Goal: Task Accomplishment & Management: Manage account settings

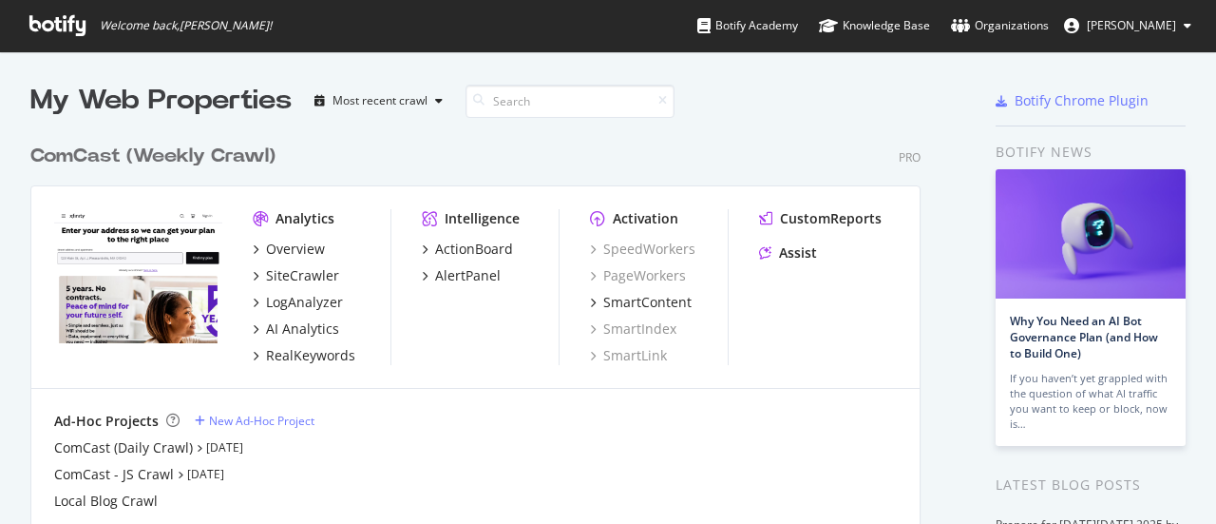
scroll to position [509, 1187]
click at [158, 469] on div "ComCast - JS Crawl" at bounding box center [114, 474] width 120 height 19
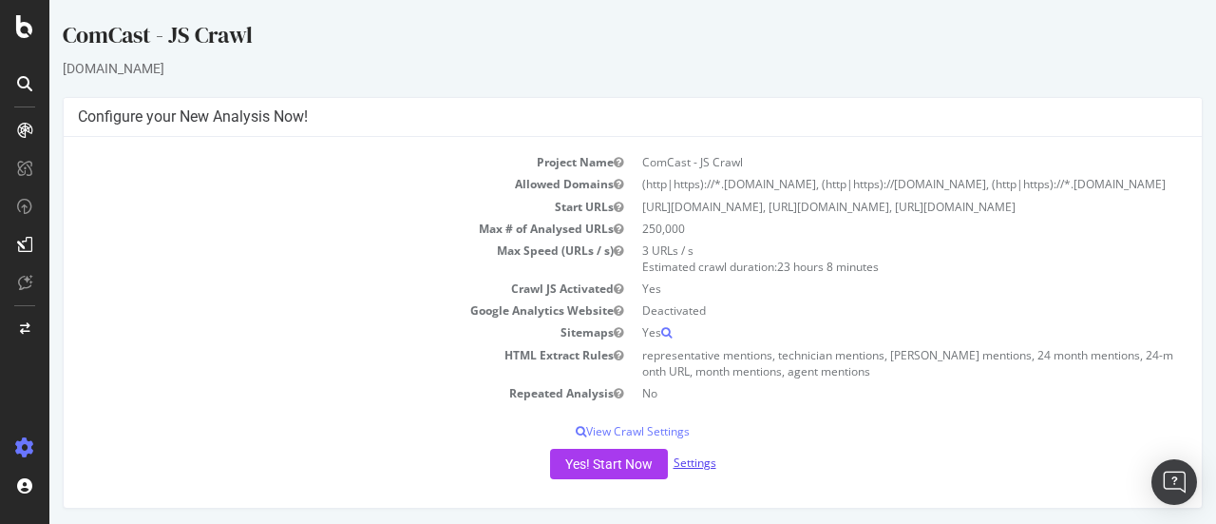
click at [692, 470] on link "Settings" at bounding box center [695, 462] width 43 height 16
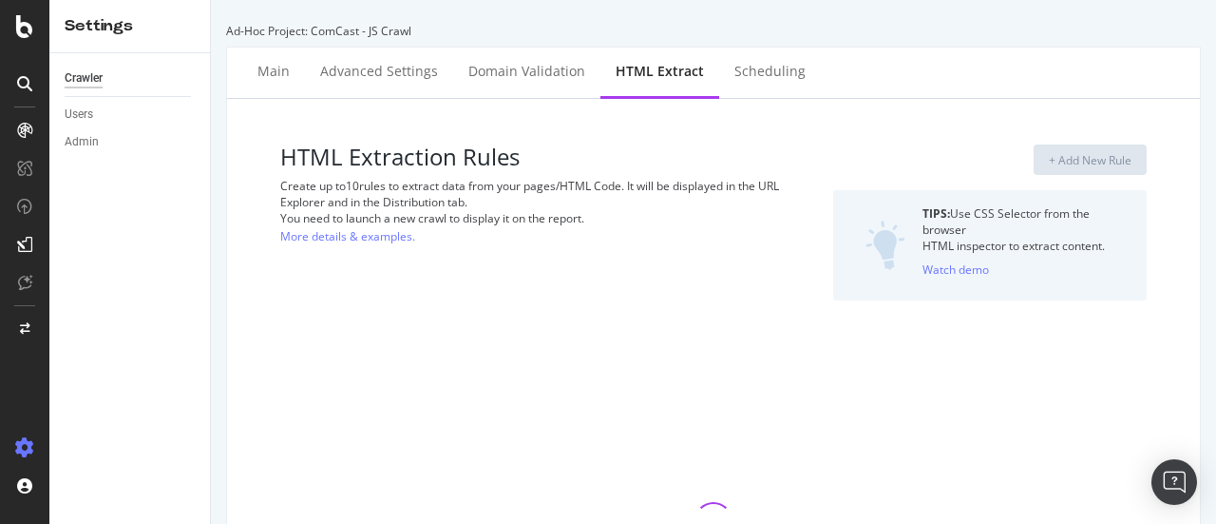
select select "count"
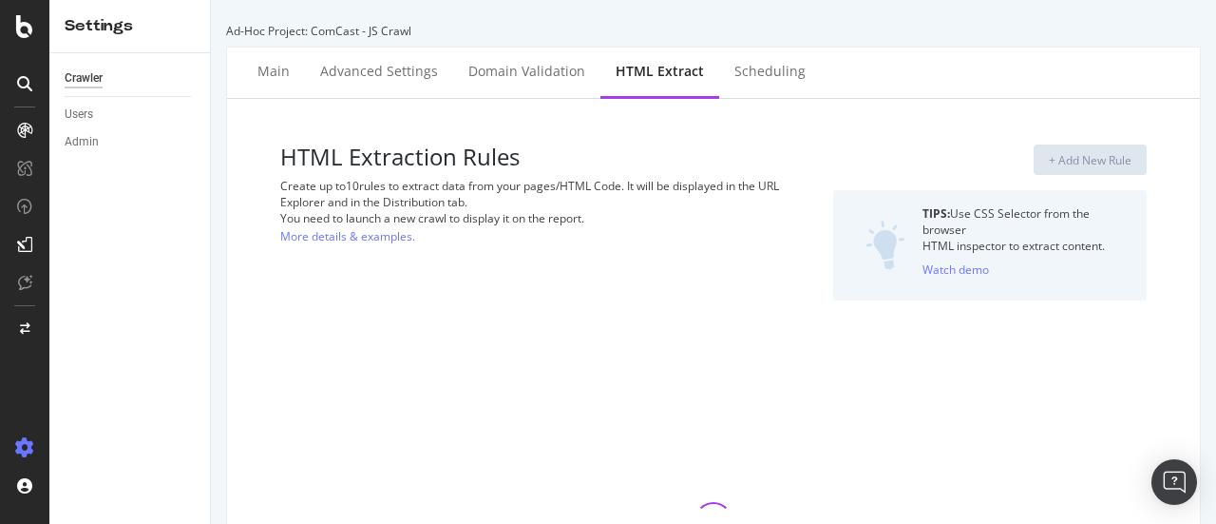
select select "count"
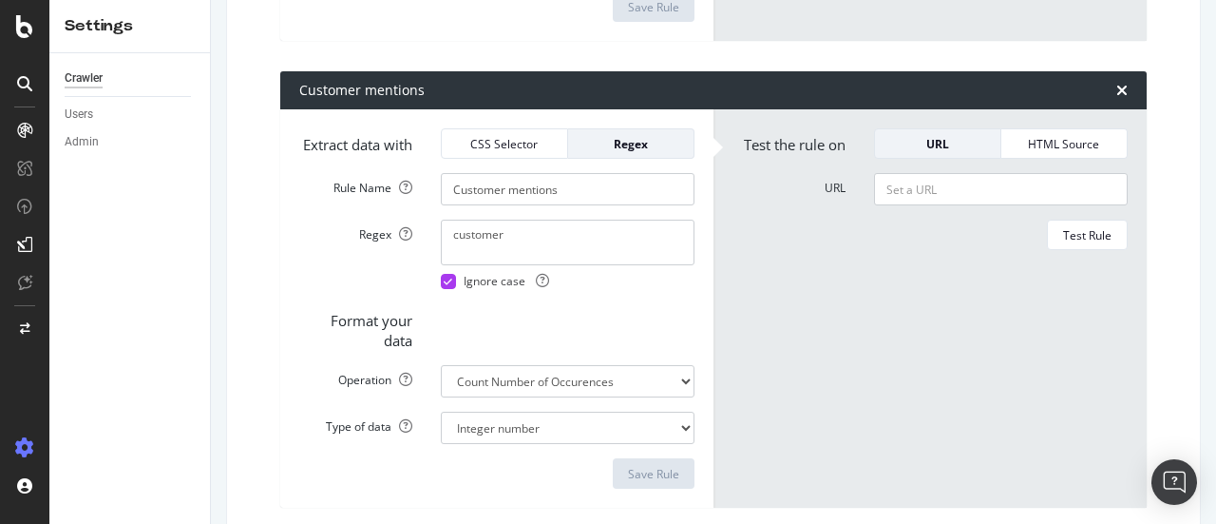
scroll to position [1197, 0]
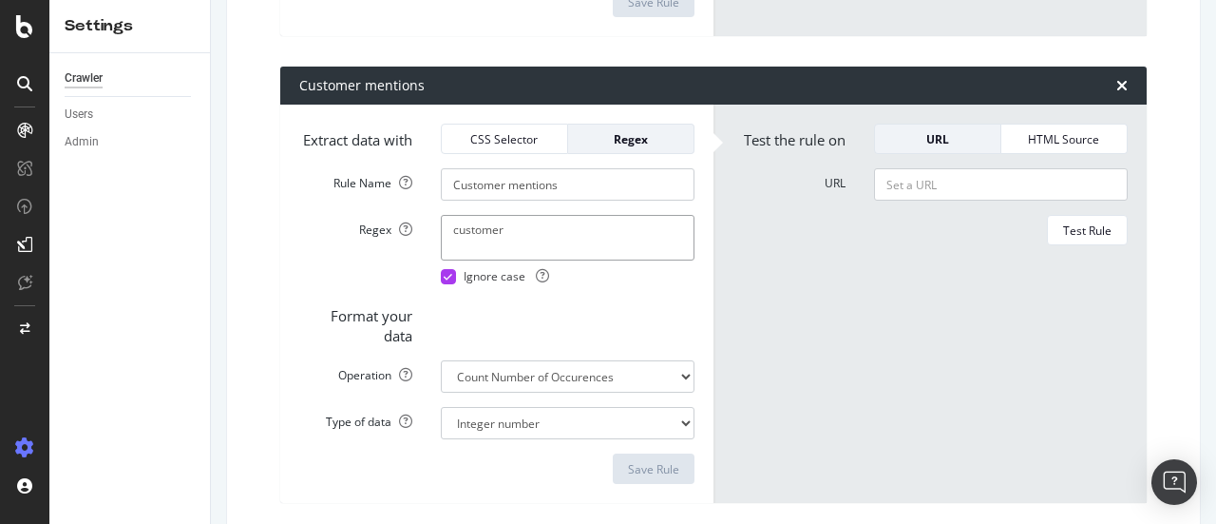
drag, startPoint x: 552, startPoint y: 298, endPoint x: 357, endPoint y: 290, distance: 195.0
click at [357, 284] on div "Regex customer Ignore case" at bounding box center [497, 249] width 424 height 69
paste textarea "(?<=\s)customer(?=\s)|^customer(?=\s)|(?<=\s)customer$|^customer$"
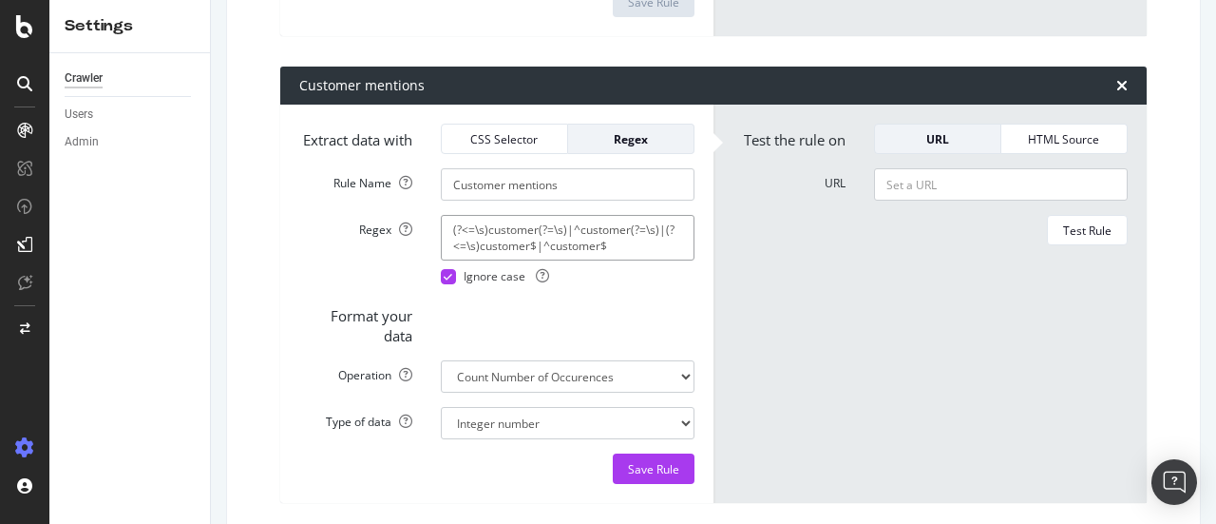
type textarea "(?<=\s)customer(?=\s)|^customer(?=\s)|(?<=\s)customer$|^customer$"
click at [775, 336] on form "Test the rule on URL HTML Source URL Test Rule" at bounding box center [930, 304] width 395 height 360
click at [920, 201] on input "URL" at bounding box center [1001, 184] width 254 height 32
paste input "[URL][DOMAIN_NAME]"
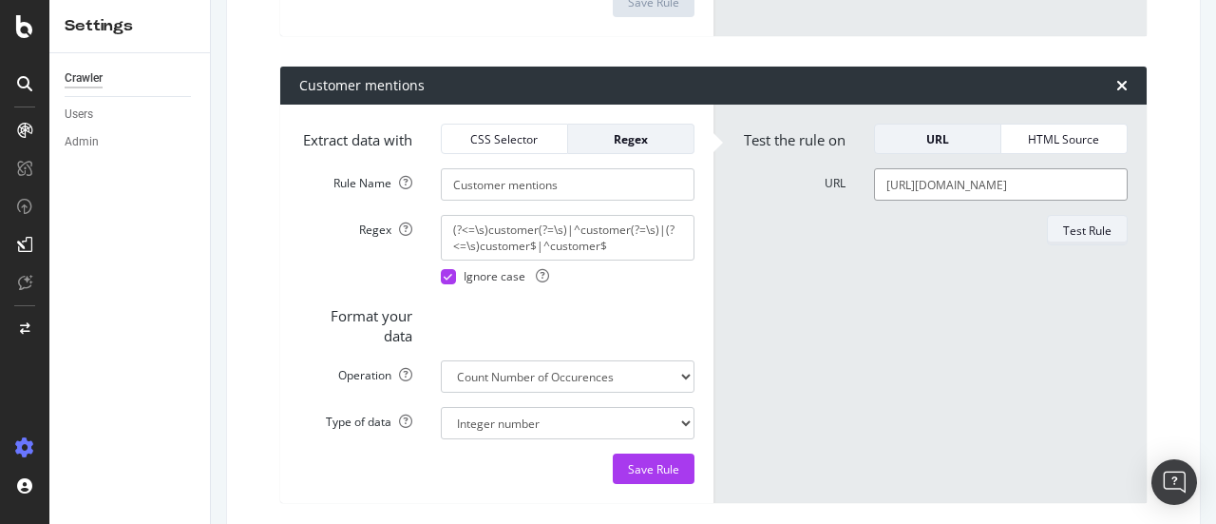
type input "[URL][DOMAIN_NAME]"
click at [1063, 239] on div "Test Rule" at bounding box center [1087, 230] width 48 height 16
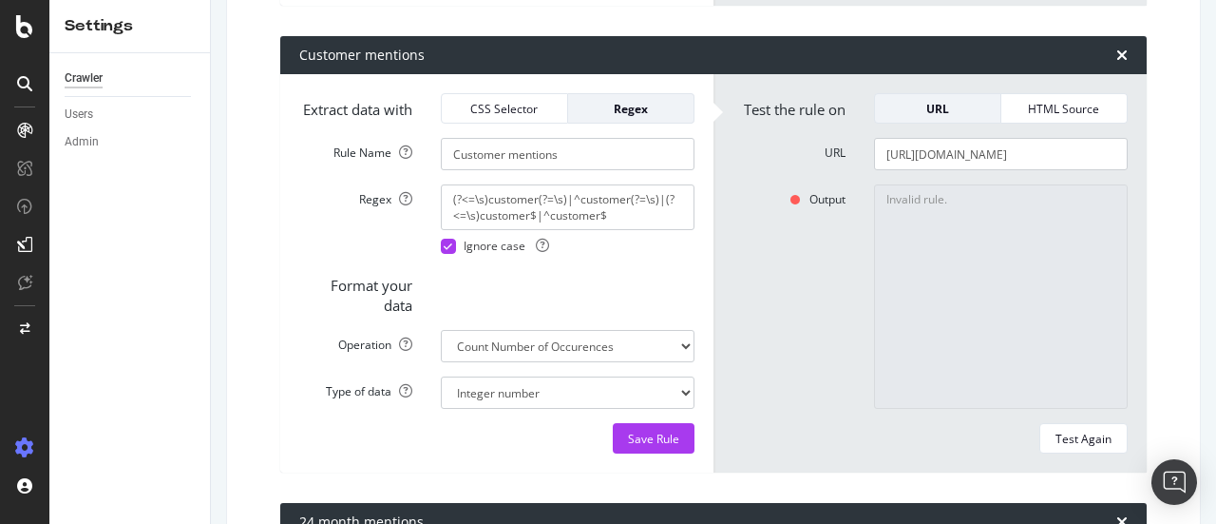
scroll to position [1102, 0]
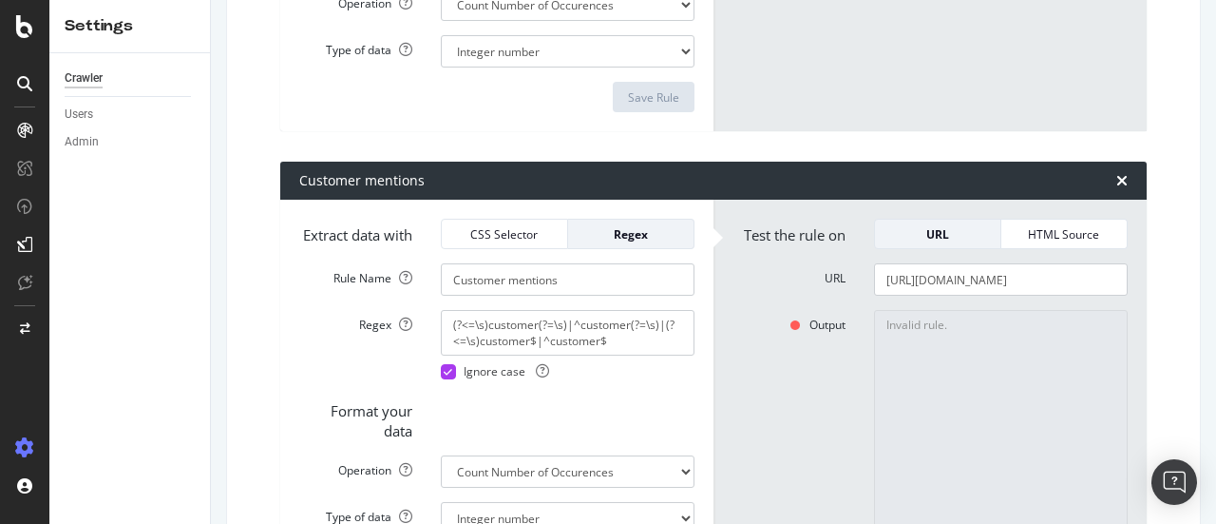
drag, startPoint x: 617, startPoint y: 392, endPoint x: 377, endPoint y: 377, distance: 239.9
click at [377, 377] on div "Regex (?<=\s)customer(?=\s)|^customer(?=\s)|(?<=\s)customer$|^customer$ Ignore …" at bounding box center [497, 344] width 424 height 69
paste textarea "\bcustomer\b"
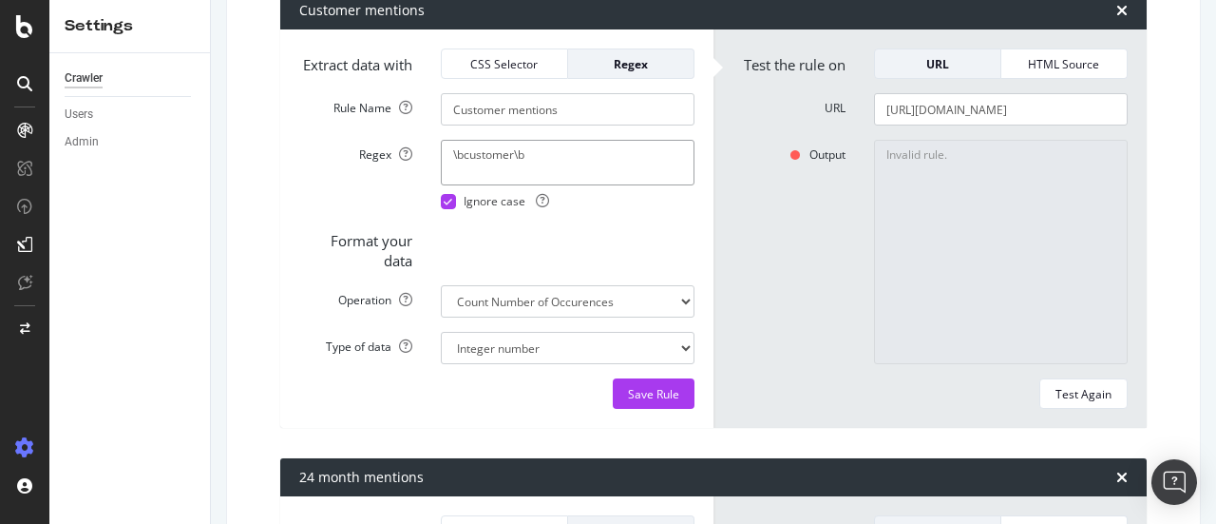
scroll to position [1302, 0]
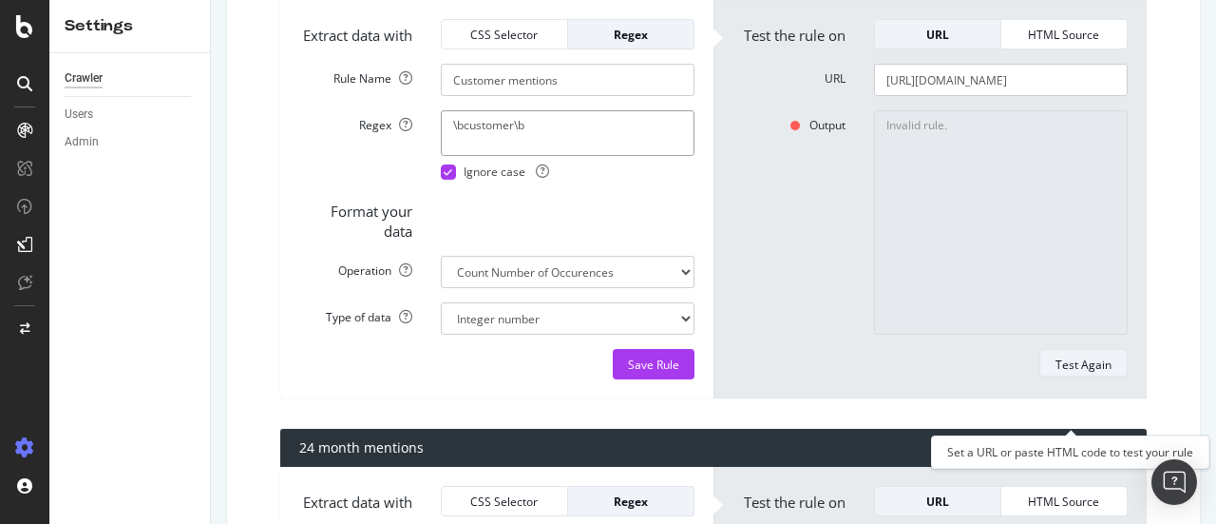
type textarea "\bcustomer\b"
click at [1076, 372] on div "Test Again" at bounding box center [1084, 364] width 56 height 16
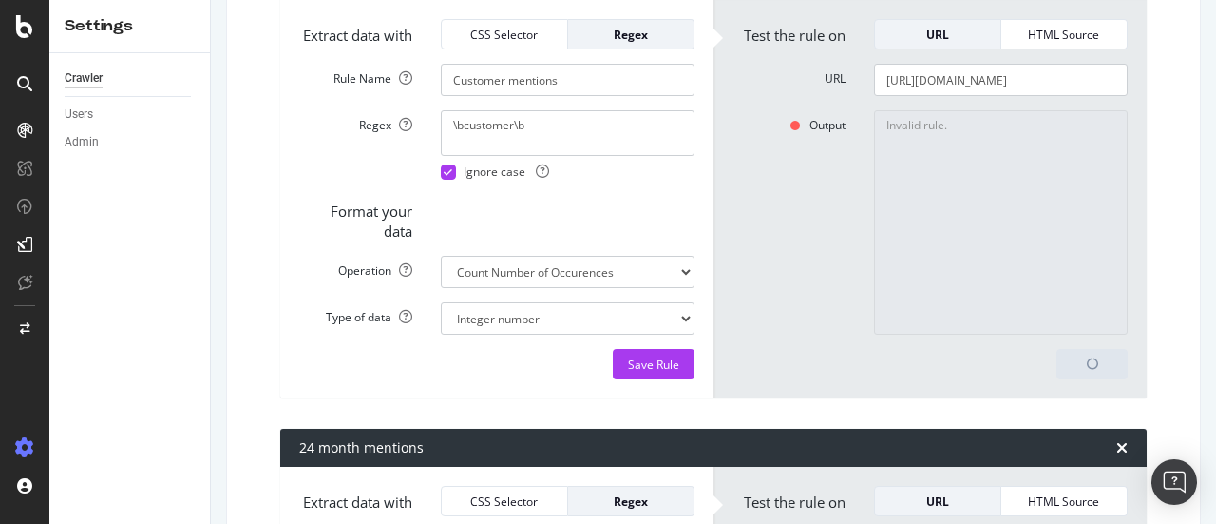
type textarea "2"
click at [958, 96] on input "[URL][DOMAIN_NAME]" at bounding box center [1001, 80] width 254 height 32
paste input "[URL][DOMAIN_NAME]"
type input "[URL][DOMAIN_NAME]"
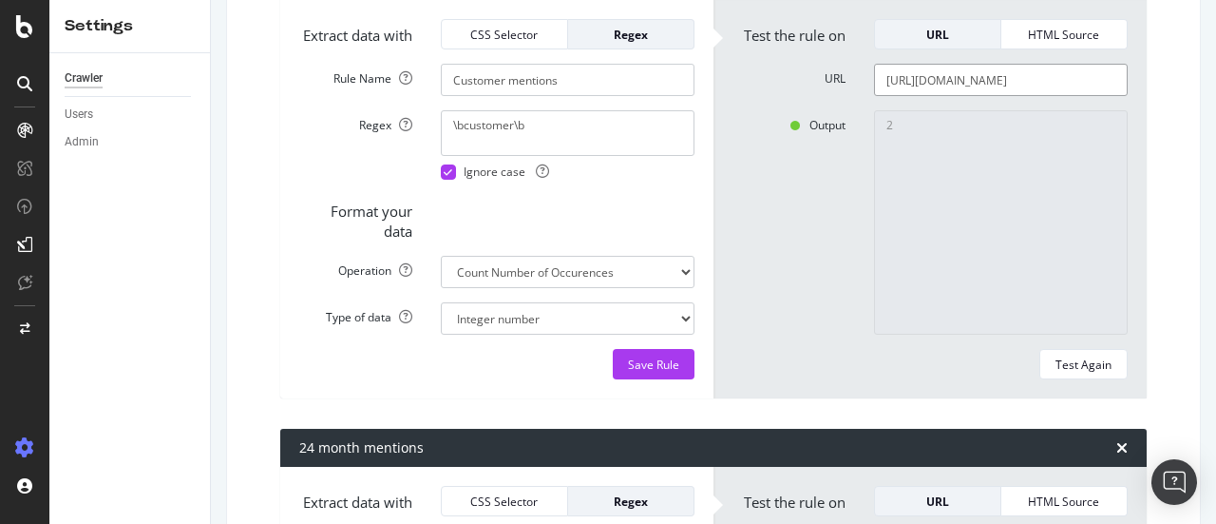
scroll to position [0, 0]
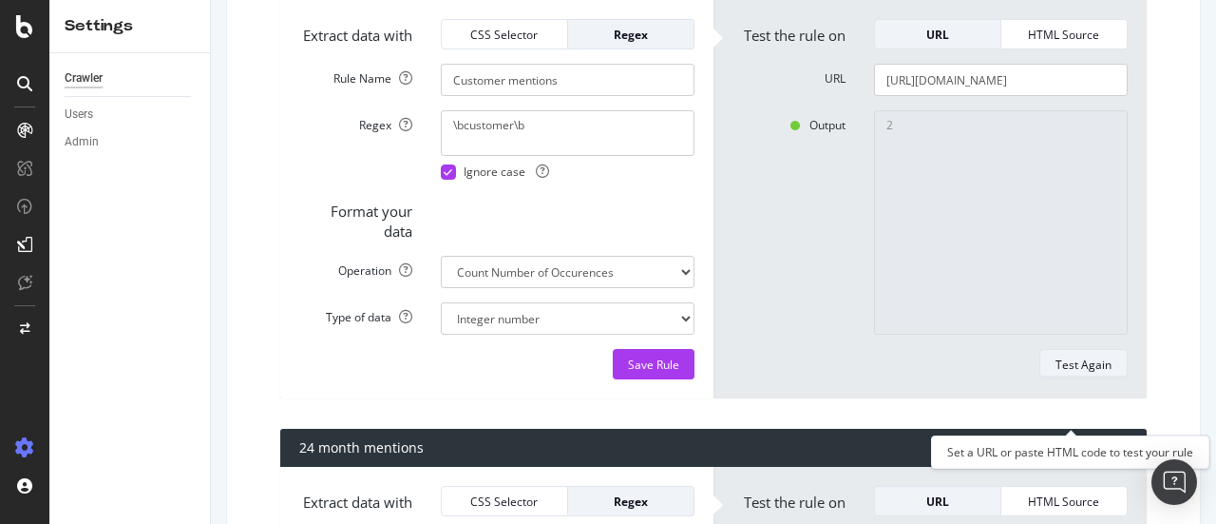
click at [1070, 372] on div "Test Again" at bounding box center [1084, 364] width 56 height 16
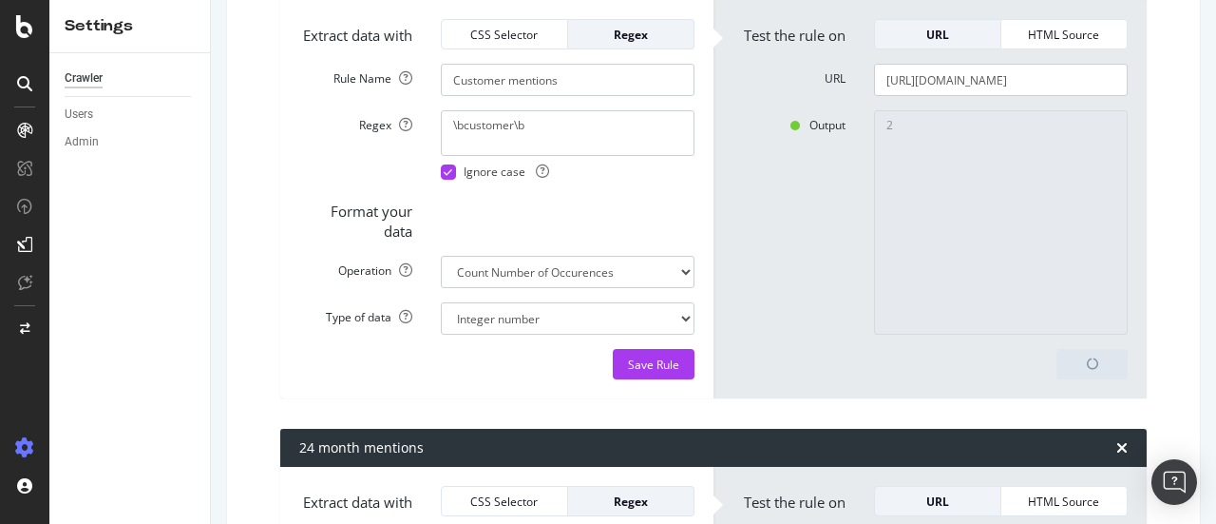
type textarea "28"
drag, startPoint x: 902, startPoint y: 159, endPoint x: 850, endPoint y: 153, distance: 51.6
click at [860, 153] on div "28" at bounding box center [1001, 222] width 282 height 224
click at [935, 96] on input "[URL][DOMAIN_NAME]" at bounding box center [1001, 80] width 254 height 32
click at [1095, 272] on textarea "28" at bounding box center [1001, 222] width 254 height 224
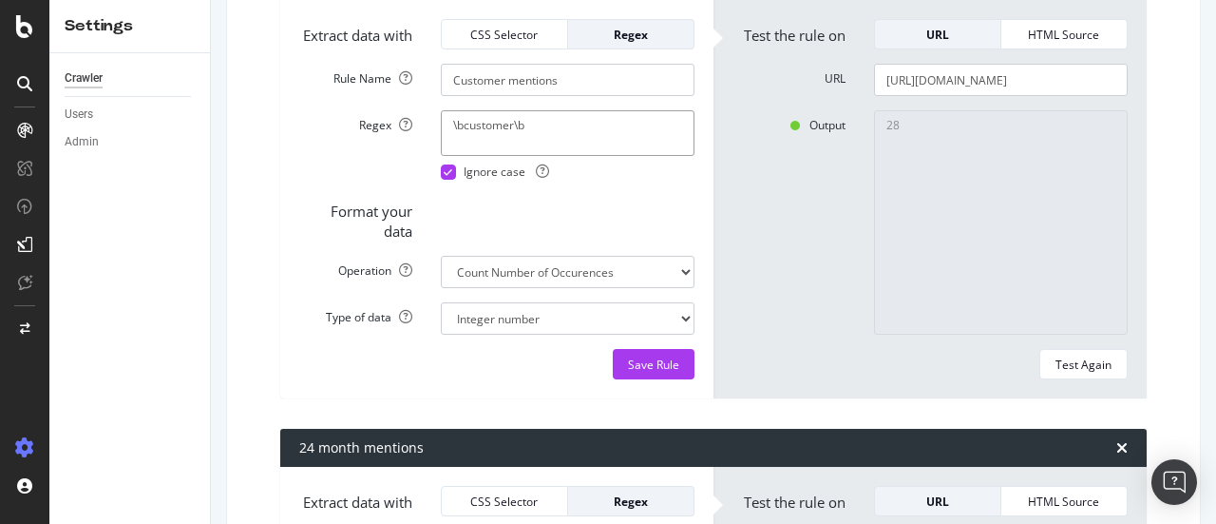
drag, startPoint x: 574, startPoint y: 176, endPoint x: 352, endPoint y: 181, distance: 222.4
click at [352, 180] on div "Regex \bcustomer\b Ignore case" at bounding box center [497, 144] width 424 height 69
paste textarea "(?<![\w\.\/])customer(?![\w\.\/])"
type textarea "(?<![\w\.\/])customer(?![\w\.\/])"
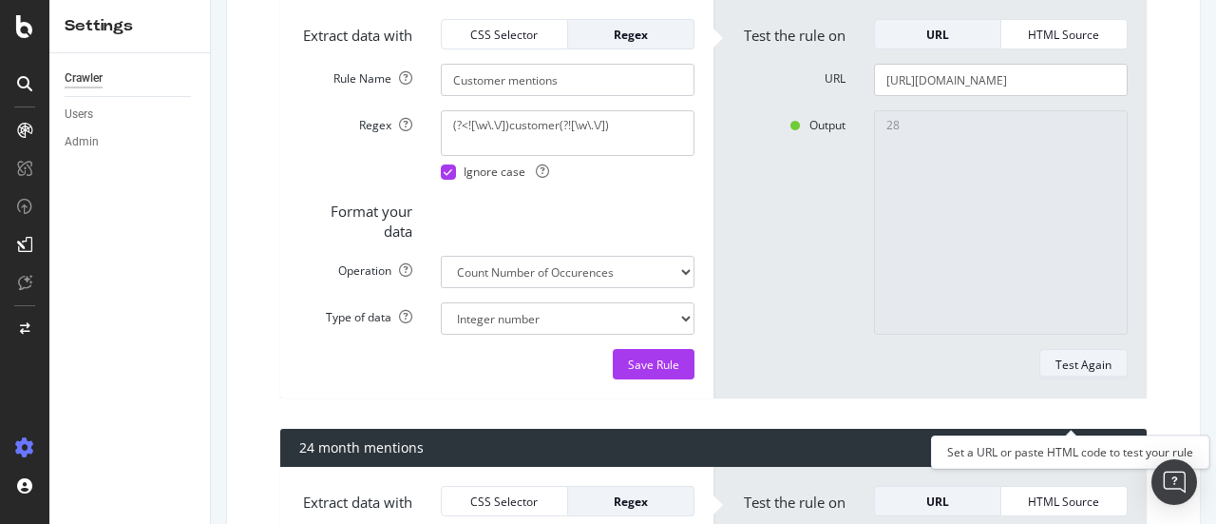
click at [1094, 372] on div "Test Again" at bounding box center [1084, 364] width 56 height 16
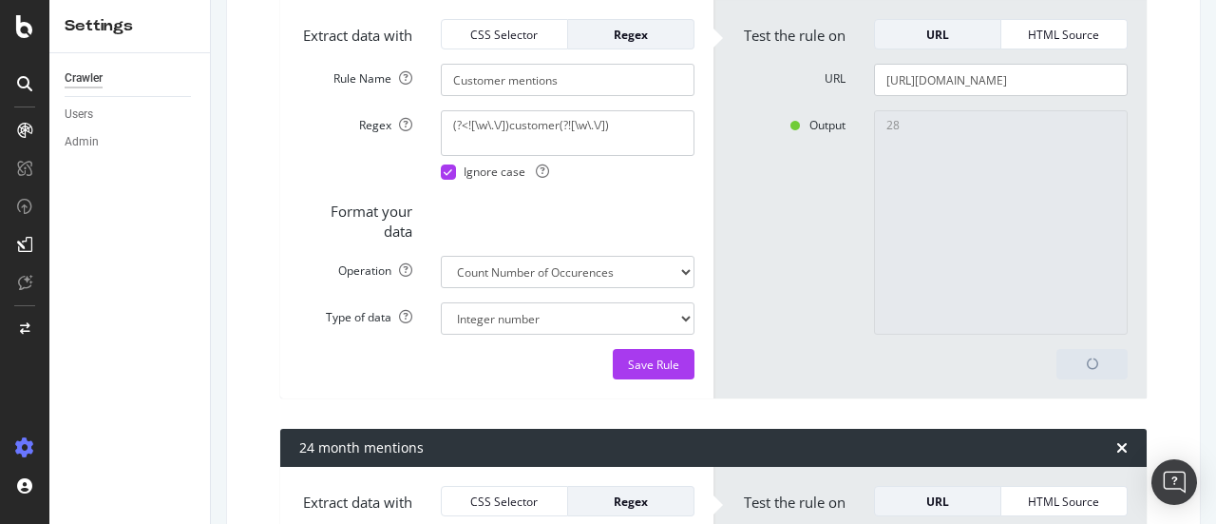
type textarea "Invalid rule."
click at [612, 156] on textarea "(?<![\w\.\/])customer(?![\w\.\/])" at bounding box center [568, 133] width 254 height 46
click at [452, 156] on textarea "(?<![\w\.\/])customer(?![\w\.\/]" at bounding box center [568, 133] width 254 height 46
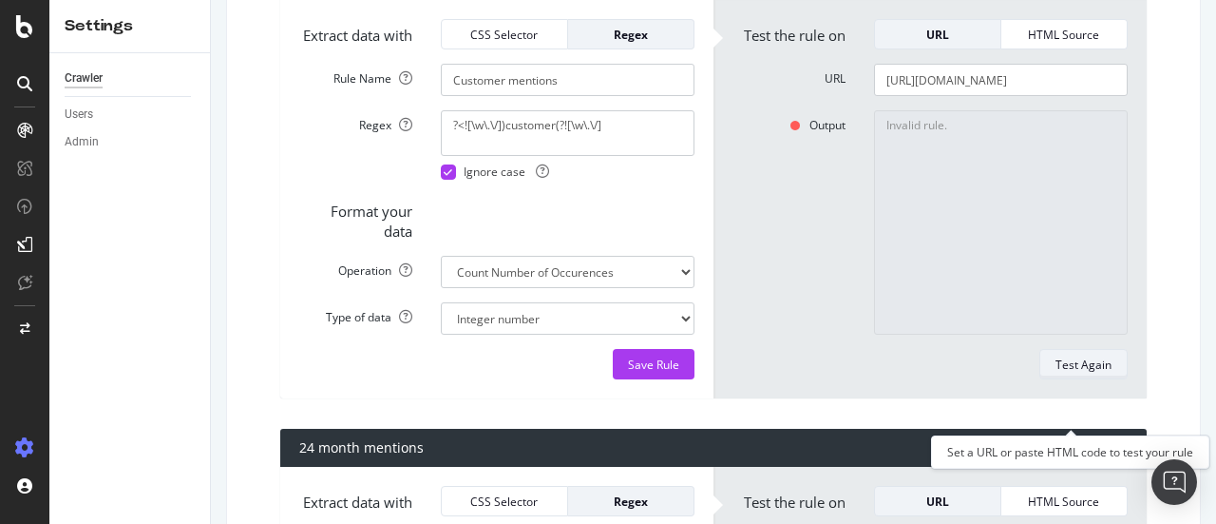
click at [1072, 377] on div "Test Again" at bounding box center [1084, 364] width 56 height 27
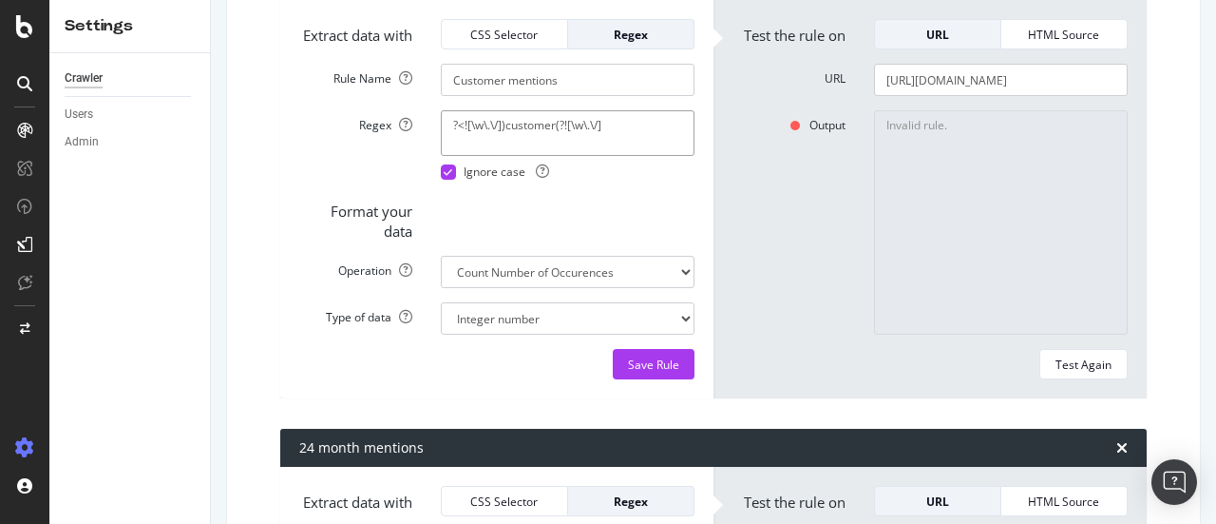
click at [623, 156] on textarea "?<![\w\.\/])customer(?![\w\.\/]" at bounding box center [568, 133] width 254 height 46
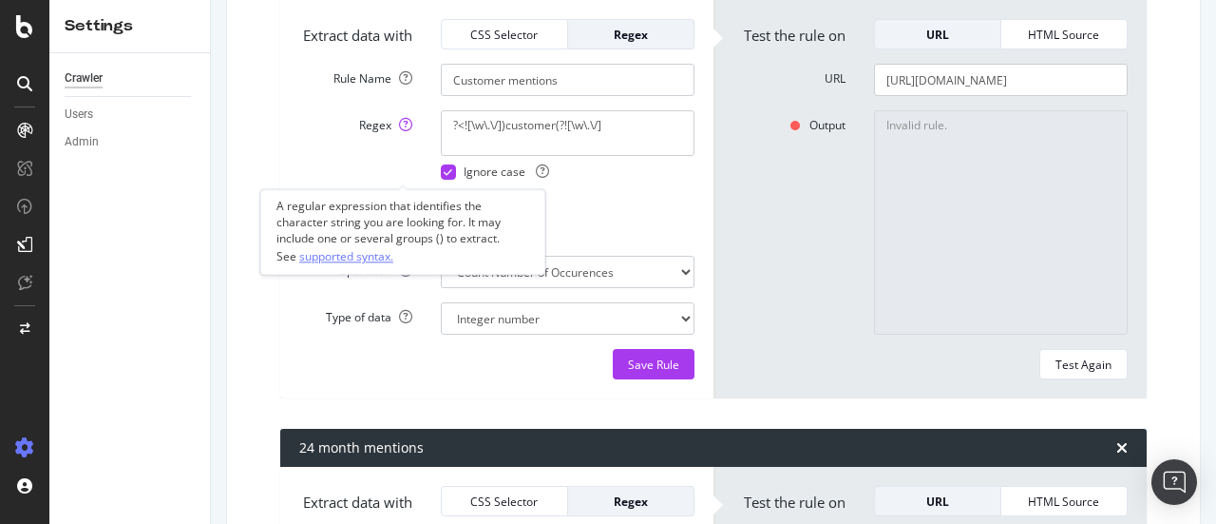
click at [384, 258] on link "supported syntax." at bounding box center [346, 257] width 94 height 20
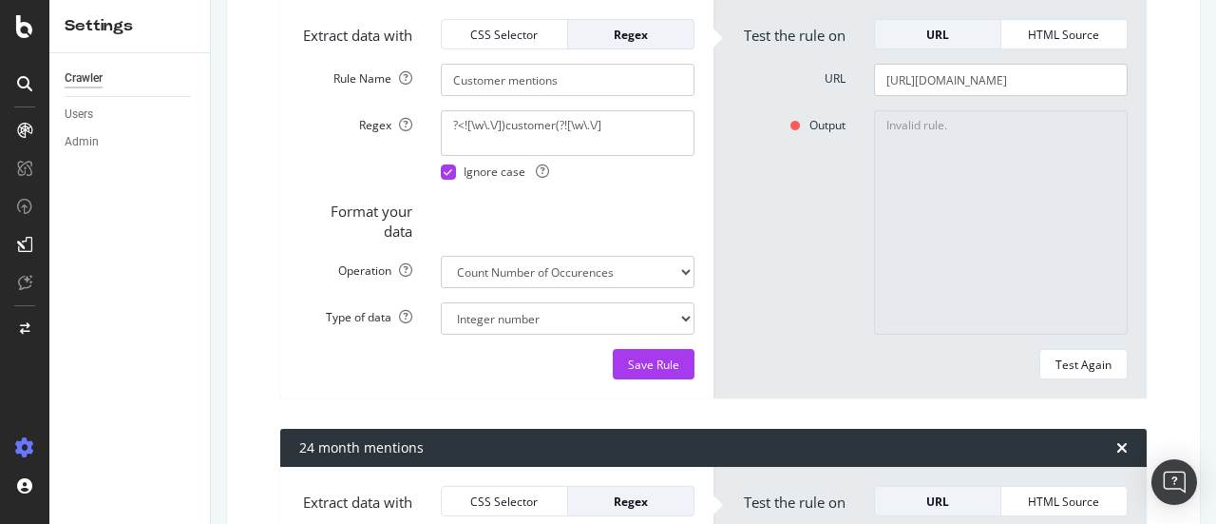
click at [1079, 259] on textarea "Invalid rule." at bounding box center [1001, 222] width 254 height 224
drag, startPoint x: 629, startPoint y: 174, endPoint x: 350, endPoint y: 176, distance: 279.4
click at [350, 176] on div "Regex ?<![\w\.\/])customer(?![\w\.\/] Ignore case" at bounding box center [497, 144] width 424 height 69
paste textarea "(?:^|\s)customer(?:\s|$)"
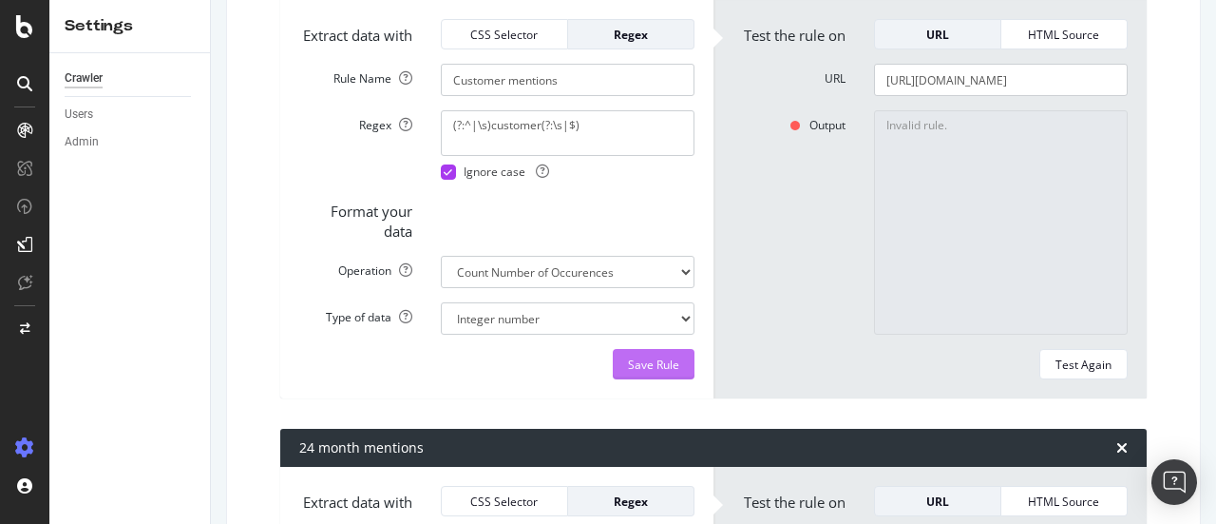
click at [648, 372] on div "Save Rule" at bounding box center [653, 364] width 51 height 16
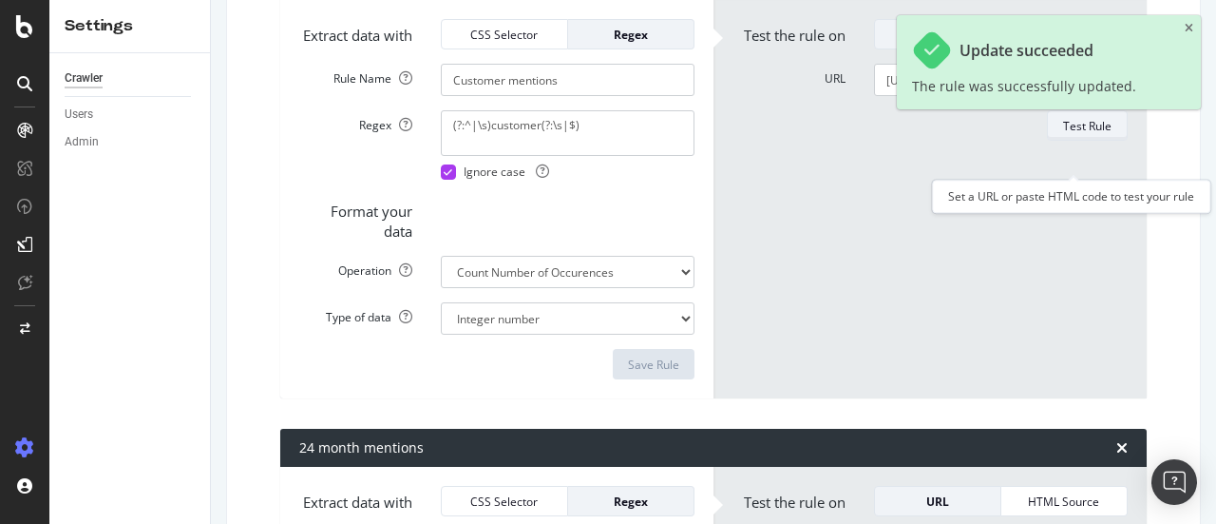
click at [1066, 134] on div "Test Rule" at bounding box center [1087, 126] width 48 height 16
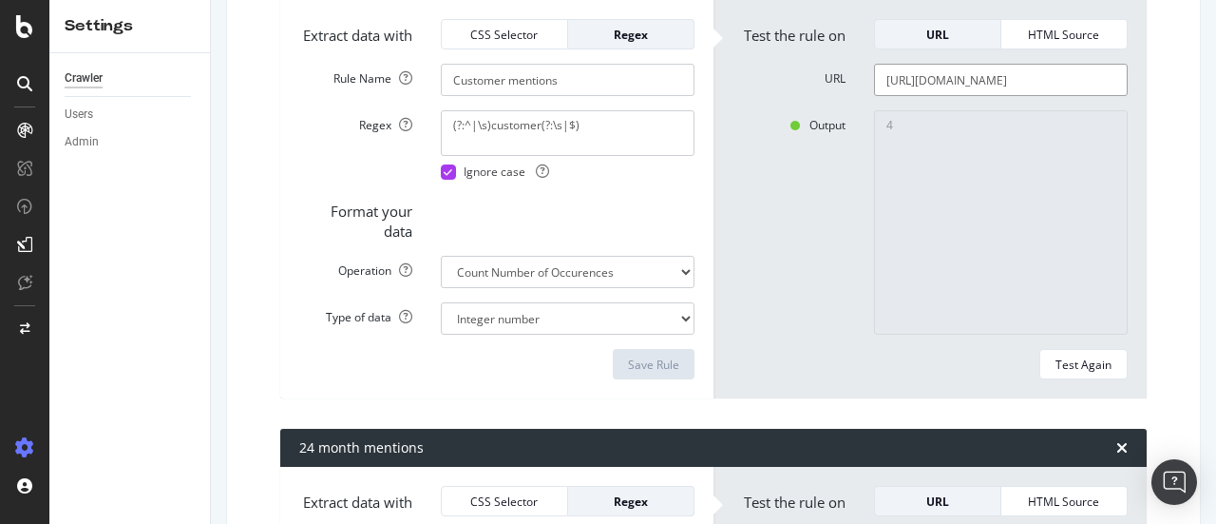
click at [1019, 96] on input "[URL][DOMAIN_NAME]" at bounding box center [1001, 80] width 254 height 32
click at [535, 156] on textarea "(?:^|\s)customer(?:\s|$)" at bounding box center [568, 133] width 254 height 46
type textarea "(?:^|\s)customers(?:\s|$)"
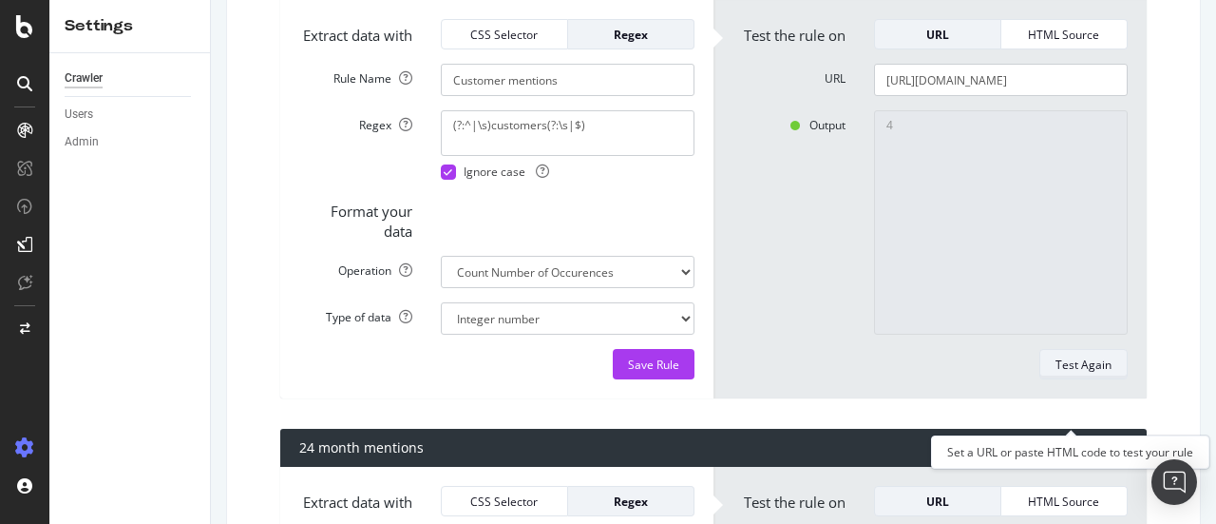
click at [1089, 372] on div "Test Again" at bounding box center [1084, 364] width 56 height 16
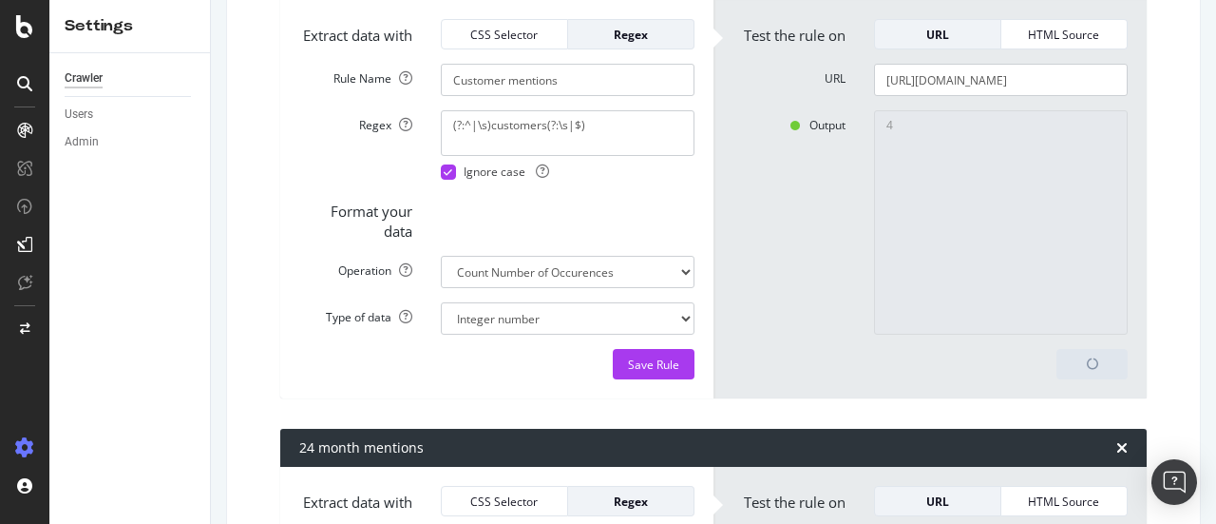
type textarea "1"
click at [540, 156] on textarea "(?:^|\s)customers(?:\s|$)" at bounding box center [568, 133] width 254 height 46
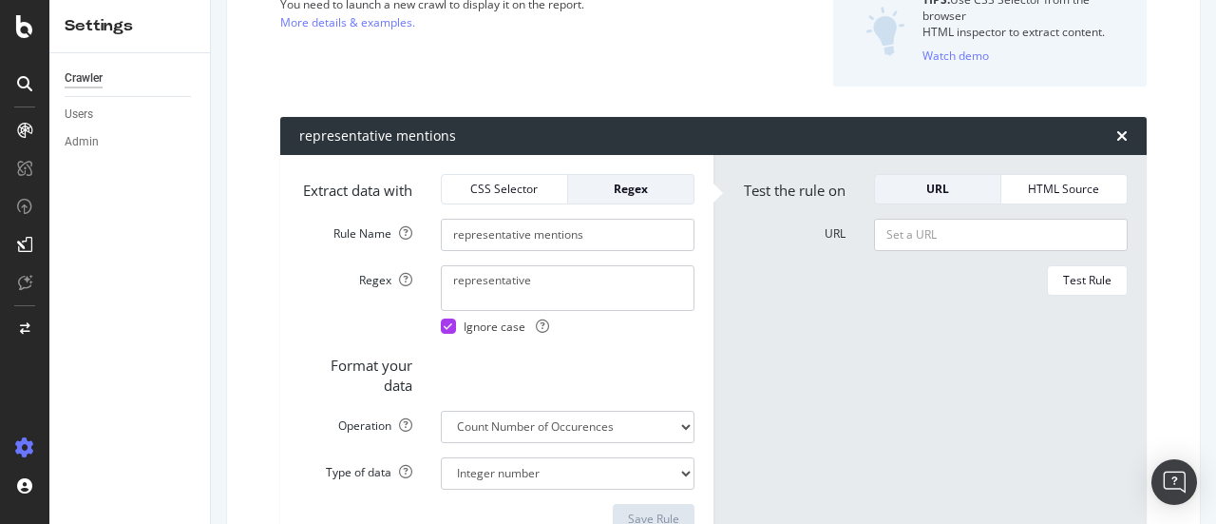
scroll to position [224, 0]
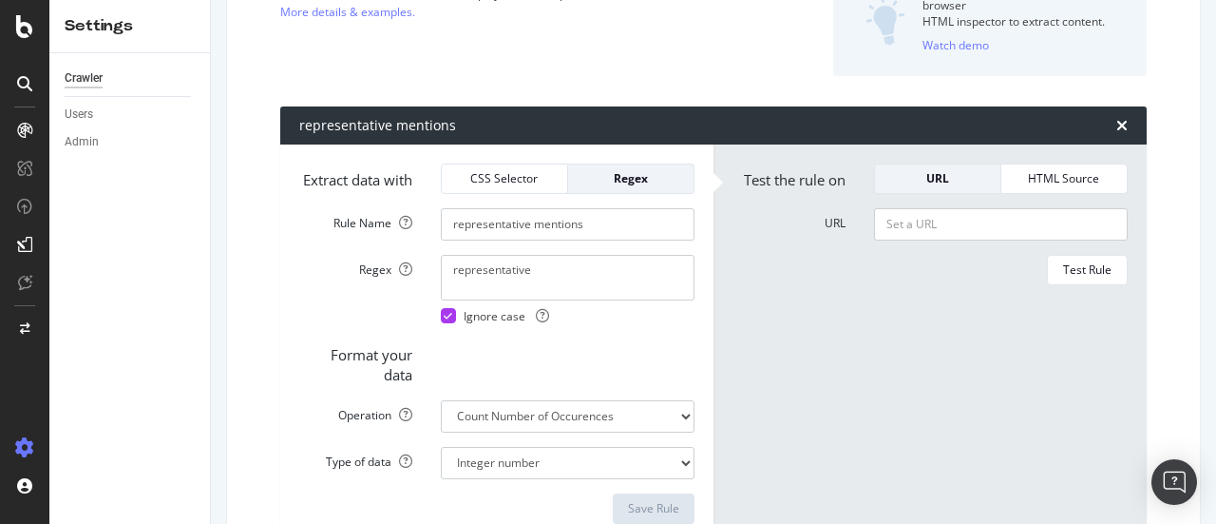
type textarea "(?:^|\s)customer(?:\s|$)"
drag, startPoint x: 1209, startPoint y: 60, endPoint x: 602, endPoint y: 278, distance: 644.4
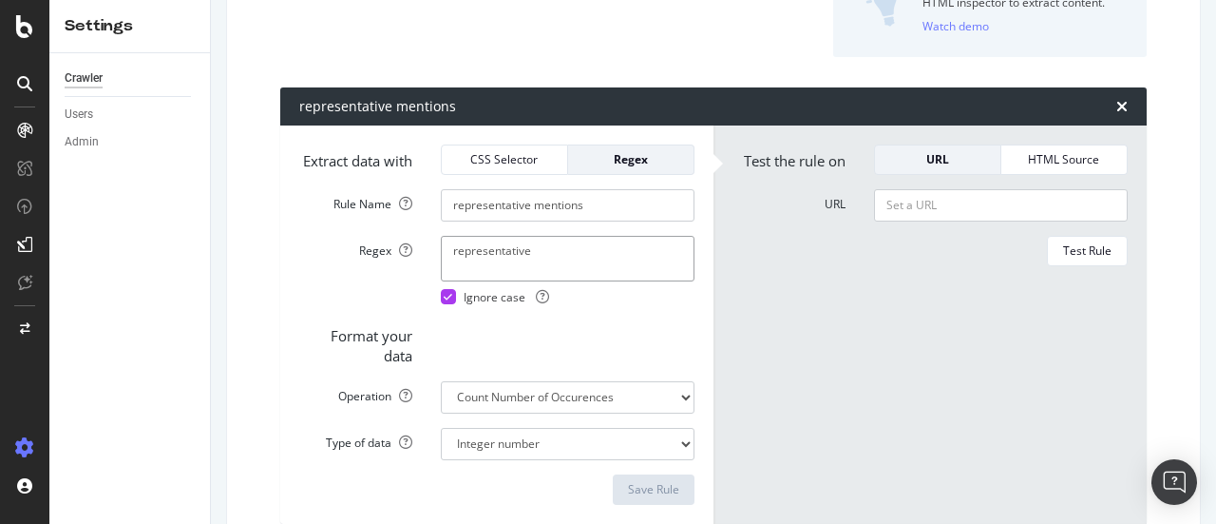
scroll to position [249, 0]
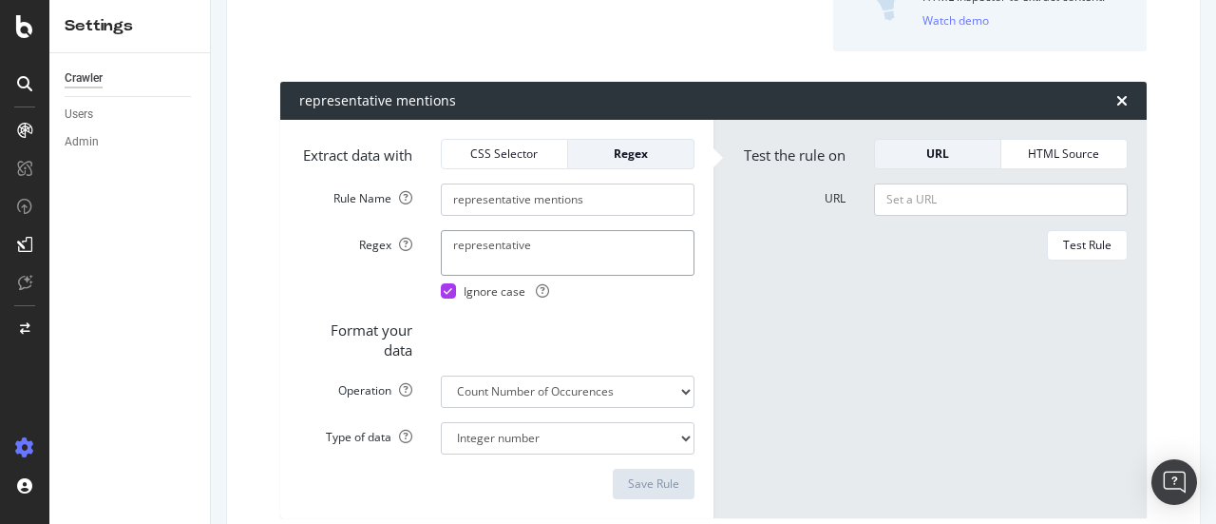
click at [557, 255] on textarea "representative" at bounding box center [568, 253] width 254 height 46
paste textarea "(?:^|\s)customer(?:\s|$)"
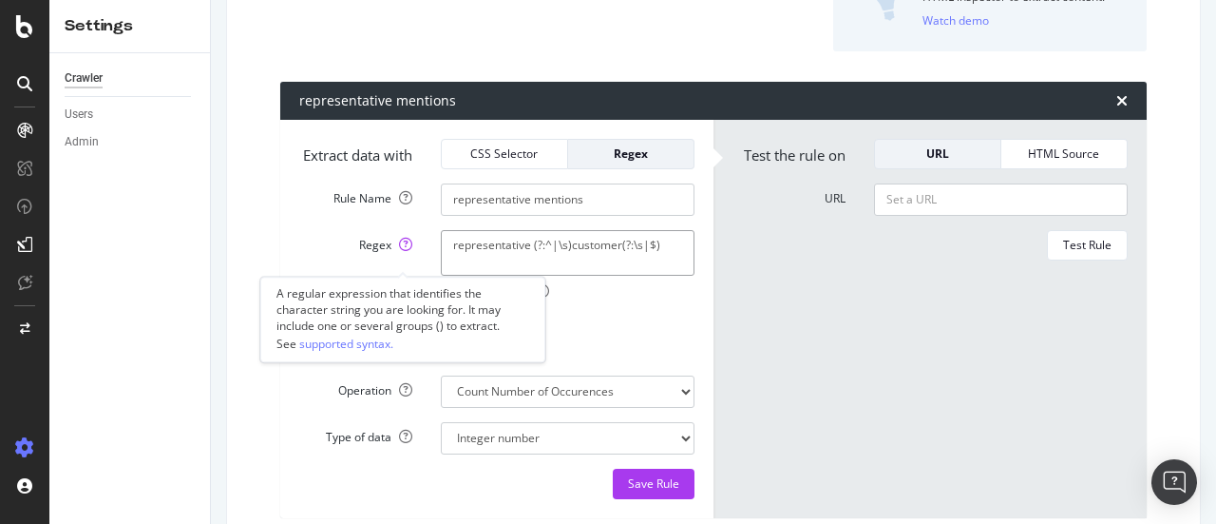
drag, startPoint x: 526, startPoint y: 261, endPoint x: 403, endPoint y: 262, distance: 123.5
click at [403, 262] on div "Regex representative (?:^|\s)customer(?:\s|$) Ignore case" at bounding box center [497, 264] width 424 height 69
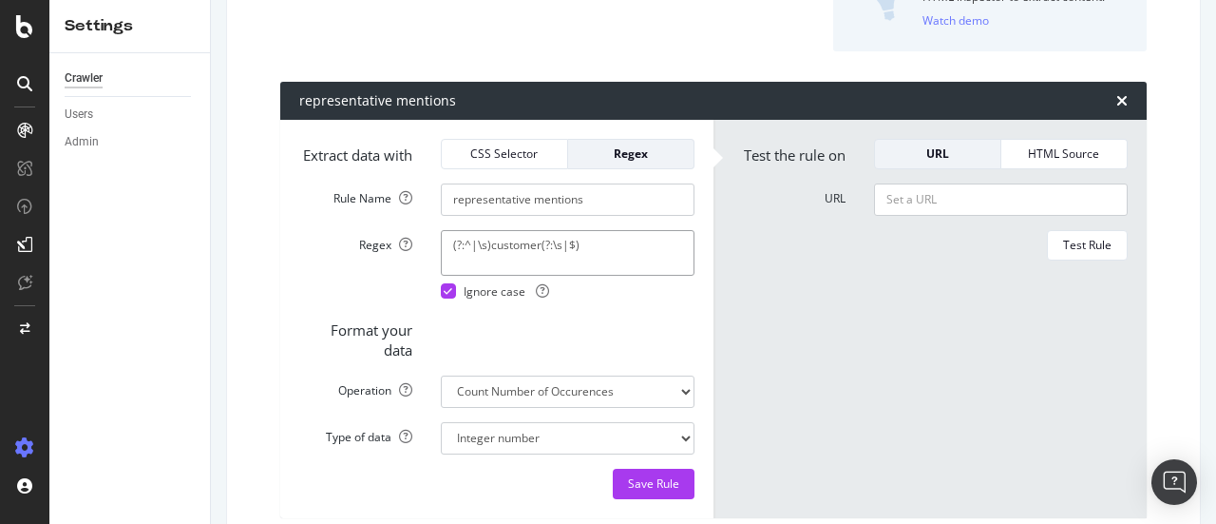
drag, startPoint x: 489, startPoint y: 261, endPoint x: 540, endPoint y: 267, distance: 50.7
click at [540, 267] on textarea "(?:^|\s)customer(?:\s|$)" at bounding box center [568, 253] width 254 height 46
paste textarea "representative"
click at [450, 265] on textarea "(?:^|\s)representative(?:\s|$)" at bounding box center [568, 253] width 254 height 46
click at [452, 258] on textarea "(?:^|\s)representative(?:\s|$)" at bounding box center [568, 253] width 254 height 46
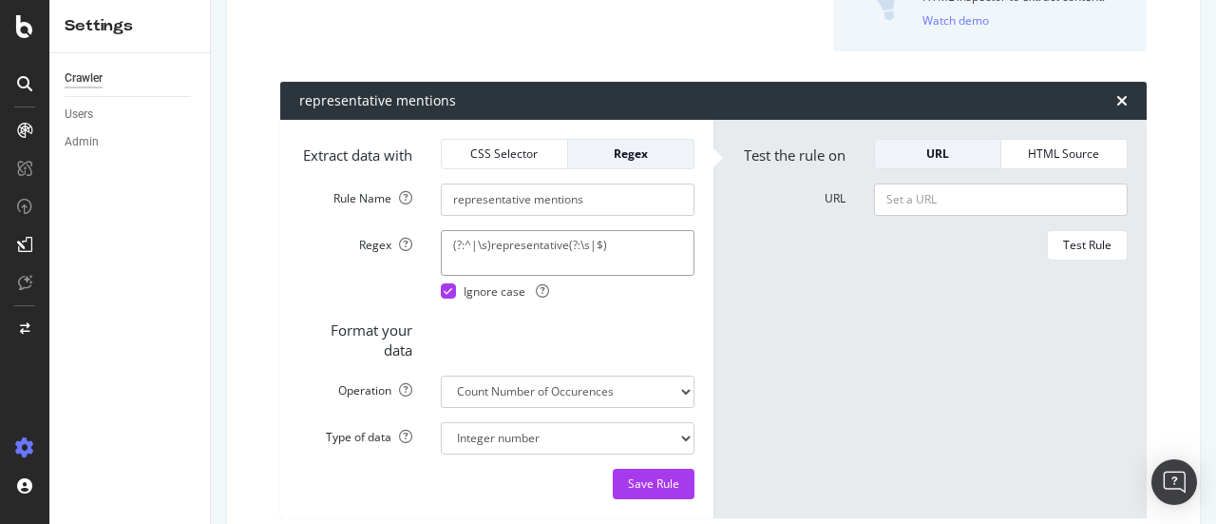
type textarea "(?:^|\s)representative(?:\s|$)"
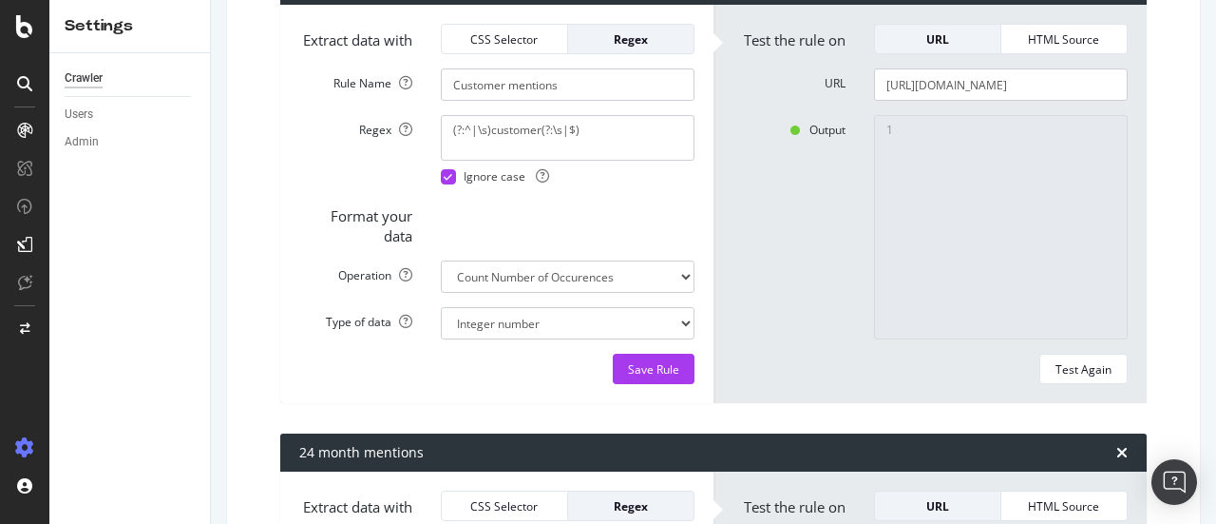
scroll to position [1283, 0]
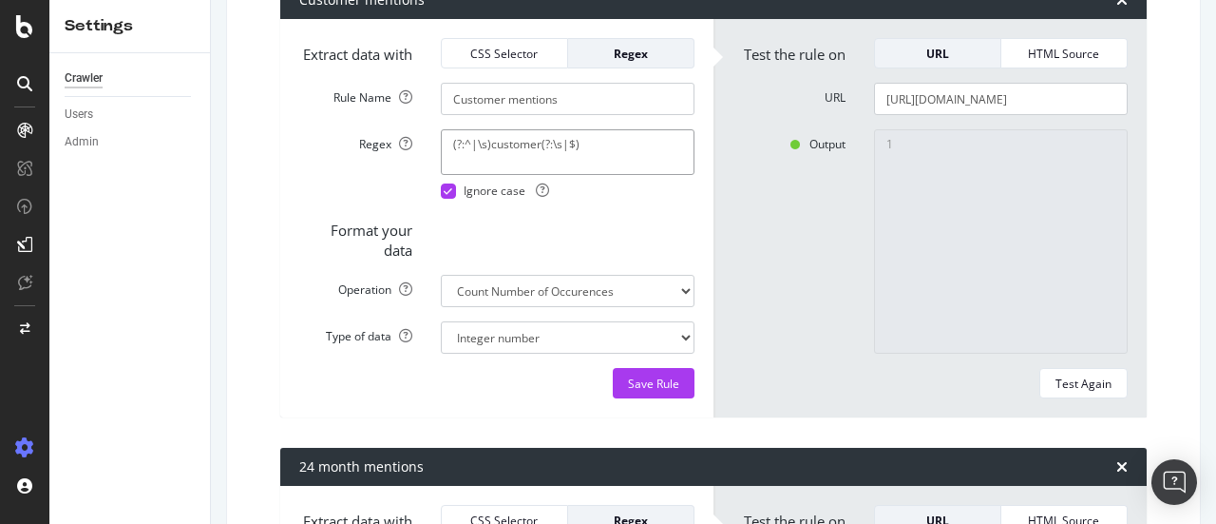
drag, startPoint x: 599, startPoint y: 193, endPoint x: 353, endPoint y: 191, distance: 246.1
click at [353, 191] on div "Regex (?:^|\s)customer(?:\s|$) Ignore case" at bounding box center [497, 163] width 424 height 69
paste textarea "s?"
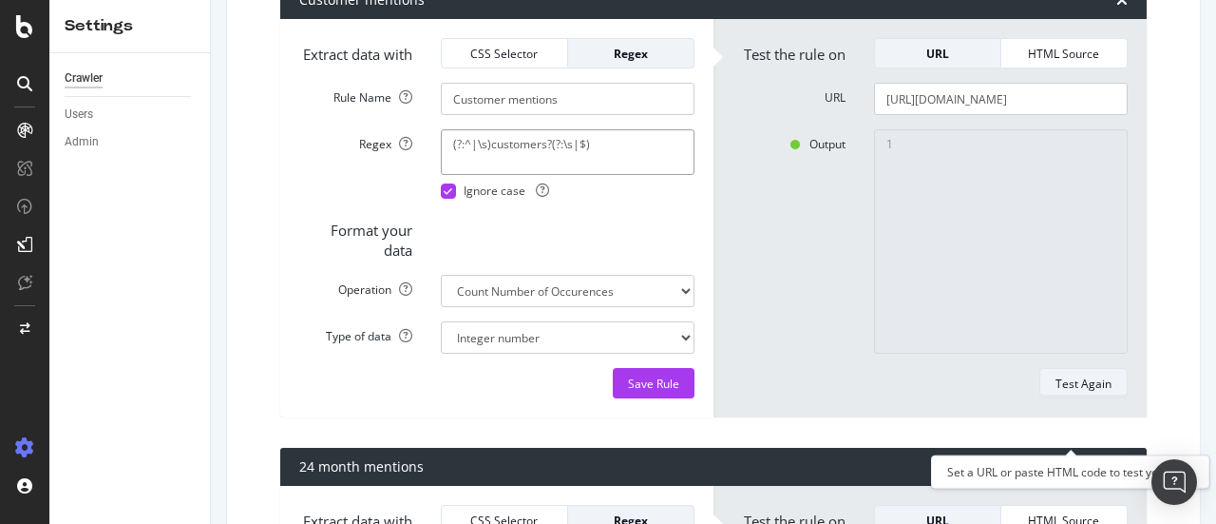
type textarea "(?:^|\s)customers?(?:\s|$)"
click at [1085, 391] on div "Test Again" at bounding box center [1084, 383] width 56 height 16
type textarea "5"
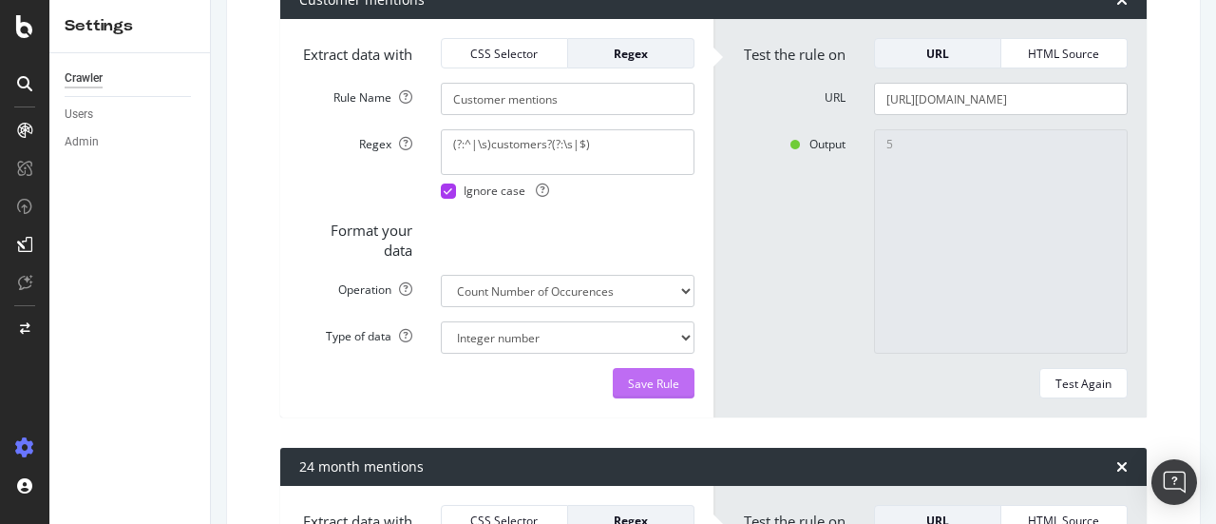
click at [665, 391] on div "Save Rule" at bounding box center [653, 383] width 51 height 16
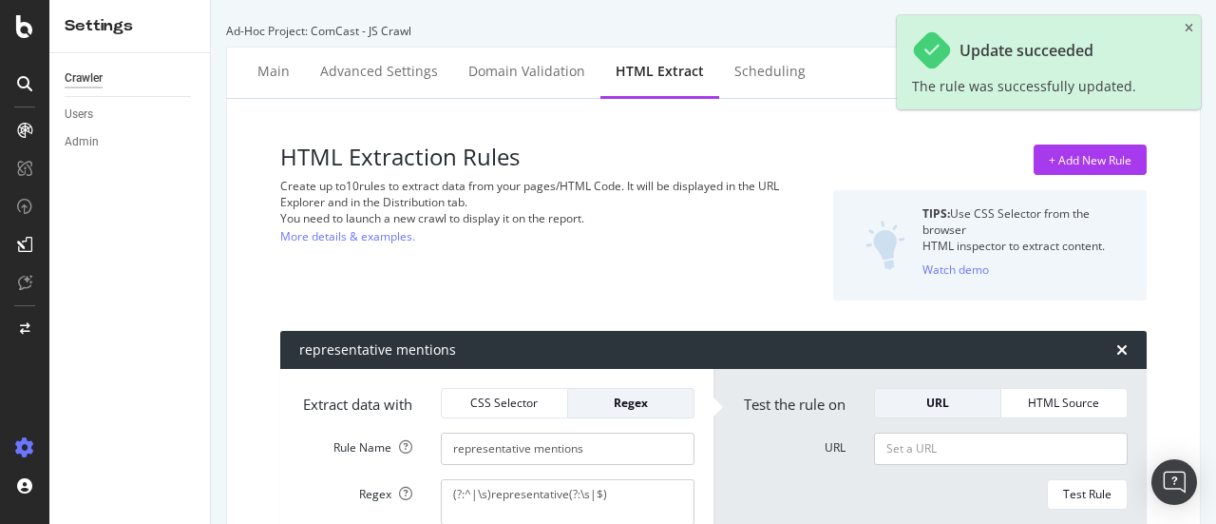
scroll to position [97, 0]
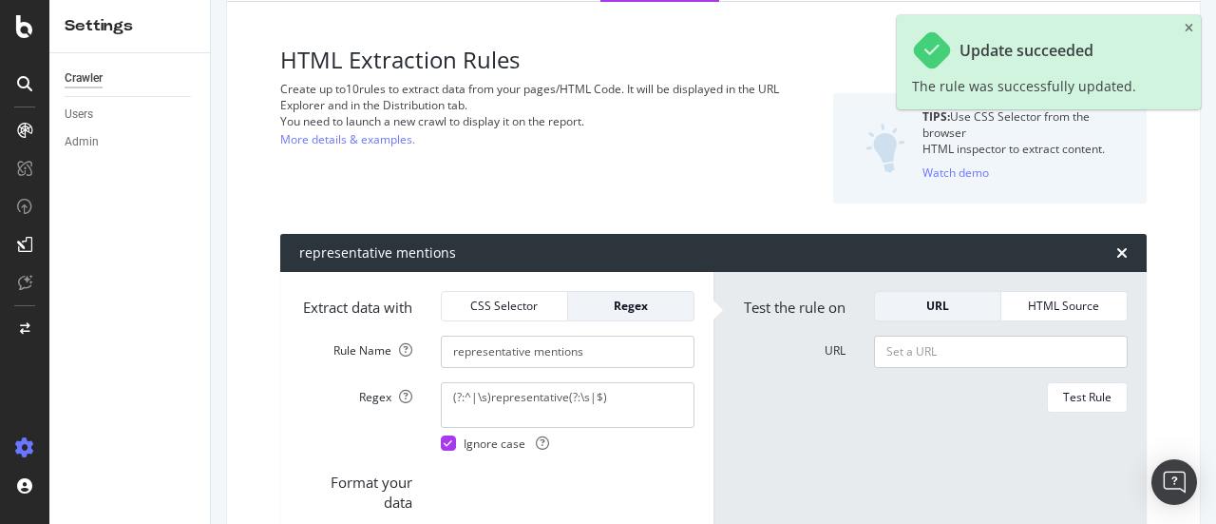
drag, startPoint x: 630, startPoint y: 411, endPoint x: 249, endPoint y: 421, distance: 381.2
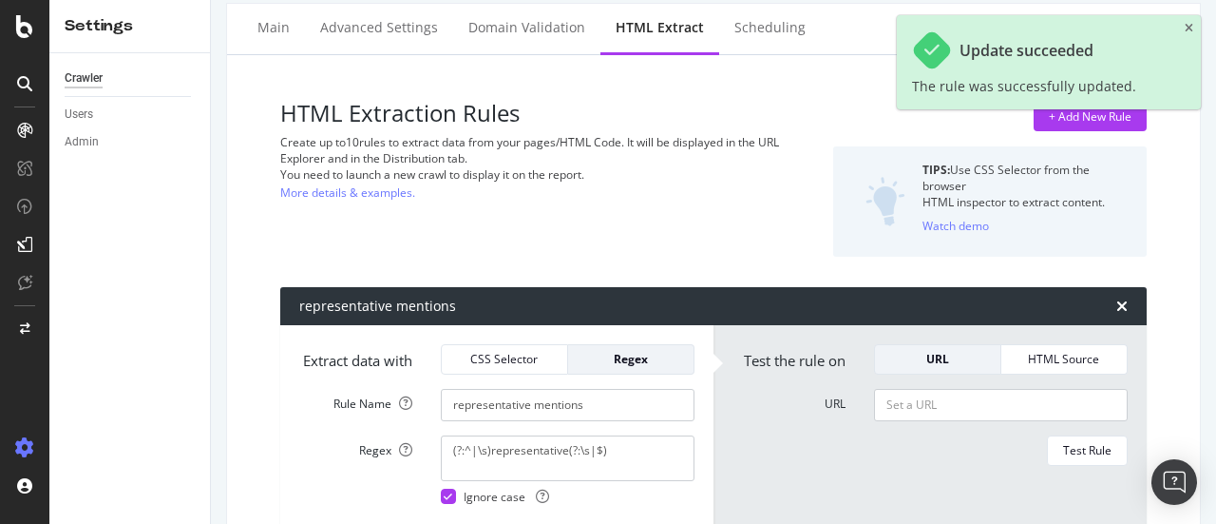
scroll to position [2, 0]
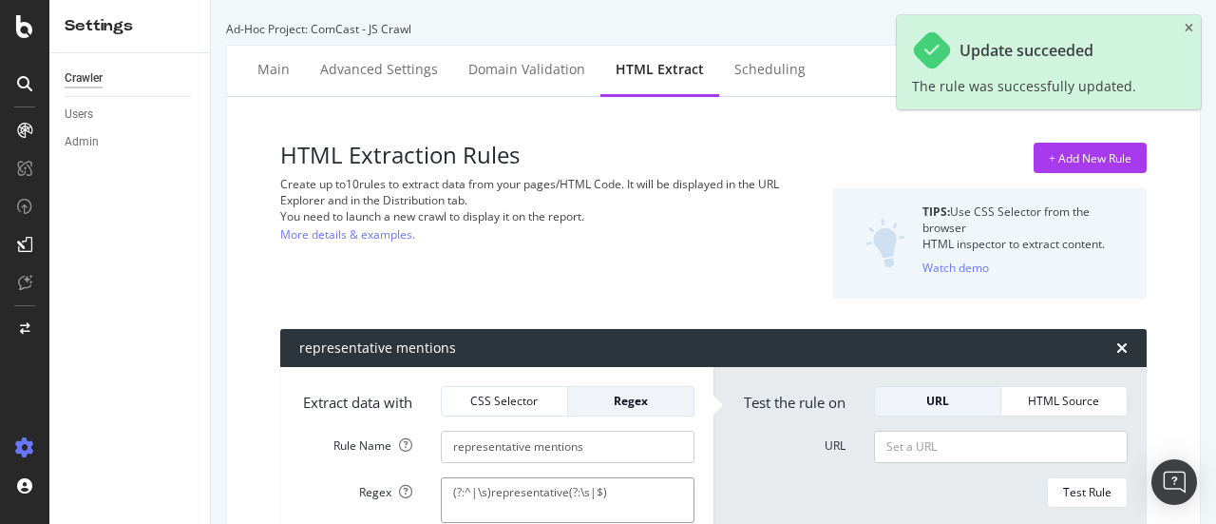
drag, startPoint x: 610, startPoint y: 508, endPoint x: 330, endPoint y: 503, distance: 280.4
click at [330, 503] on div "Regex (?:^|\s)representative(?:\s|$) Ignore case" at bounding box center [497, 511] width 424 height 69
paste textarea "customers?"
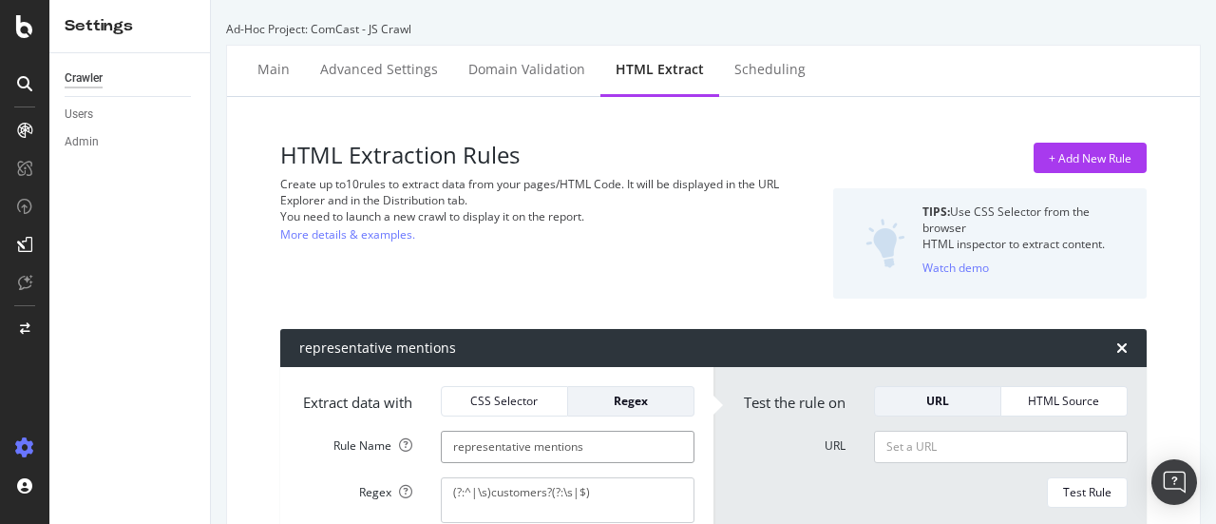
drag, startPoint x: 525, startPoint y: 462, endPoint x: 387, endPoint y: 468, distance: 137.9
click at [387, 463] on div "Rule Name representative mentions" at bounding box center [497, 446] width 424 height 32
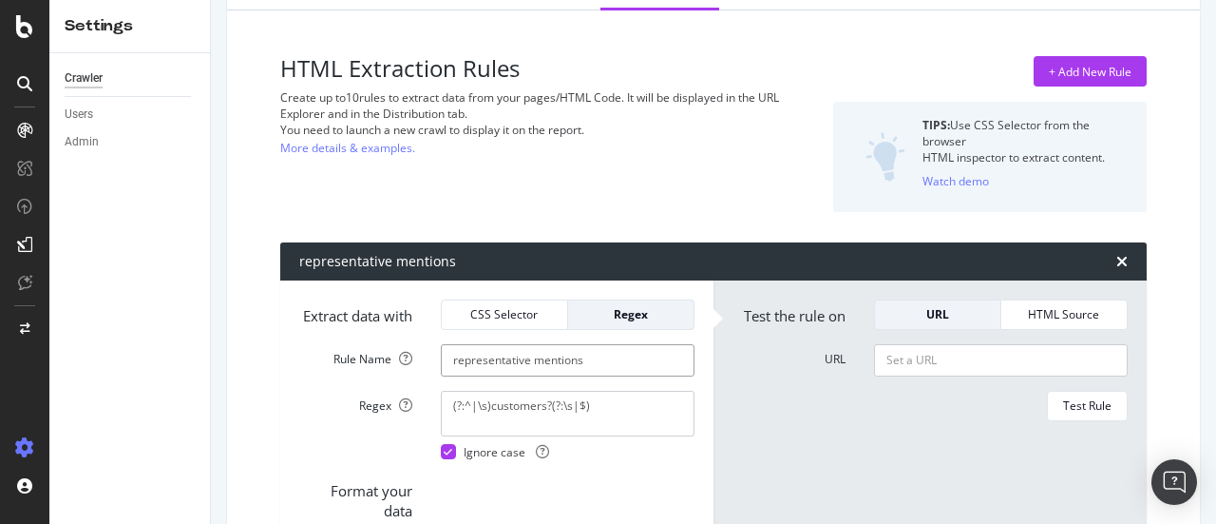
scroll to position [127, 0]
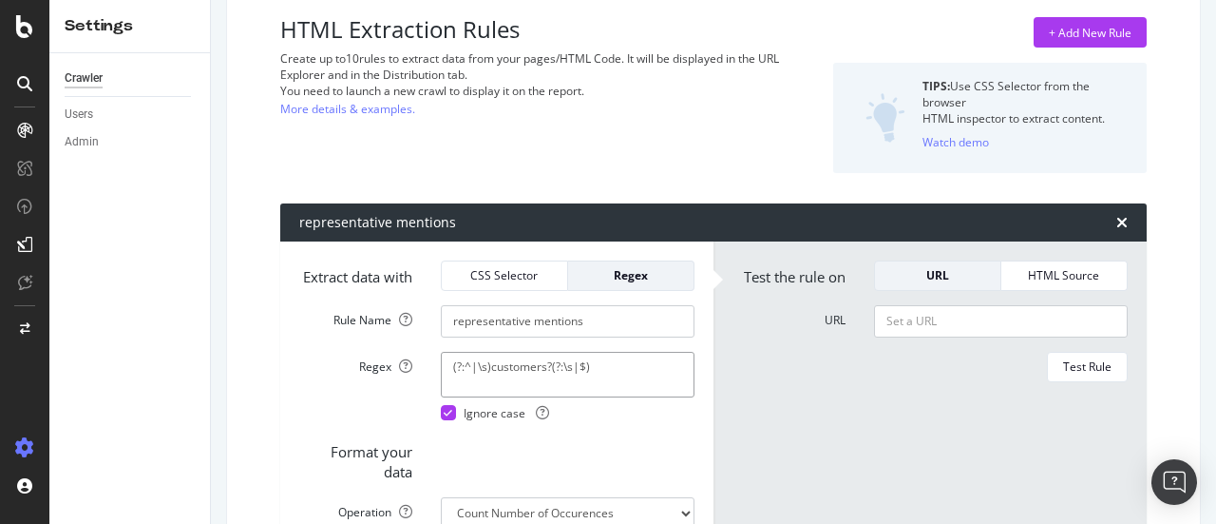
drag, startPoint x: 488, startPoint y: 380, endPoint x: 540, endPoint y: 381, distance: 51.3
click at [540, 381] on textarea "(?:^|\s)customers?(?:\s|$)" at bounding box center [568, 375] width 254 height 46
paste textarea "representative"
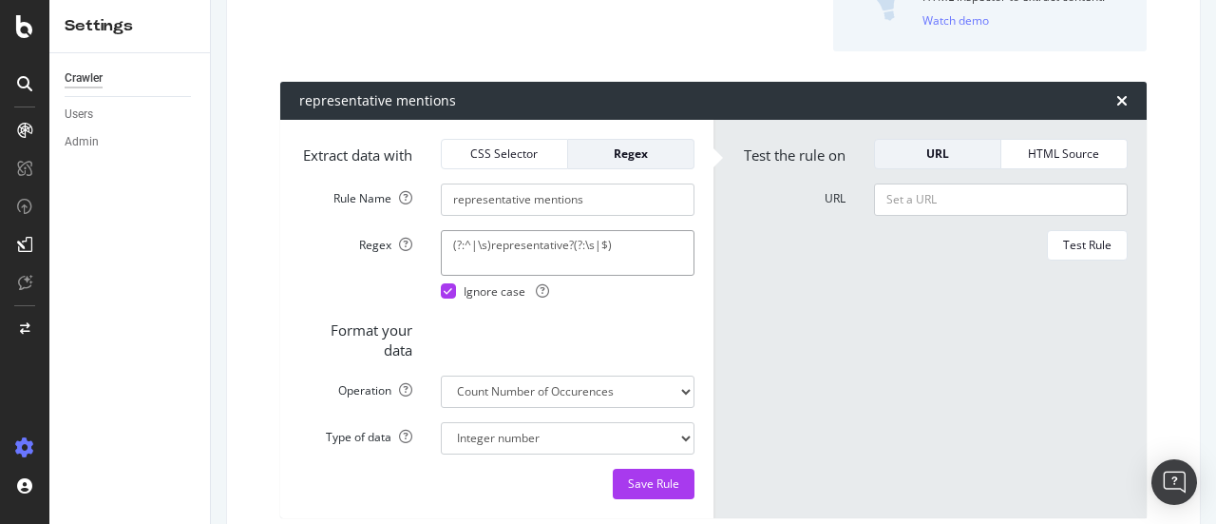
scroll to position [253, 0]
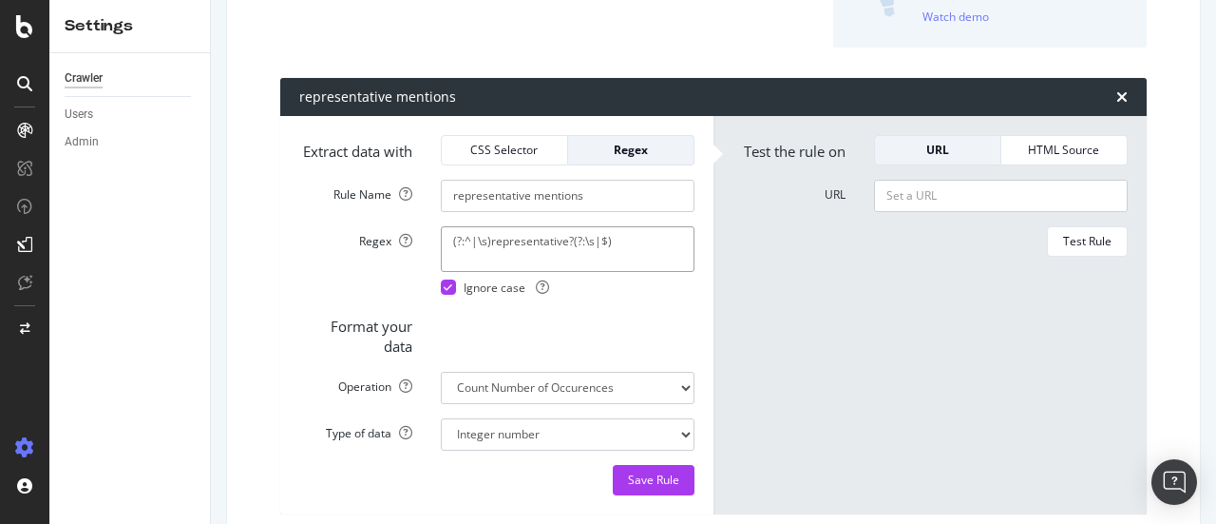
drag, startPoint x: 627, startPoint y: 252, endPoint x: 428, endPoint y: 254, distance: 199.6
click at [427, 252] on div "(?:^|\s)representative?(?:\s|$) Ignore case" at bounding box center [568, 260] width 282 height 69
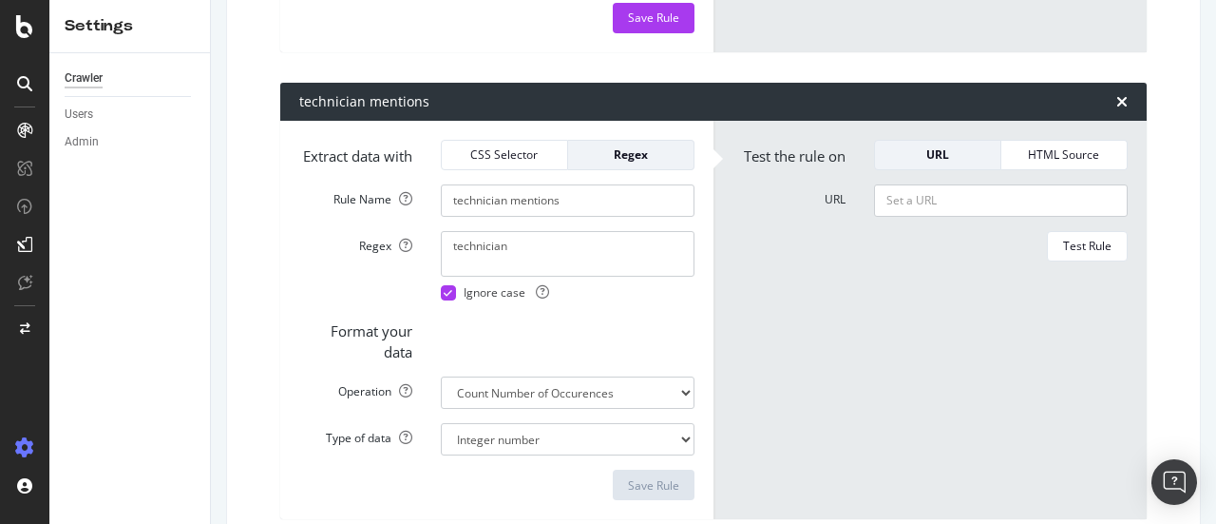
scroll to position [719, 0]
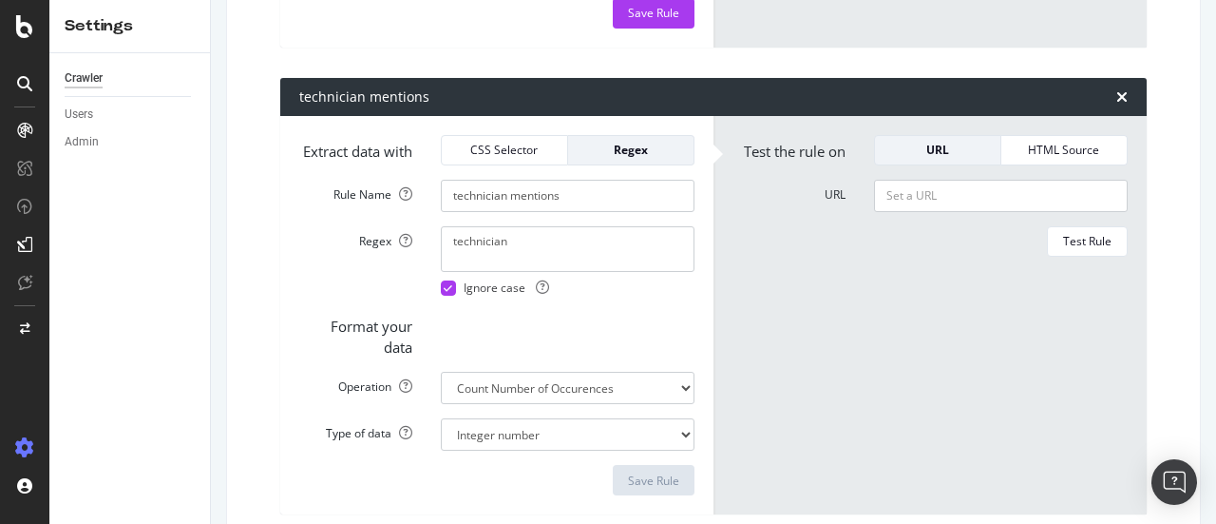
type textarea "(?:^|\s)representative?(?:\s|$)"
drag, startPoint x: 548, startPoint y: 272, endPoint x: 384, endPoint y: 262, distance: 164.7
click at [376, 273] on div "Regex technician Ignore case" at bounding box center [497, 260] width 424 height 69
paste textarea "(?:^|\s)representative?(?:\s|$)"
drag, startPoint x: 502, startPoint y: 227, endPoint x: 436, endPoint y: 233, distance: 65.8
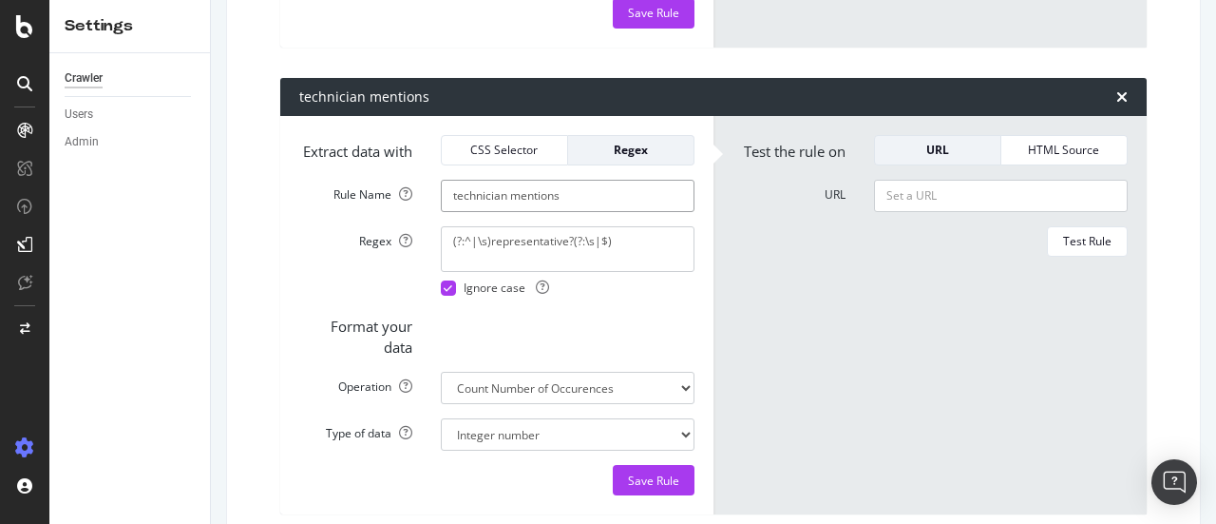
click at [436, 212] on div "technician mentions" at bounding box center [568, 196] width 282 height 32
drag, startPoint x: 487, startPoint y: 275, endPoint x: 563, endPoint y: 271, distance: 77.1
click at [563, 271] on textarea "(?:^|\s)representative?(?:\s|$)" at bounding box center [568, 249] width 254 height 46
paste textarea "technician"
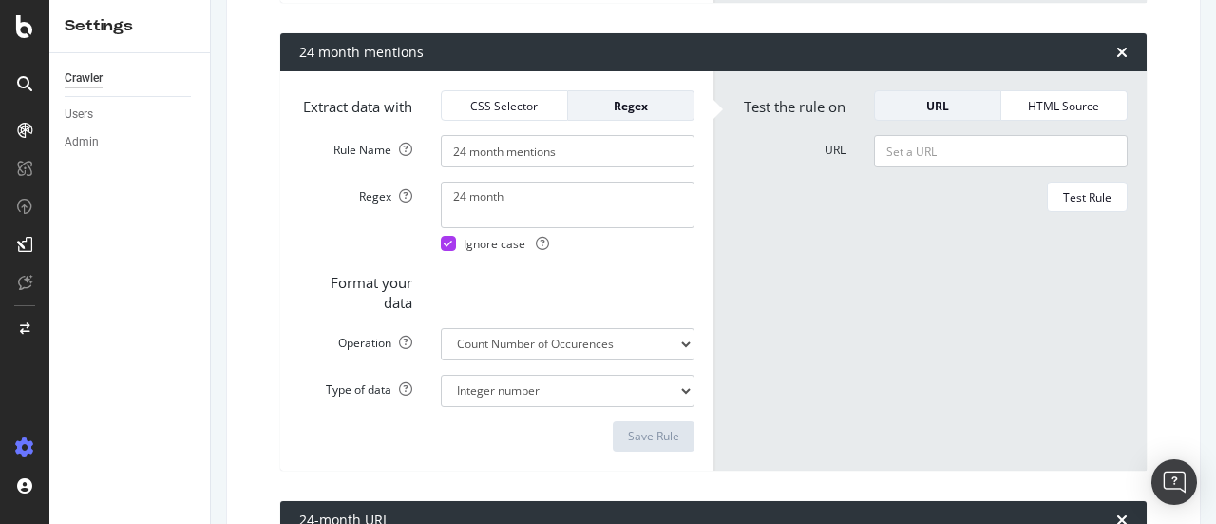
scroll to position [1688, 0]
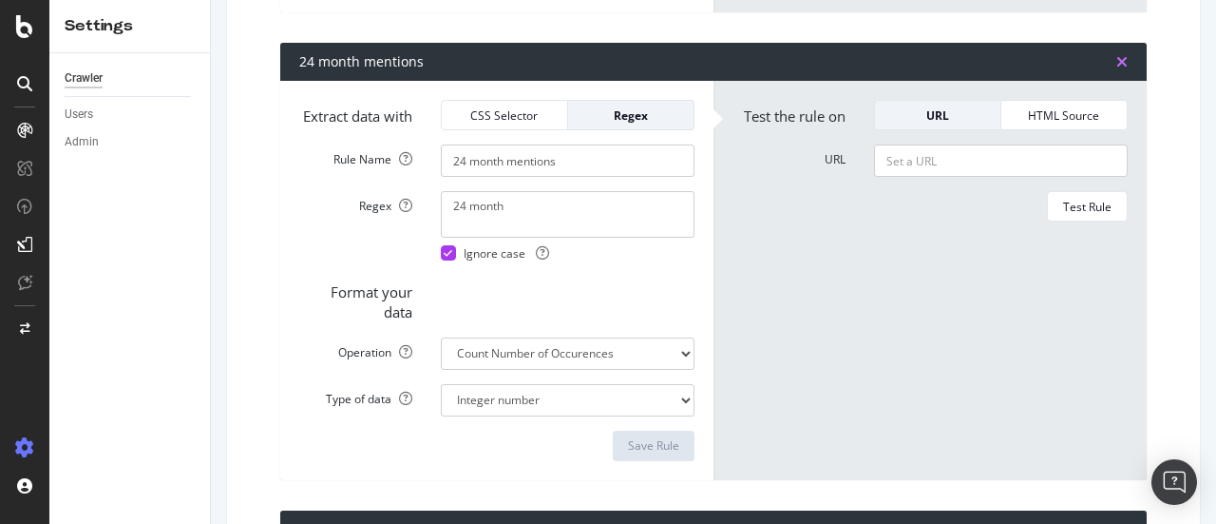
type textarea "(?:^|\s)technician?(?:\s|$)"
click at [1117, 69] on icon "times" at bounding box center [1122, 61] width 11 height 15
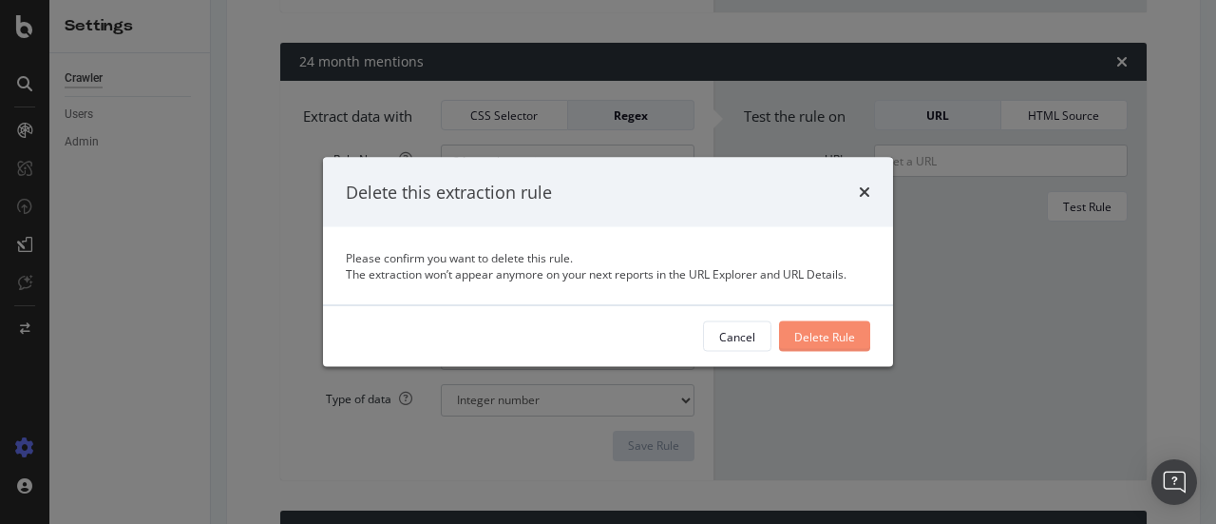
click at [842, 340] on div "Delete Rule" at bounding box center [824, 336] width 61 height 16
type input "24-month URL"
type input "month mentions"
type textarea "month"
type input "agent mentions"
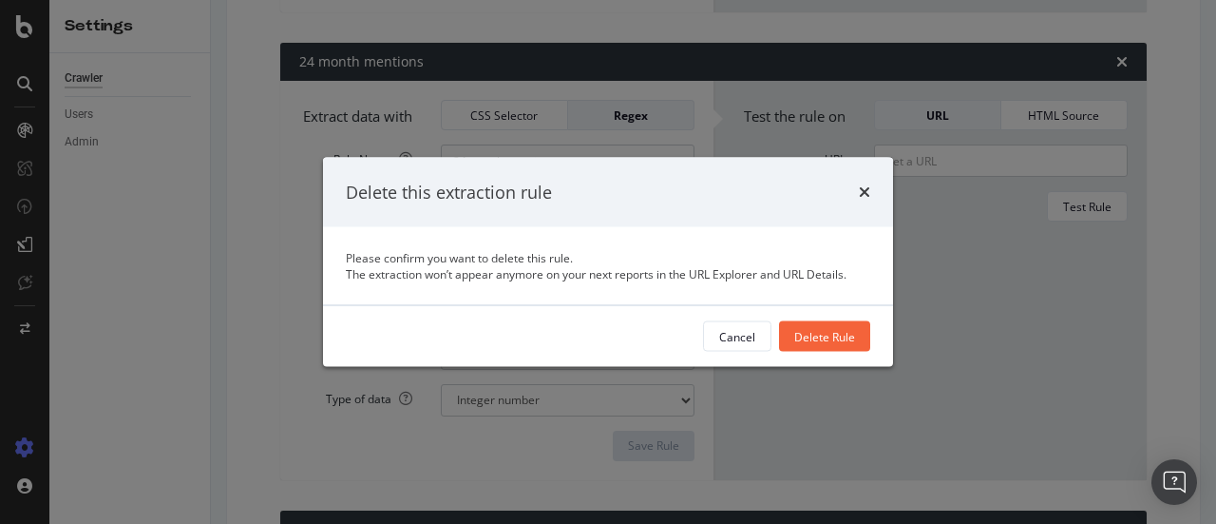
type textarea "agent"
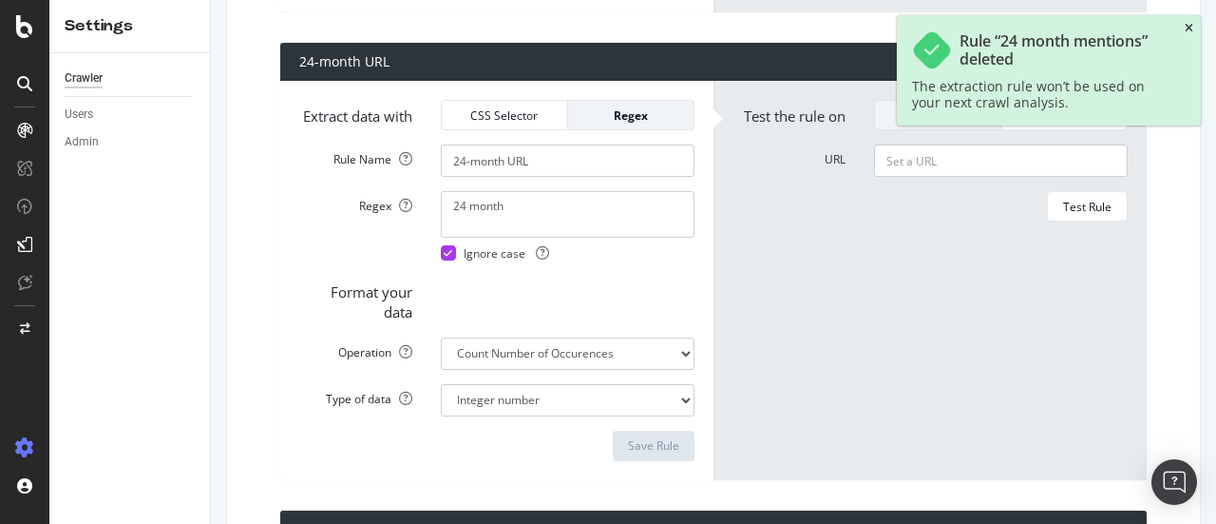
click at [1193, 26] on icon "close toast" at bounding box center [1189, 28] width 9 height 11
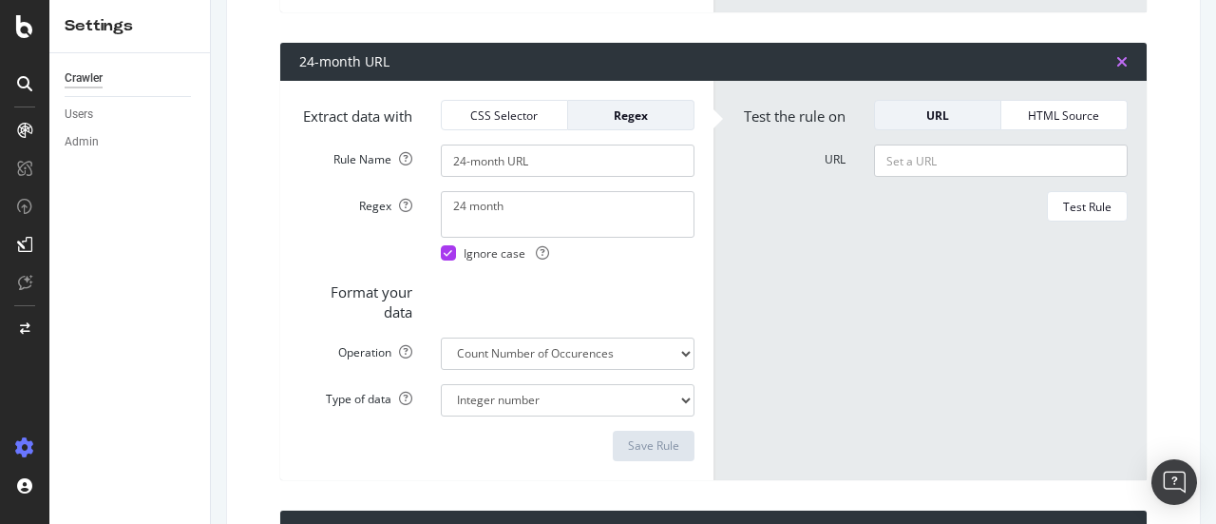
click at [1117, 69] on icon "times" at bounding box center [1122, 61] width 11 height 15
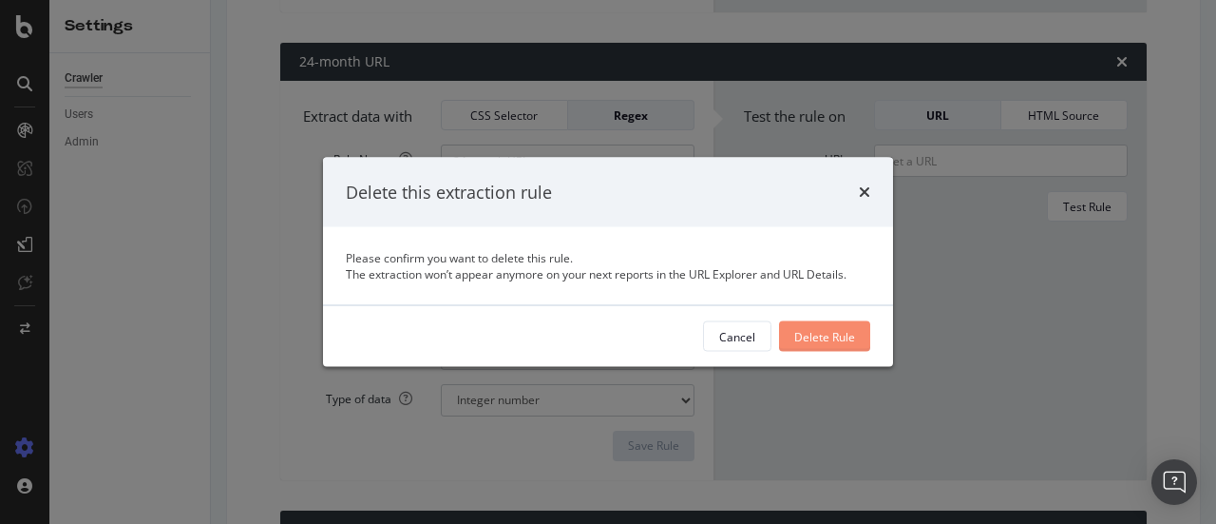
click at [833, 340] on div "Delete Rule" at bounding box center [824, 336] width 61 height 16
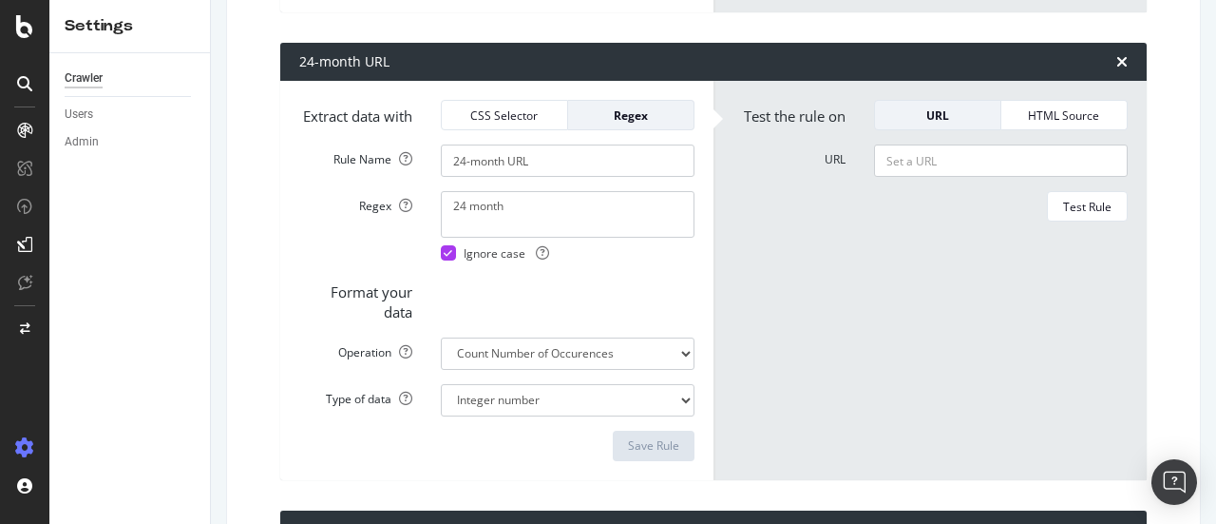
type input "month mentions"
type textarea "month"
type input "agent mentions"
type textarea "agent"
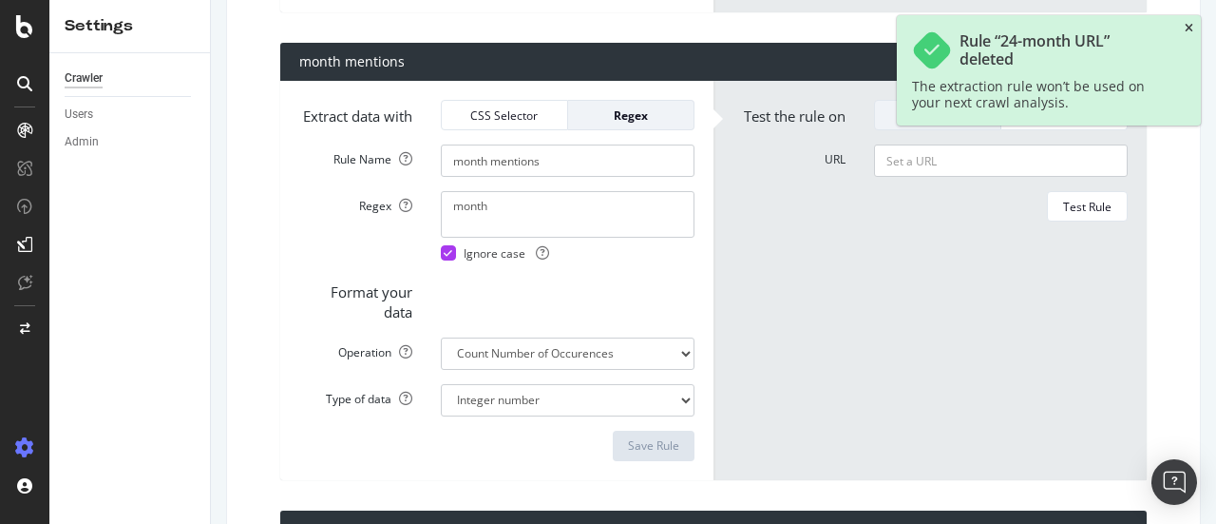
click at [1192, 28] on icon "close toast" at bounding box center [1189, 28] width 9 height 11
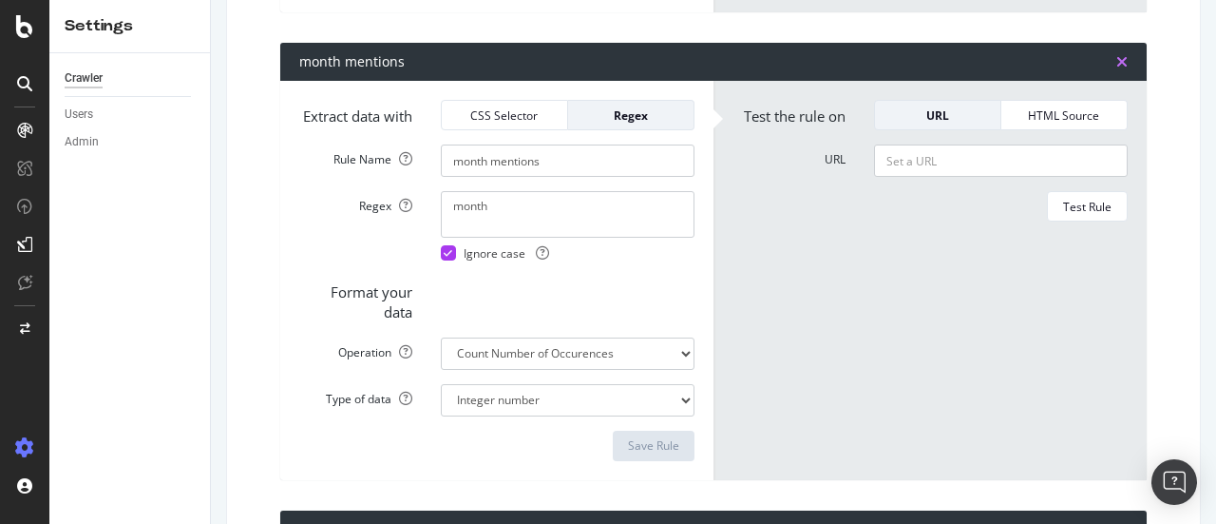
click at [1117, 69] on icon "times" at bounding box center [1122, 61] width 11 height 15
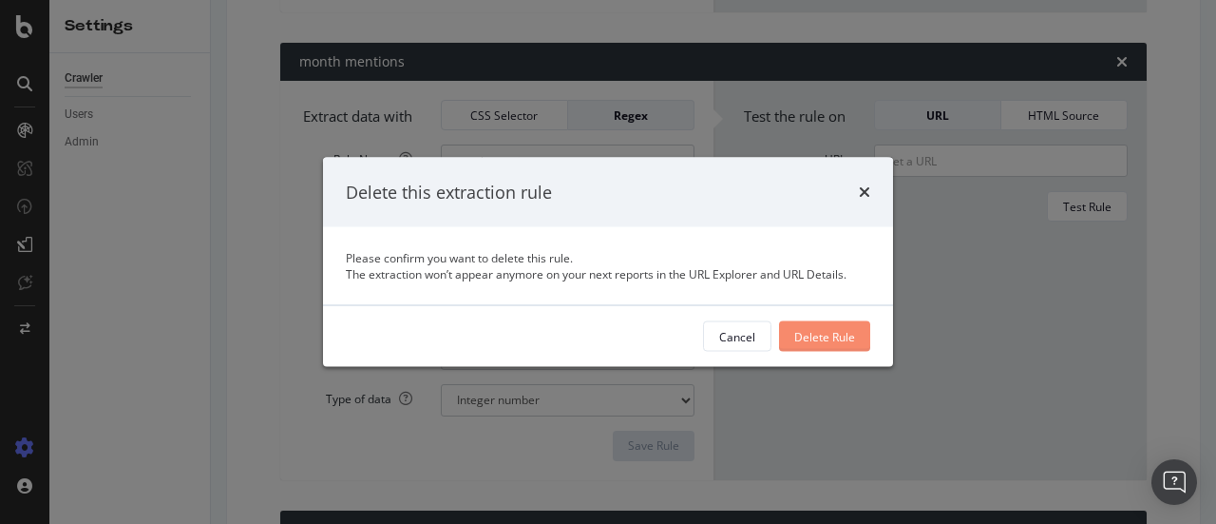
click at [840, 333] on div "Delete Rule" at bounding box center [824, 336] width 61 height 16
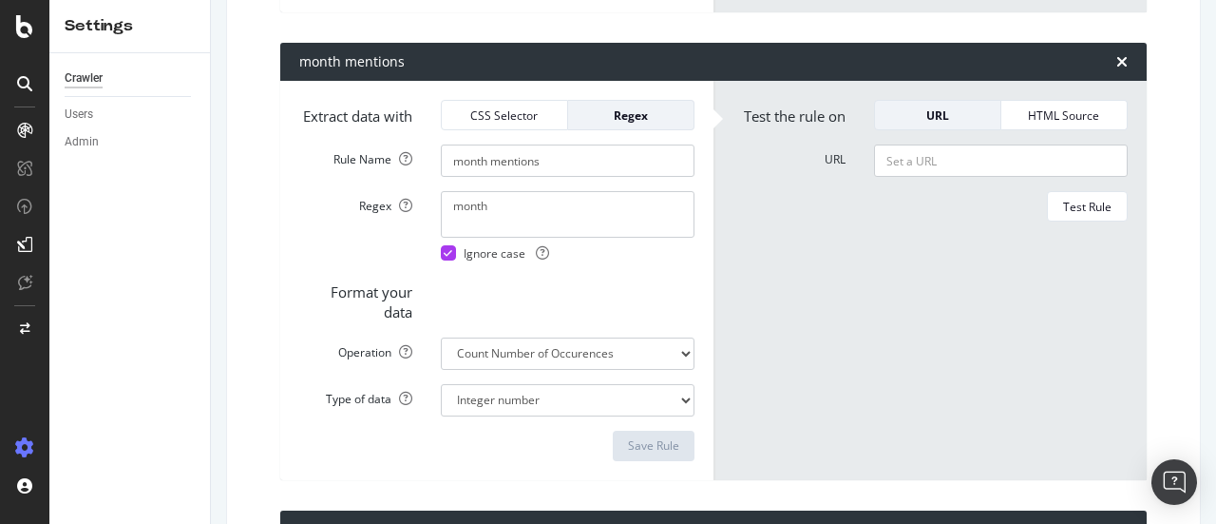
type input "agent mentions"
type textarea "agent"
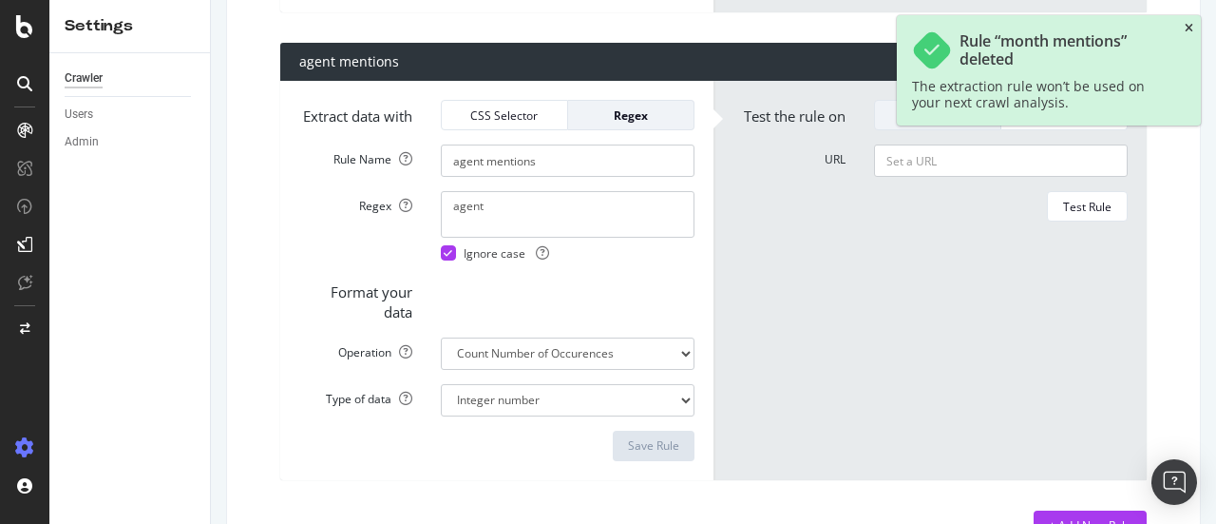
click at [1187, 26] on icon "close toast" at bounding box center [1189, 28] width 9 height 11
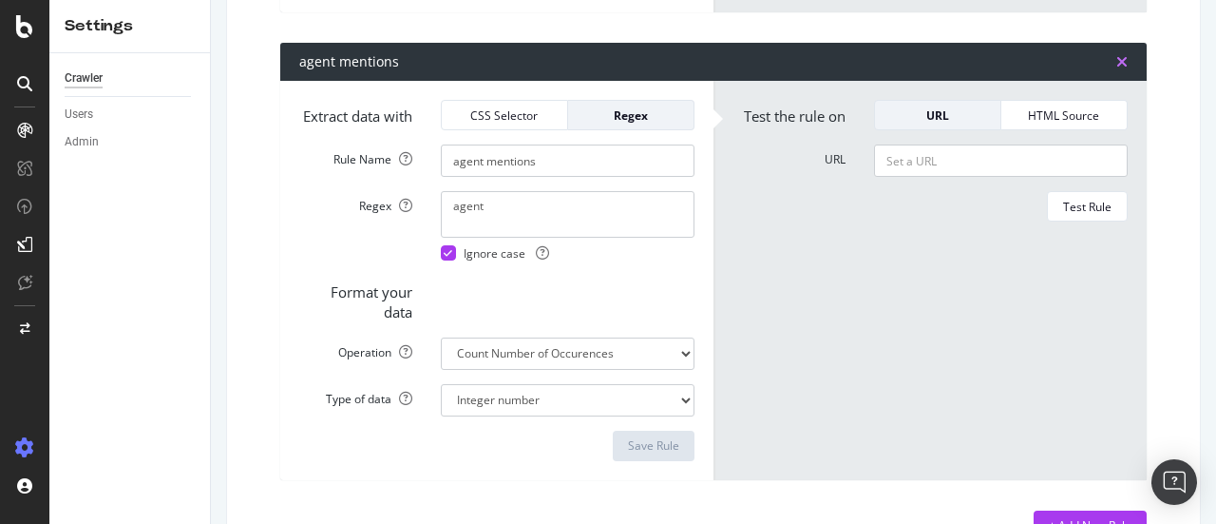
click at [1117, 69] on icon "times" at bounding box center [1122, 61] width 11 height 15
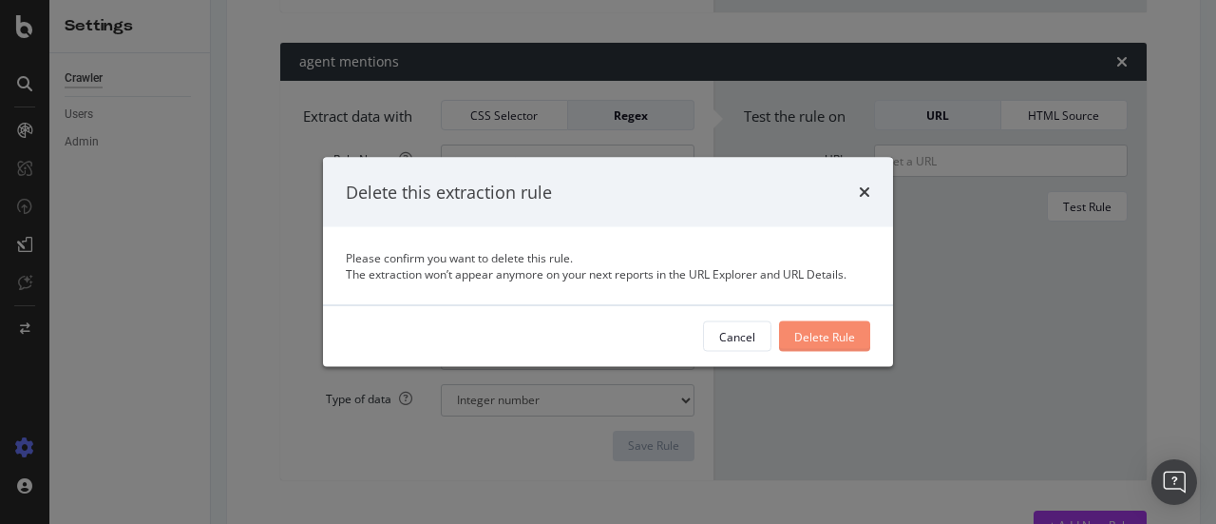
click at [850, 342] on div "Delete Rule" at bounding box center [824, 336] width 61 height 16
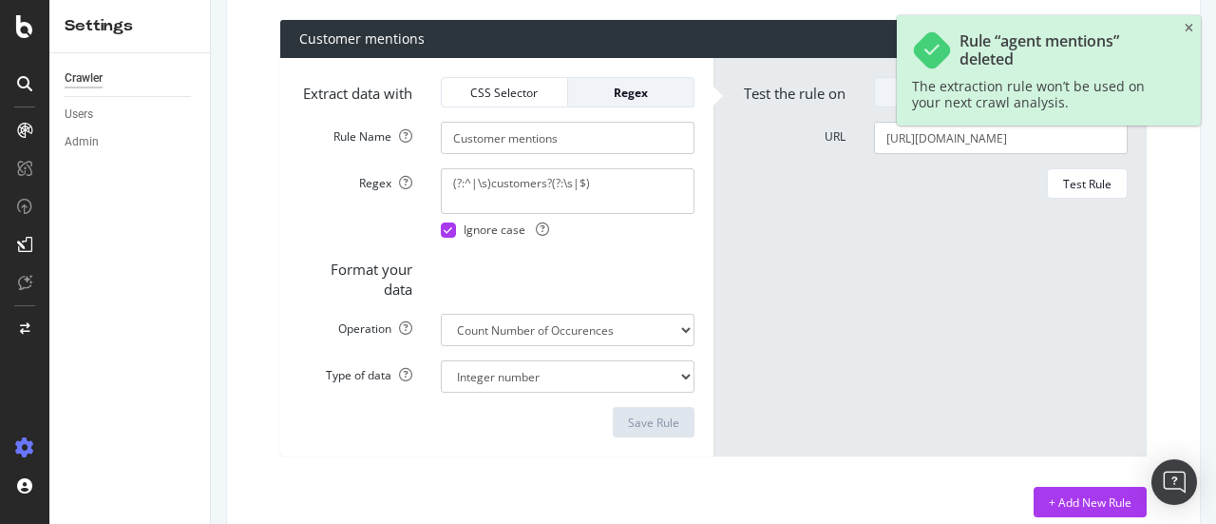
scroll to position [1236, 0]
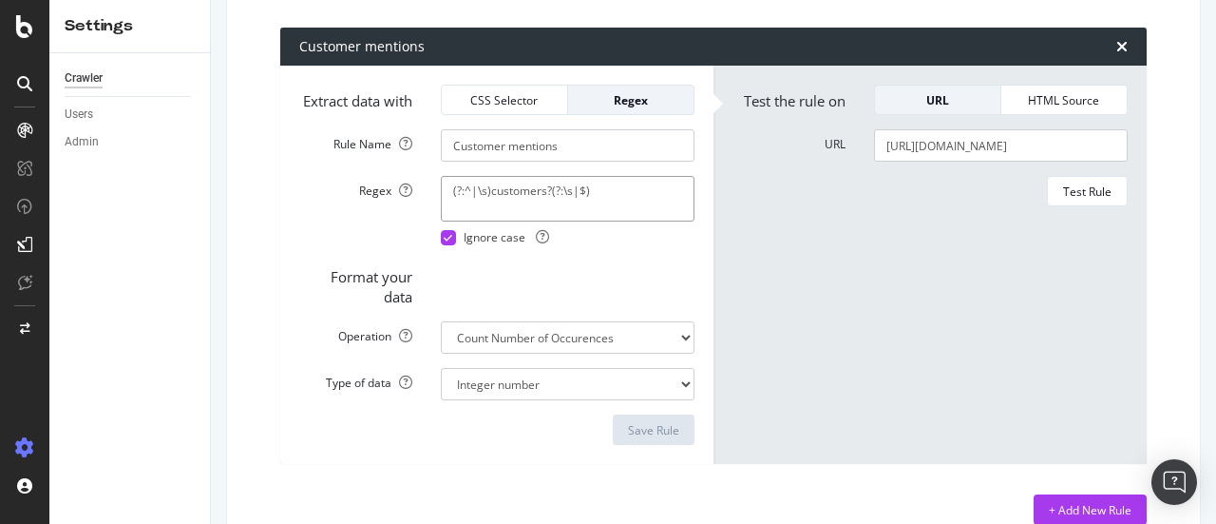
drag, startPoint x: 506, startPoint y: 242, endPoint x: 395, endPoint y: 243, distance: 110.2
click at [395, 243] on div "Regex (?:^|\s)customers?(?:\s|$) Ignore case" at bounding box center [497, 210] width 424 height 69
click at [965, 162] on input "[URL][DOMAIN_NAME]" at bounding box center [1001, 145] width 254 height 32
paste input "[URL][DOMAIN_NAME]"
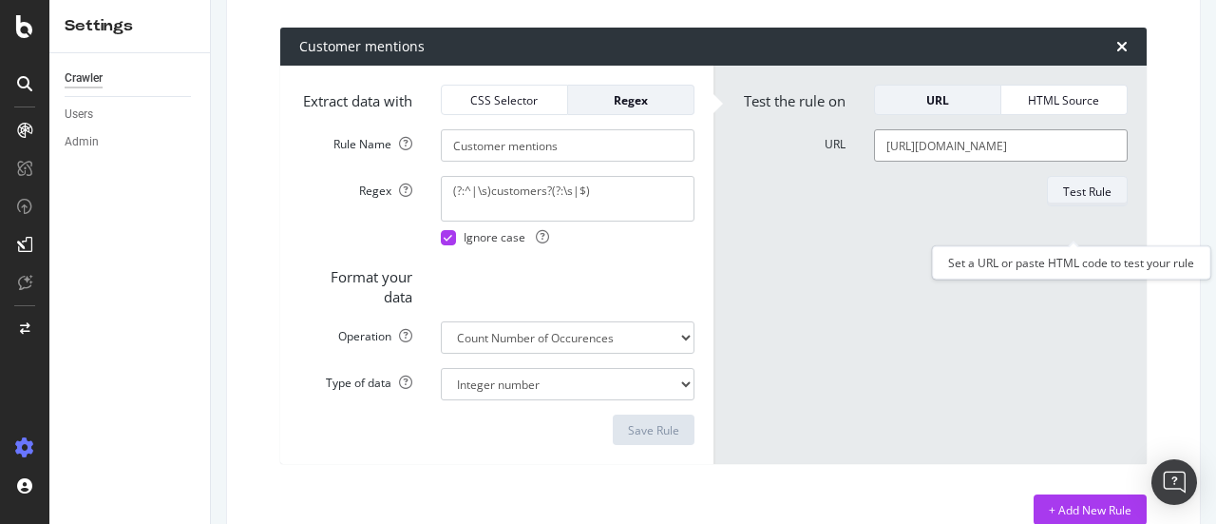
type input "[URL][DOMAIN_NAME]"
click at [1087, 204] on div "Test Rule" at bounding box center [1087, 191] width 48 height 27
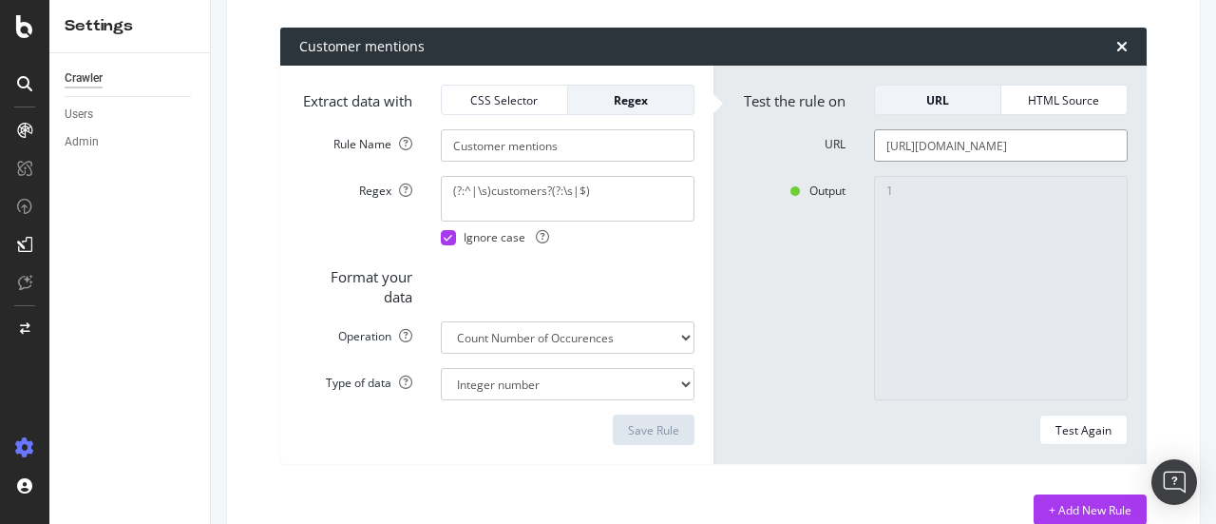
click at [918, 162] on input "[URL][DOMAIN_NAME]" at bounding box center [1001, 145] width 254 height 32
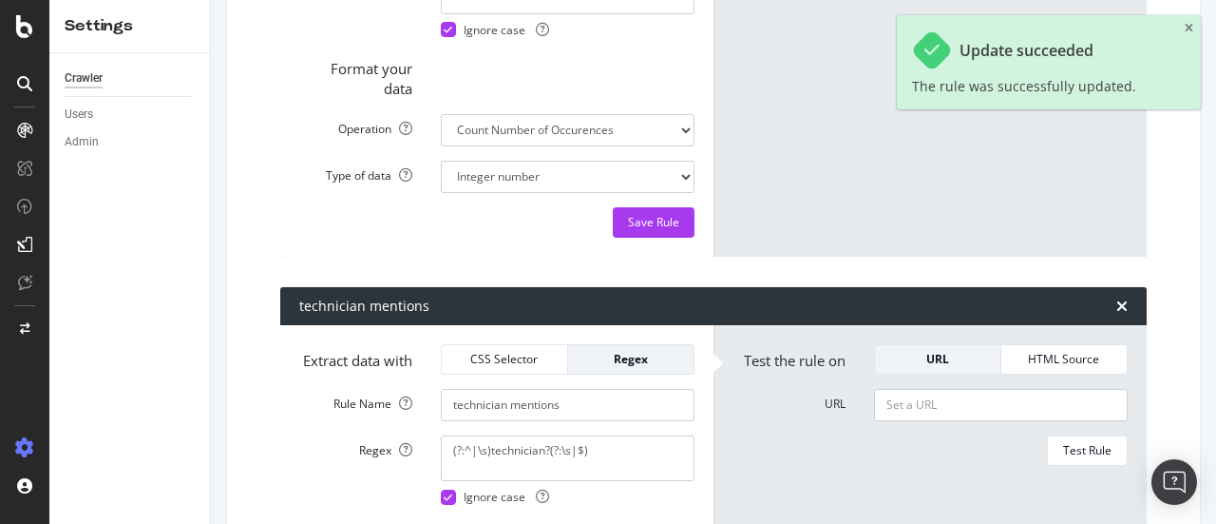
scroll to position [435, 0]
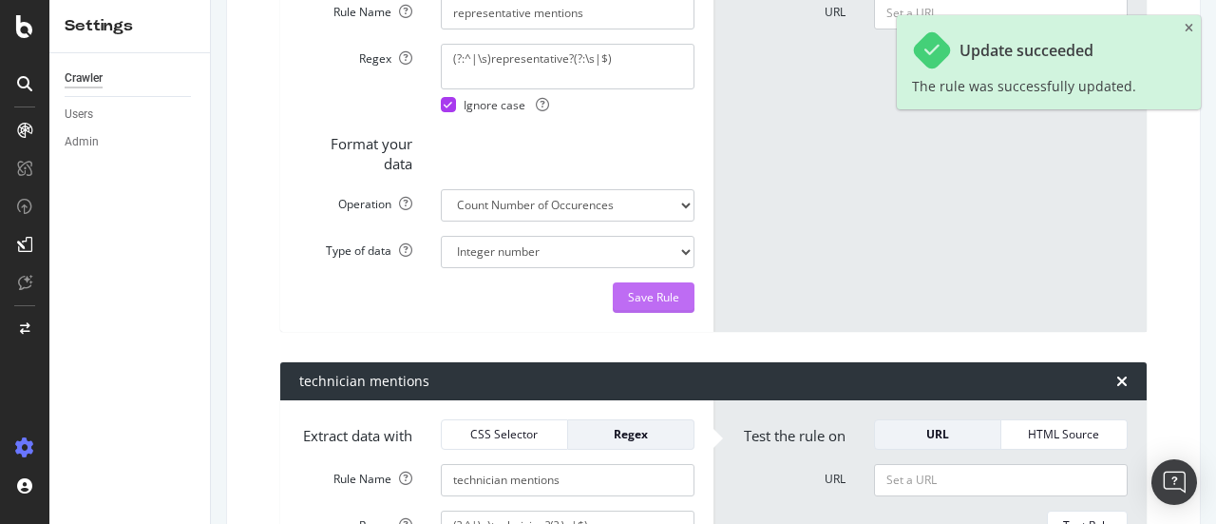
click at [667, 305] on div "Save Rule" at bounding box center [653, 297] width 51 height 16
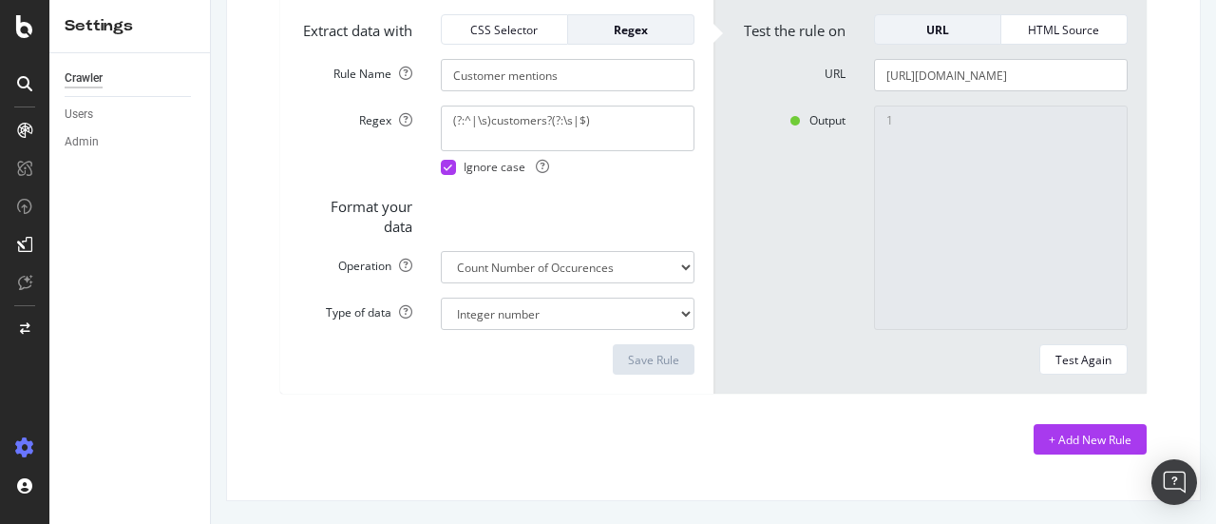
scroll to position [1334, 0]
click at [1062, 448] on div "+ Add New Rule" at bounding box center [1090, 439] width 83 height 16
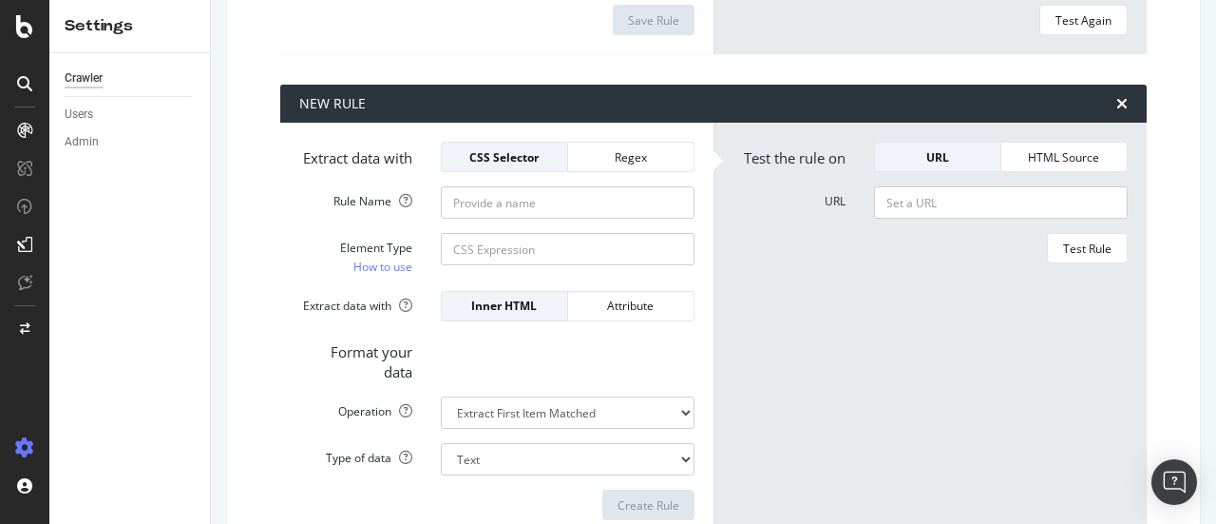
scroll to position [1628, 0]
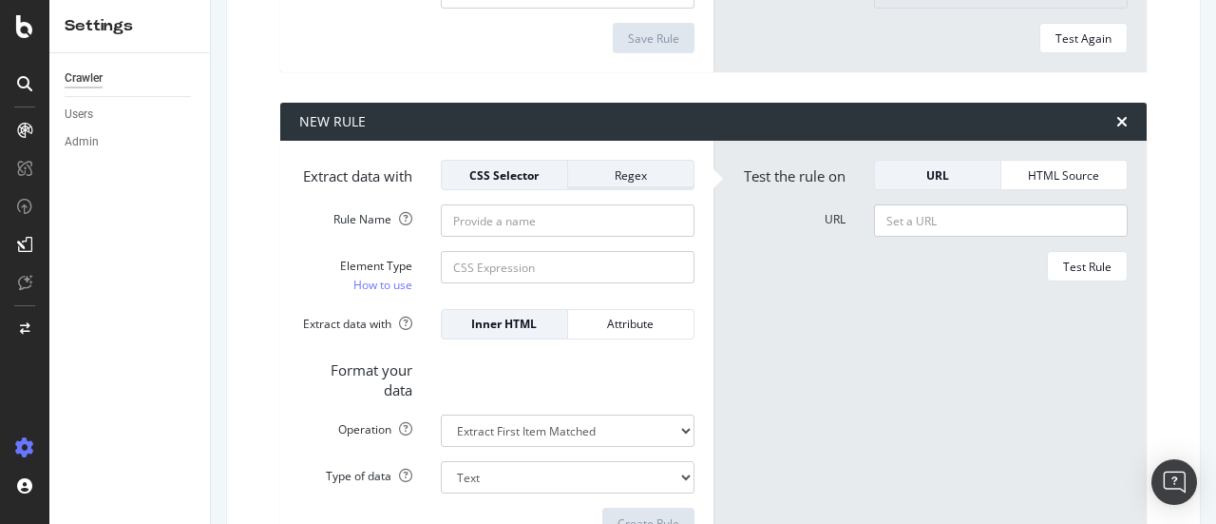
click at [623, 183] on div "Regex" at bounding box center [630, 175] width 95 height 16
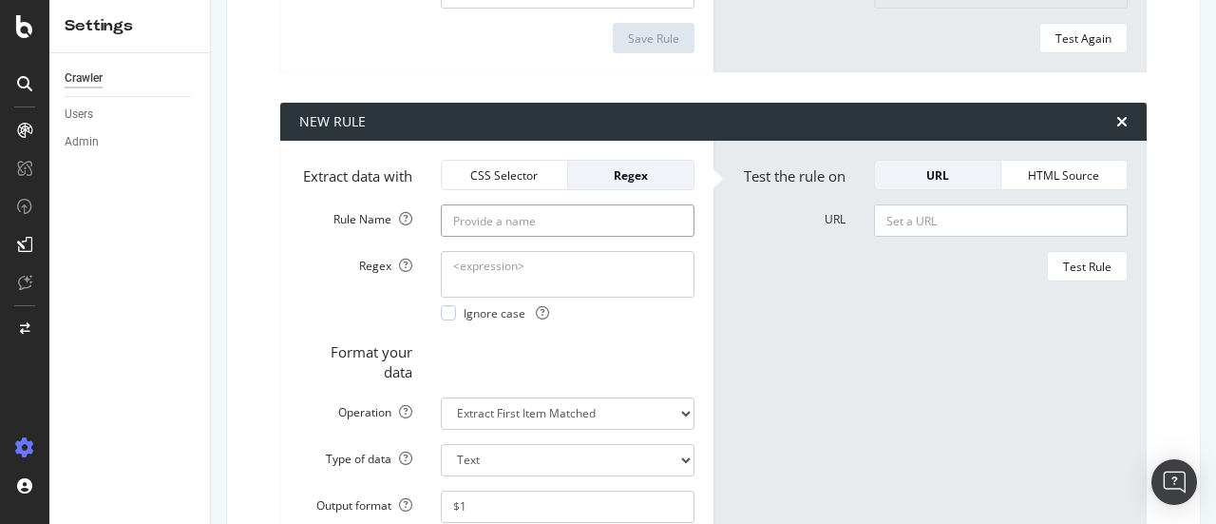
click at [583, 237] on input "Rule Name" at bounding box center [568, 220] width 254 height 32
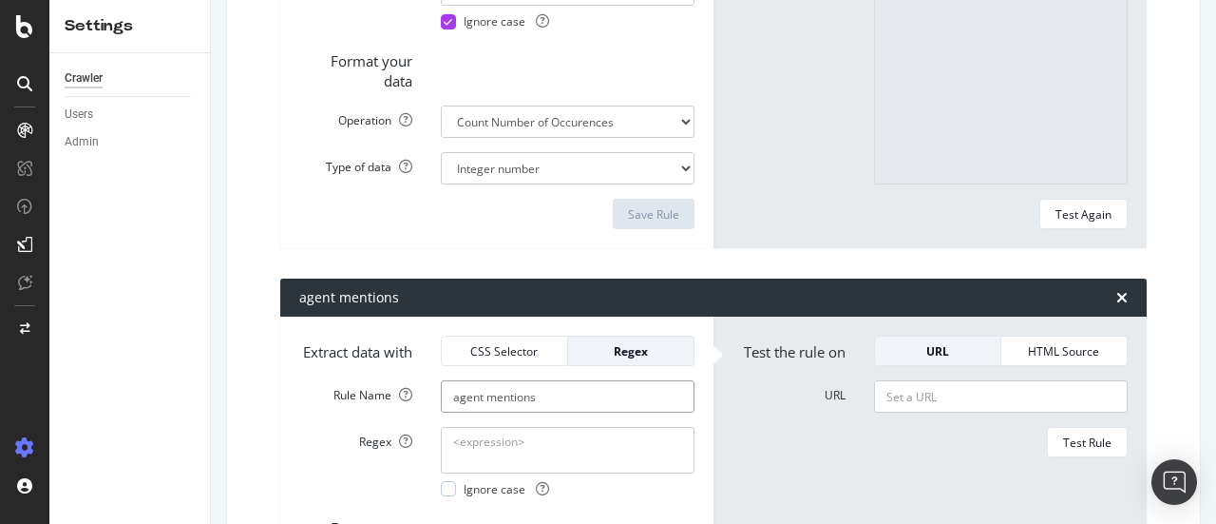
scroll to position [1427, 0]
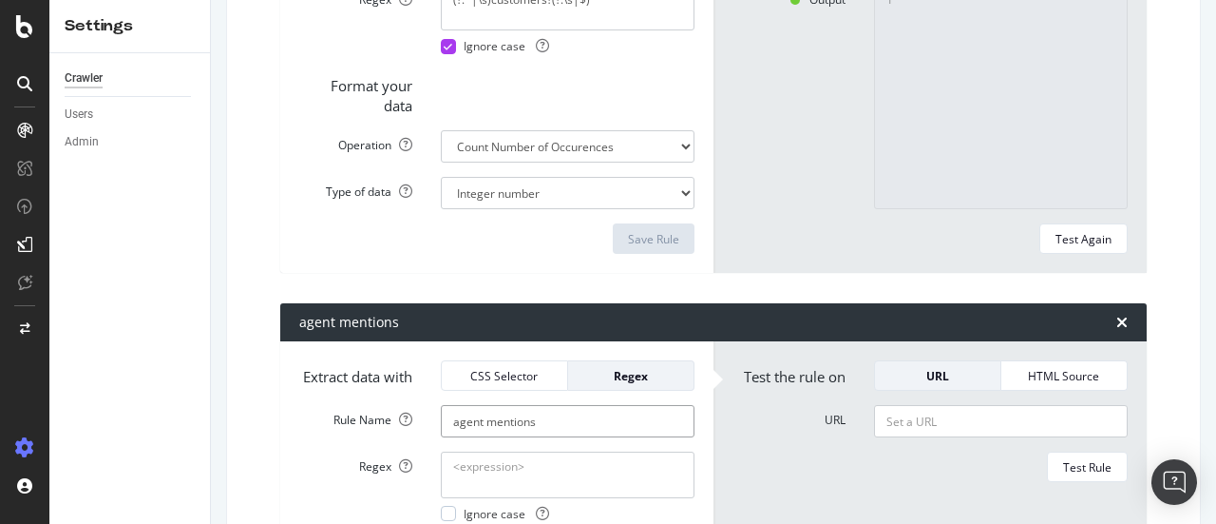
type input "agent mentions"
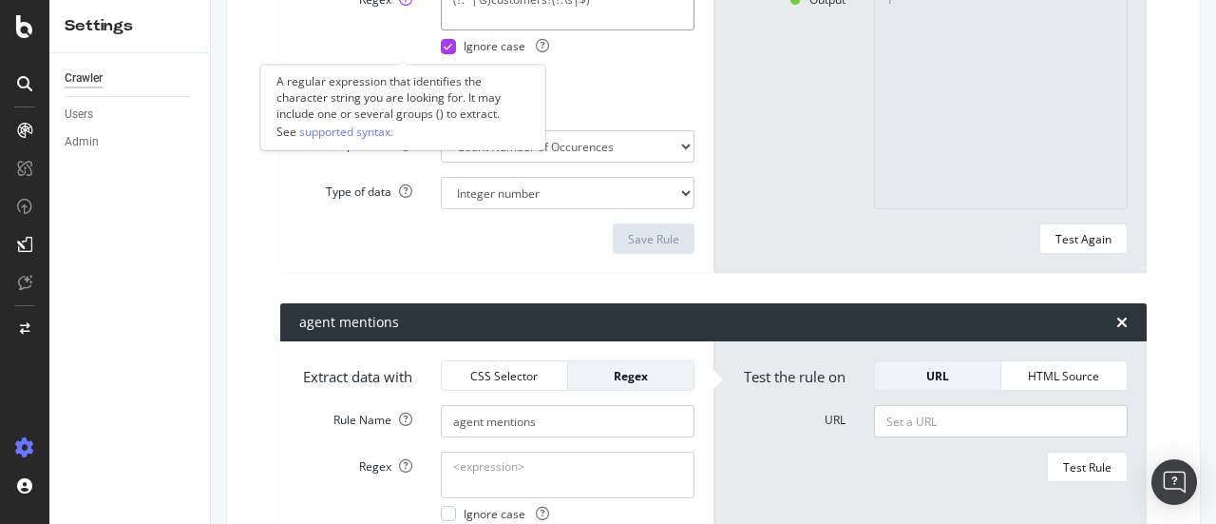
drag, startPoint x: 593, startPoint y: 52, endPoint x: 401, endPoint y: 46, distance: 192.1
click at [401, 46] on div "Regex (?:^|\s)customers?(?:\s|$) Ignore case" at bounding box center [497, 19] width 424 height 69
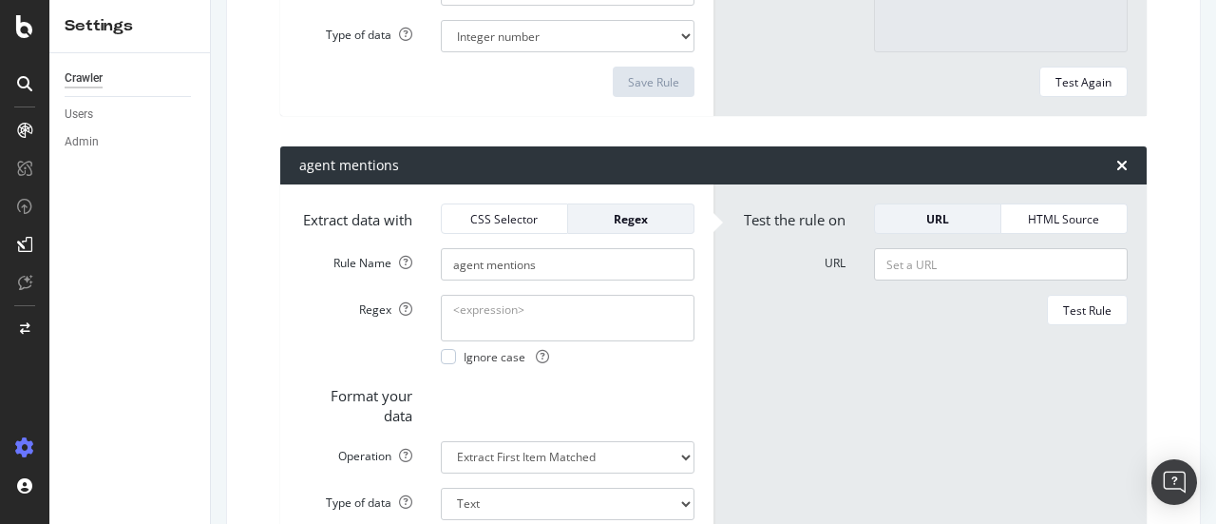
scroll to position [1634, 0]
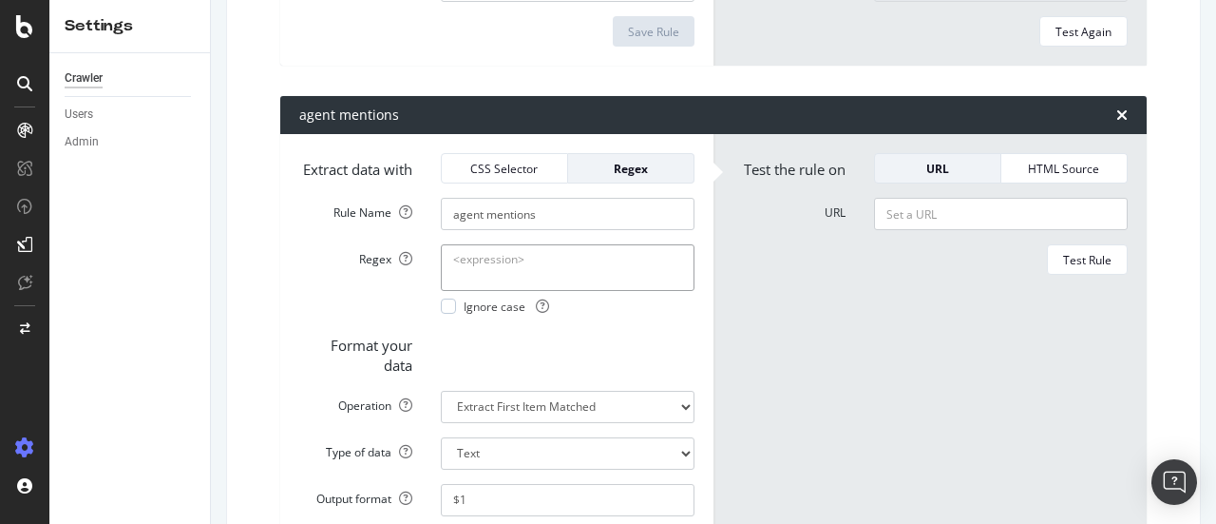
click at [535, 290] on textarea "Regex" at bounding box center [568, 267] width 254 height 46
paste textarea "(?:^|\s)customers?(?:\s|$)"
drag, startPoint x: 488, startPoint y: 322, endPoint x: 542, endPoint y: 326, distance: 53.3
click at [542, 290] on textarea "(?:^|\s)customers?(?:\s|$)" at bounding box center [568, 267] width 254 height 46
click at [122, 385] on div "Crawler Users Admin" at bounding box center [129, 288] width 161 height 470
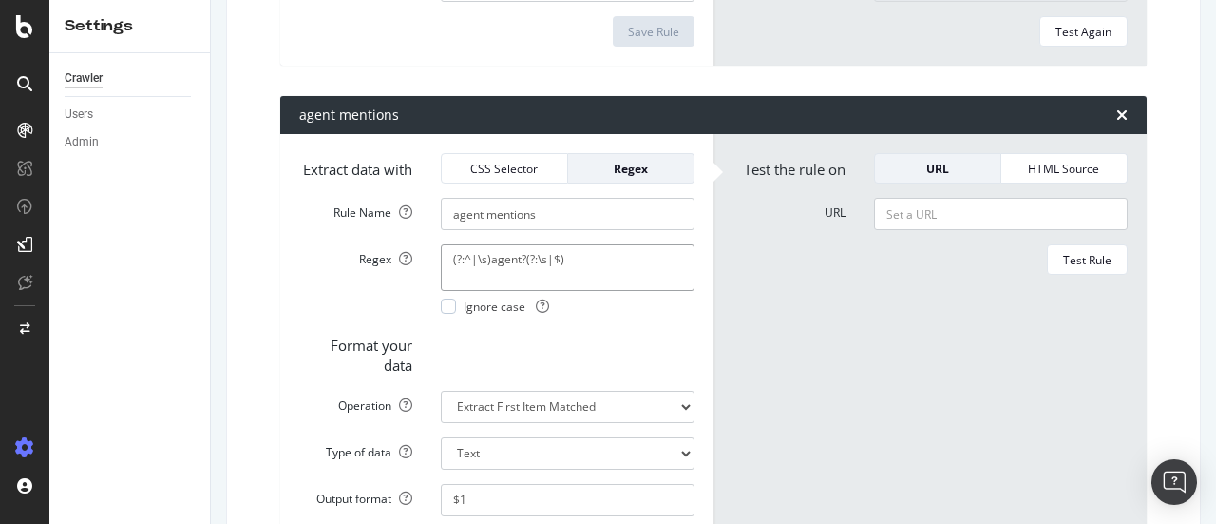
click at [515, 290] on textarea "(?:^|\s)agent?(?:\s|$)" at bounding box center [568, 267] width 254 height 46
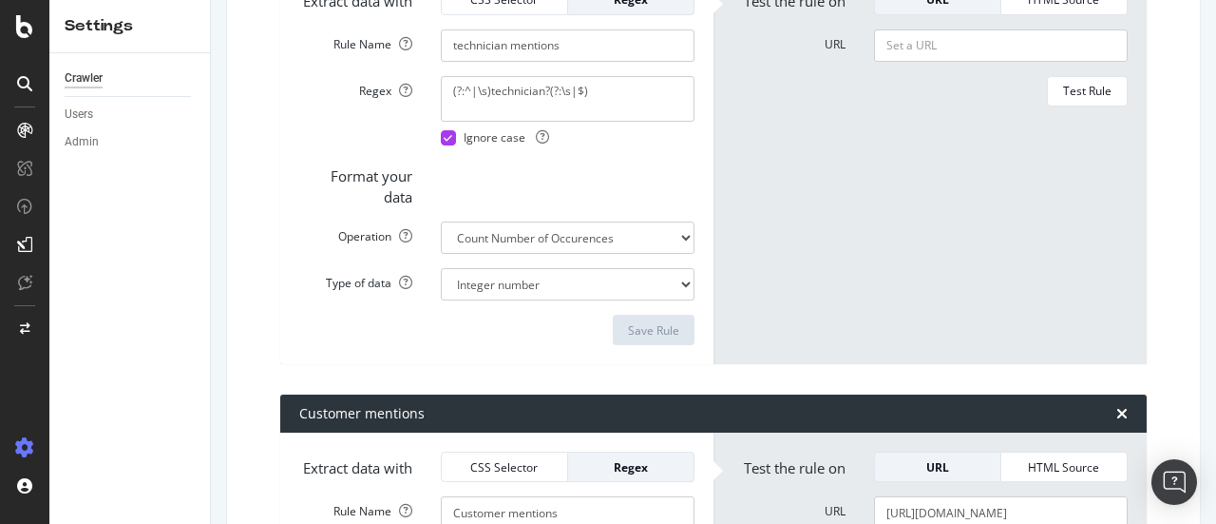
scroll to position [582, 0]
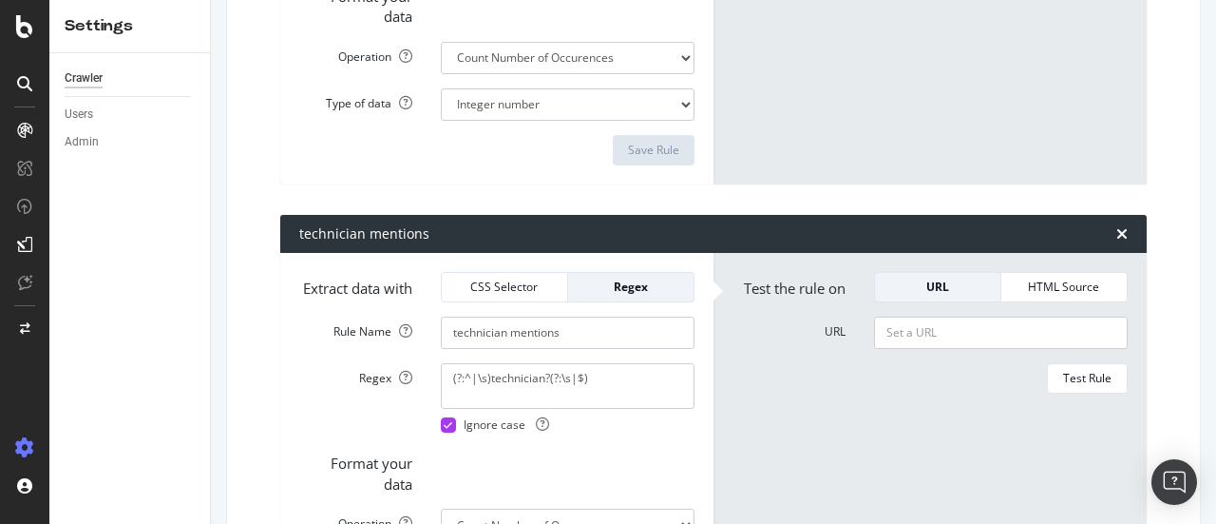
type textarea "(?:^|\s)agents?(?:\s|$)"
click at [539, 409] on textarea "(?:^|\s)technician?(?:\s|$)" at bounding box center [568, 386] width 254 height 46
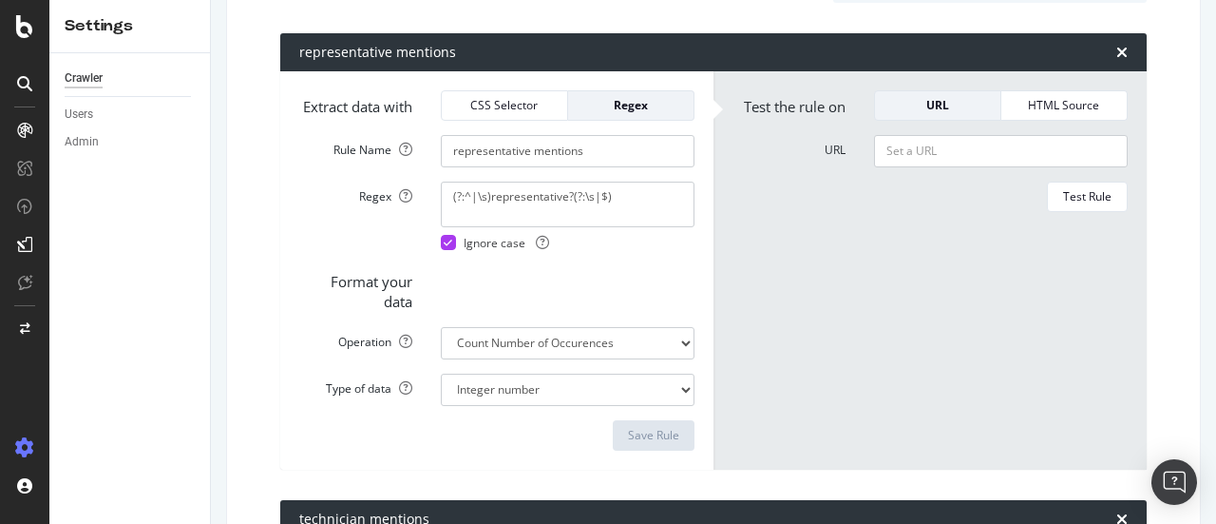
scroll to position [285, 0]
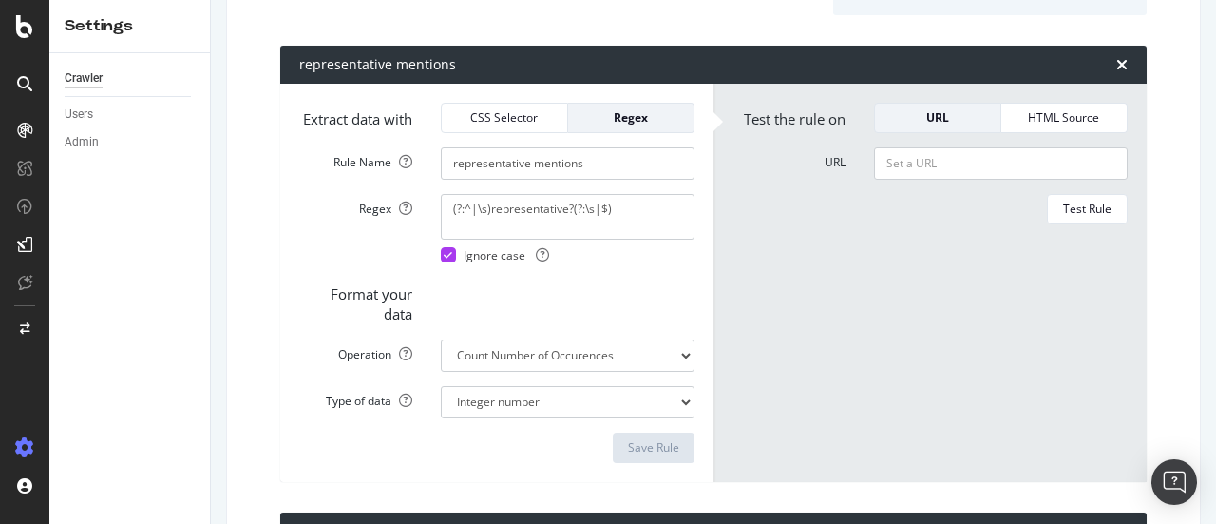
type textarea "(?:^|\s)technicians?(?:\s|$)"
click at [563, 227] on textarea "(?:^|\s)representative?(?:\s|$)" at bounding box center [568, 217] width 254 height 46
type textarea "(?:^|\s)representatives?(?:\s|$)"
click at [642, 455] on div "Save Rule" at bounding box center [653, 447] width 51 height 16
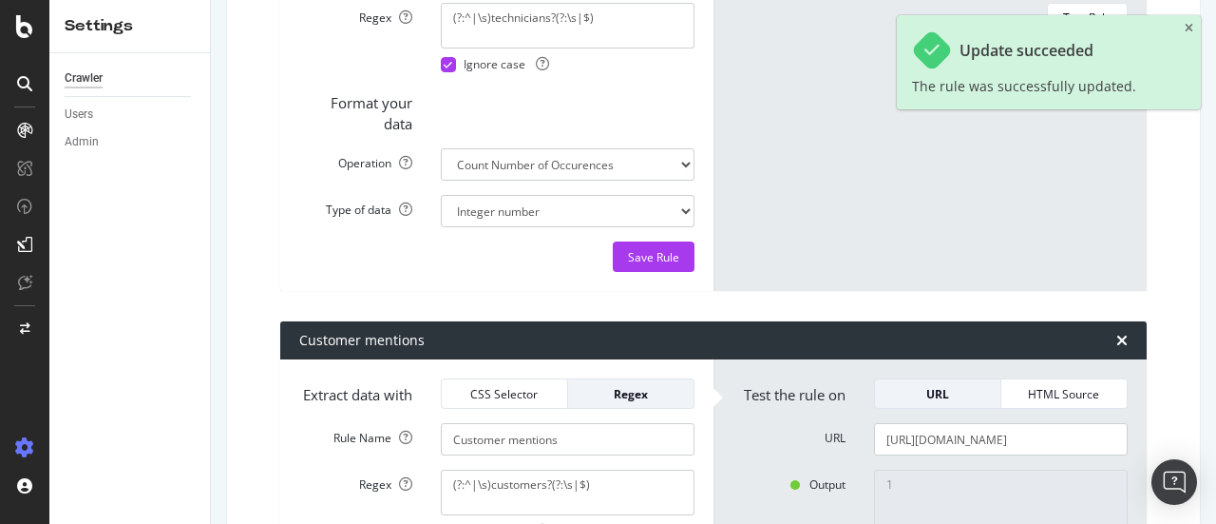
scroll to position [939, 0]
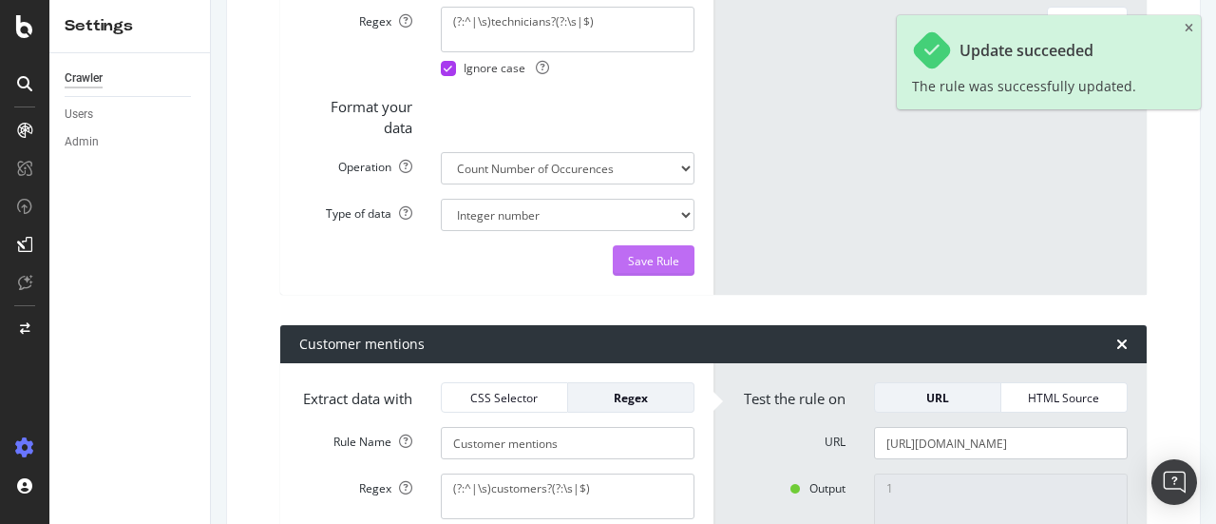
click at [641, 269] on div "Save Rule" at bounding box center [653, 261] width 51 height 16
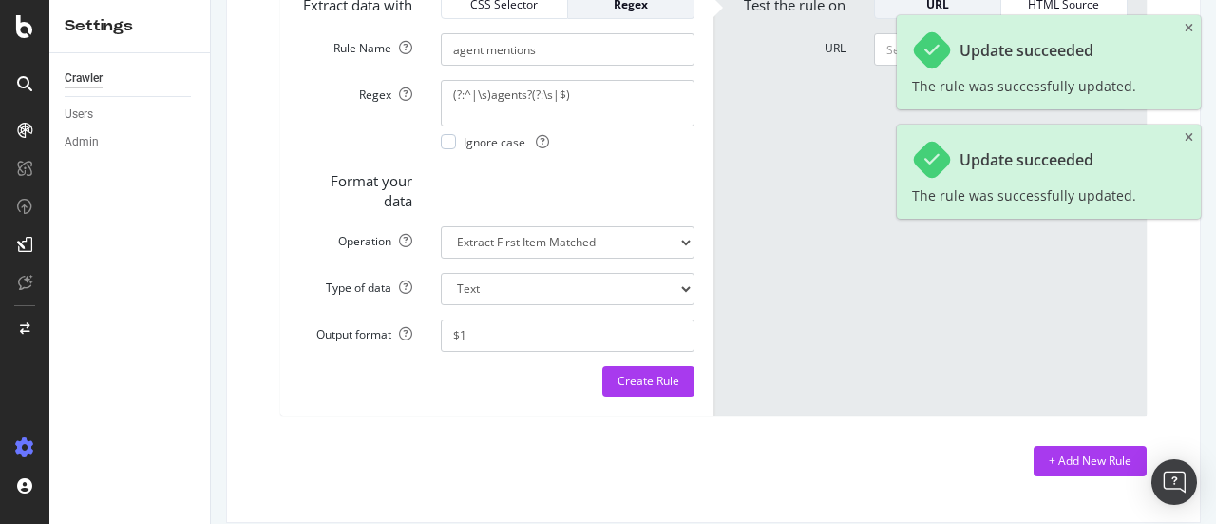
scroll to position [1884, 0]
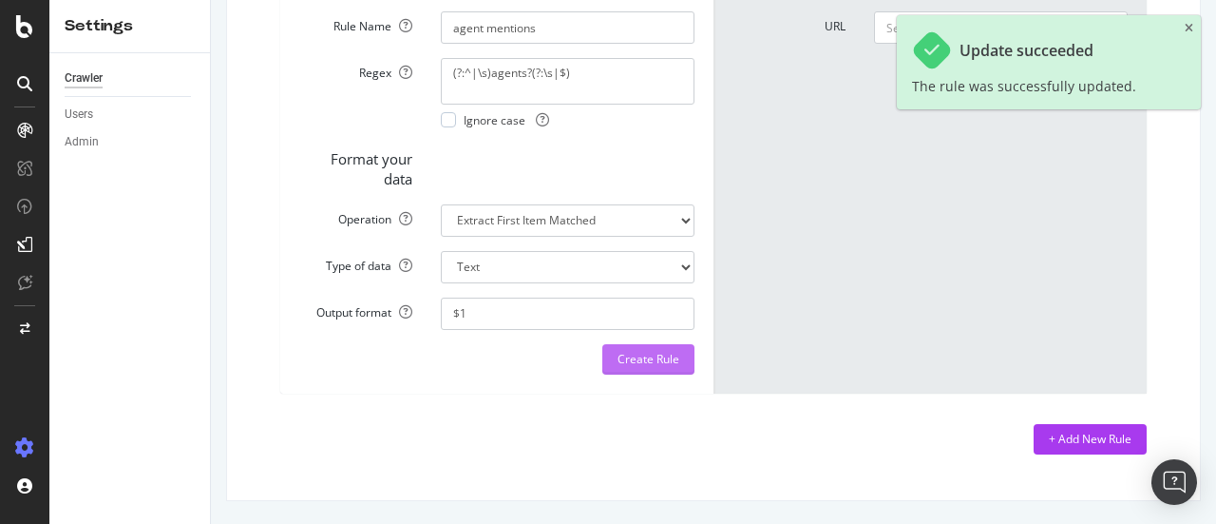
click at [645, 356] on div "Create Rule" at bounding box center [649, 359] width 62 height 16
click at [1192, 31] on icon "close toast" at bounding box center [1189, 28] width 9 height 11
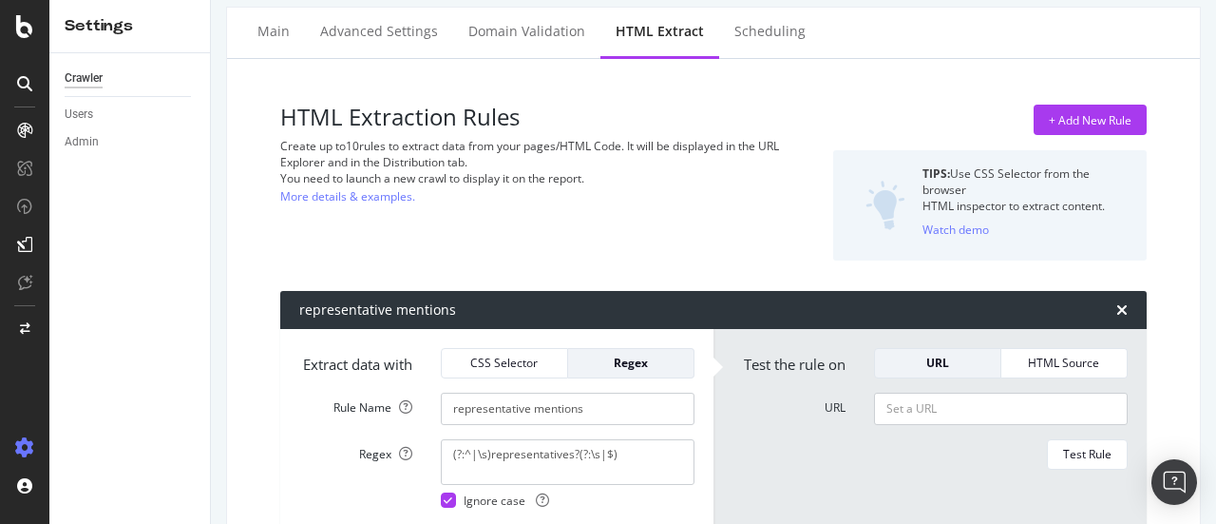
scroll to position [0, 0]
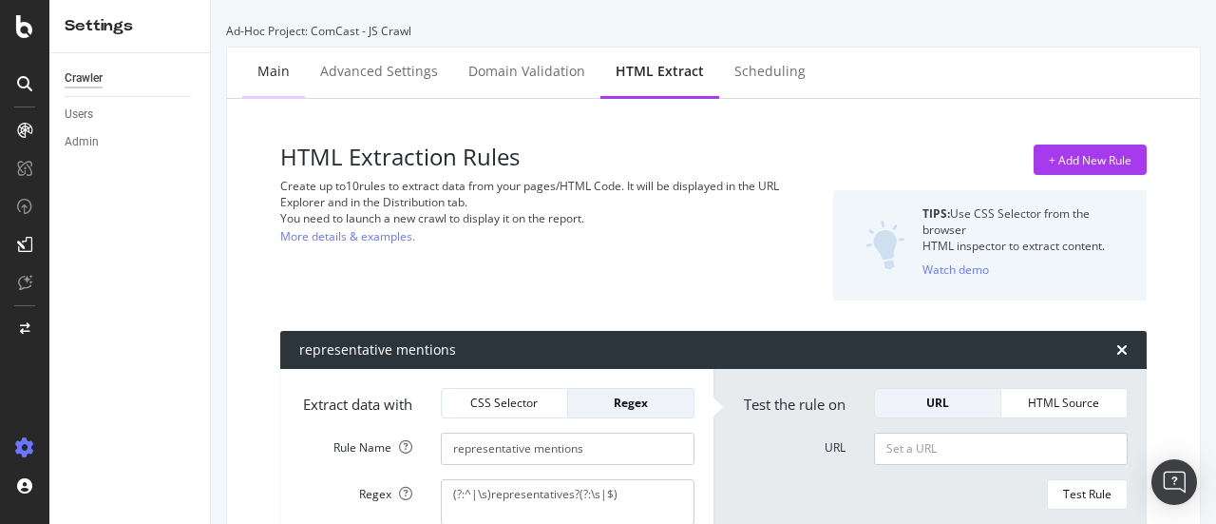
click at [275, 73] on div "Main" at bounding box center [274, 71] width 32 height 19
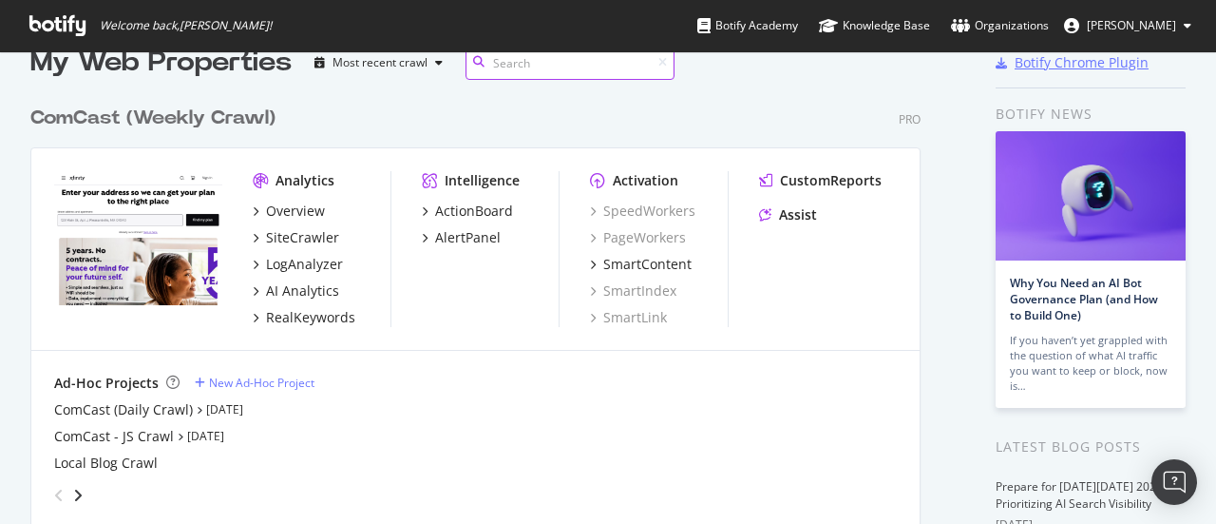
scroll to position [36, 0]
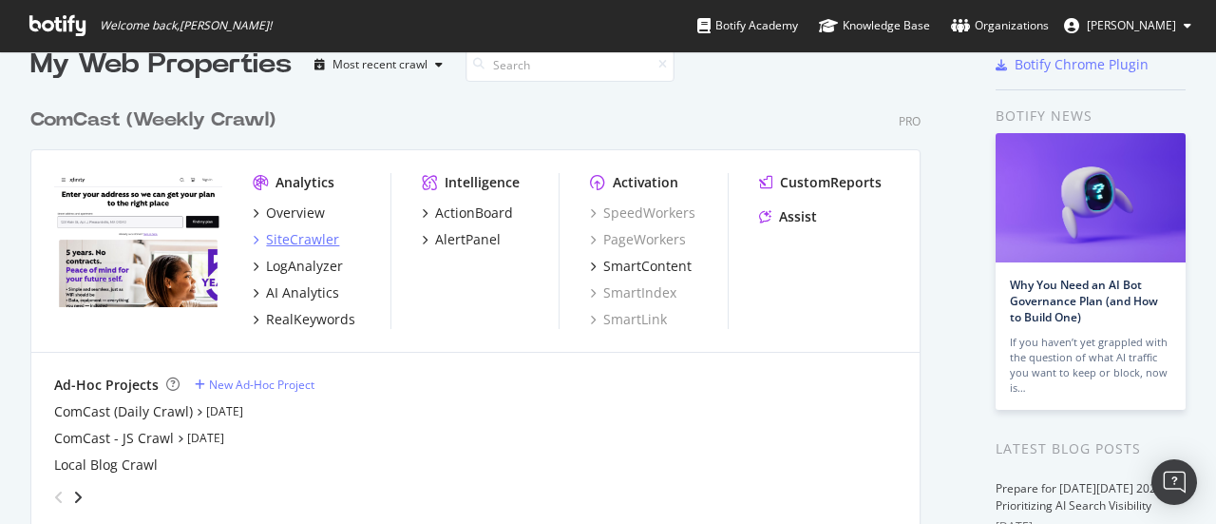
click at [286, 240] on div "SiteCrawler" at bounding box center [302, 239] width 73 height 19
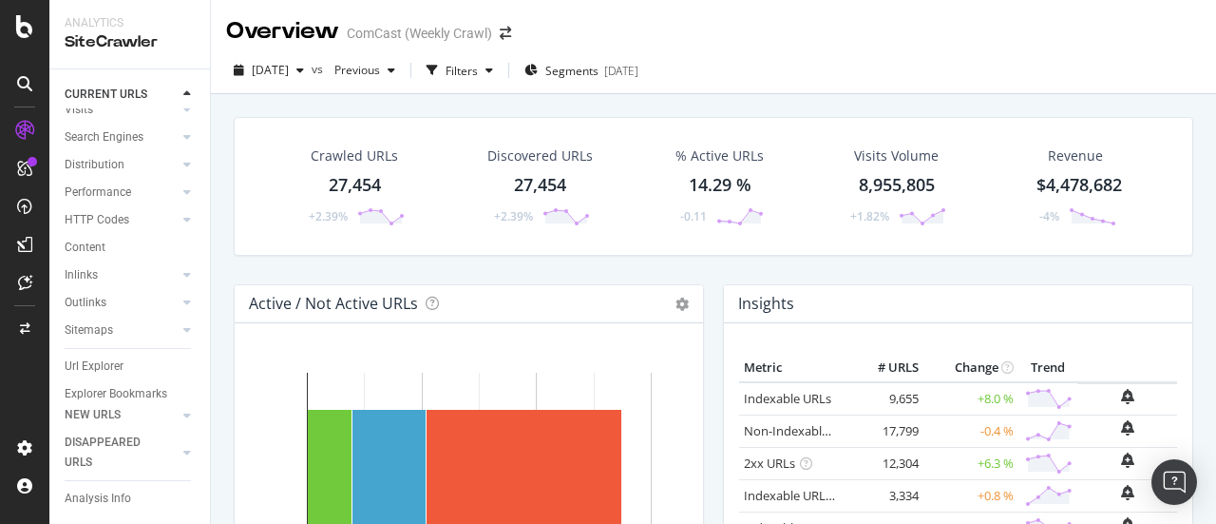
scroll to position [133, 0]
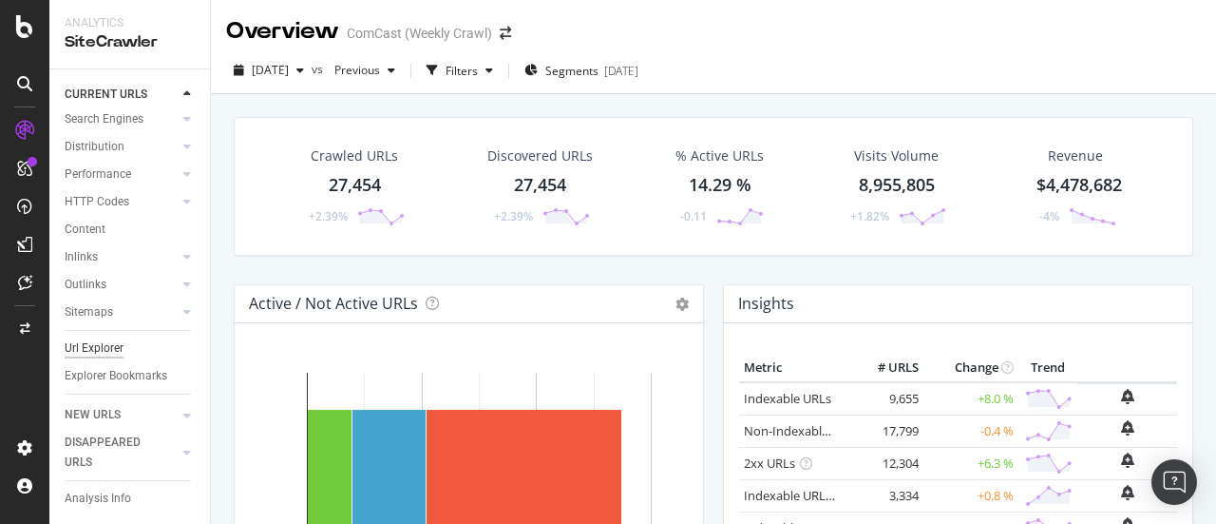
click at [95, 338] on div "Url Explorer" at bounding box center [94, 348] width 59 height 20
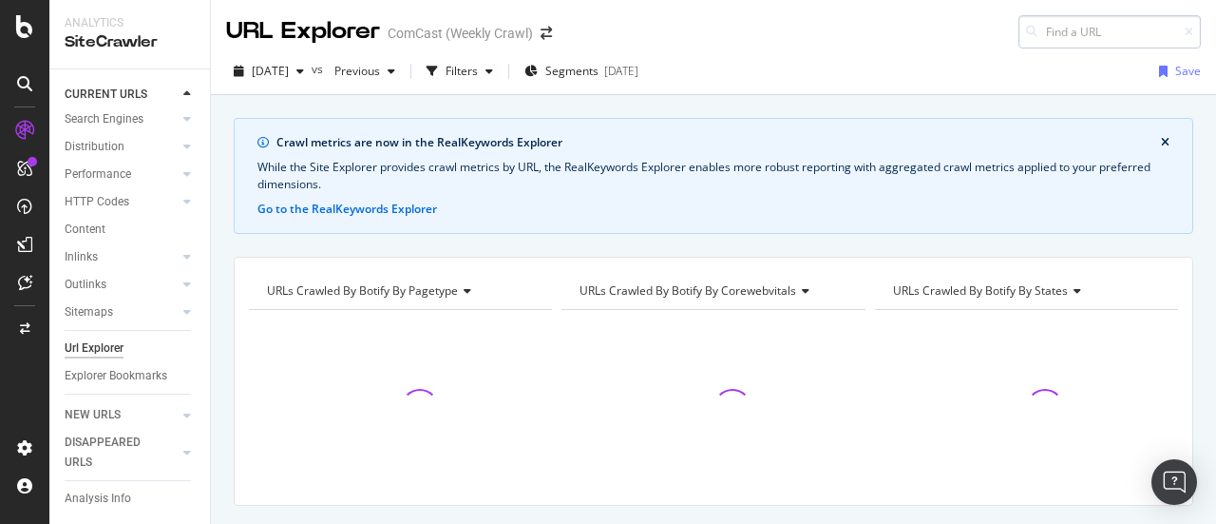
click at [1070, 37] on input at bounding box center [1110, 31] width 182 height 33
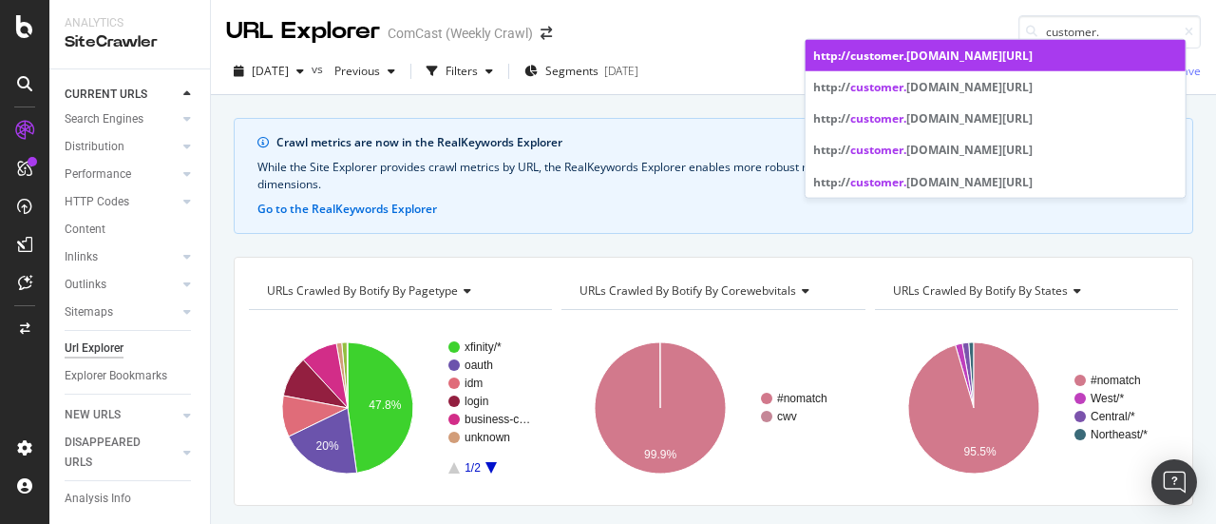
type input "customer."
click at [991, 55] on div "http:// customer. xfinity.com/Rewards" at bounding box center [995, 56] width 365 height 16
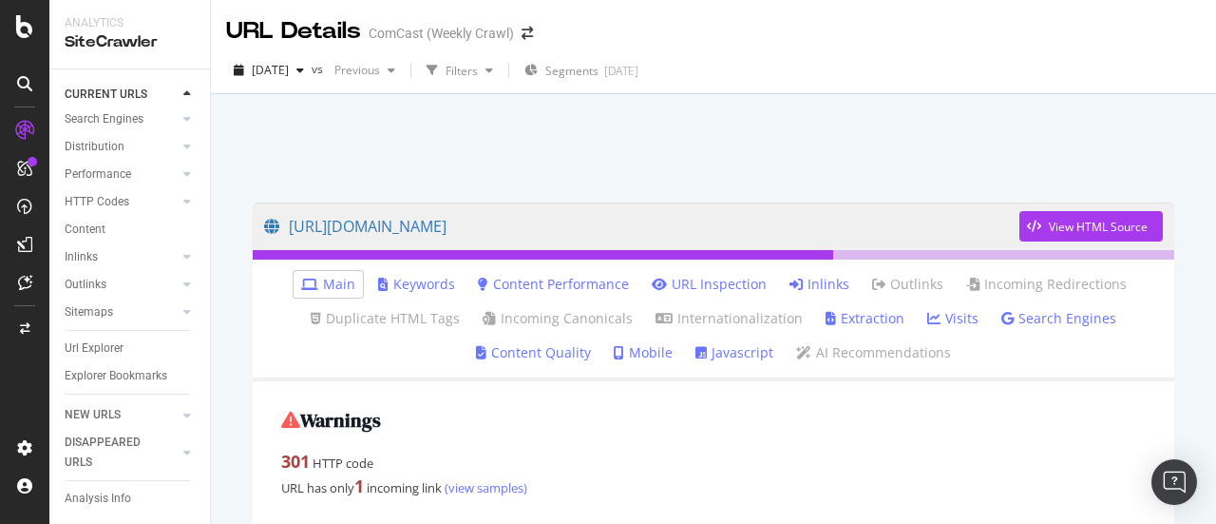
click at [824, 287] on link "Inlinks" at bounding box center [820, 284] width 60 height 19
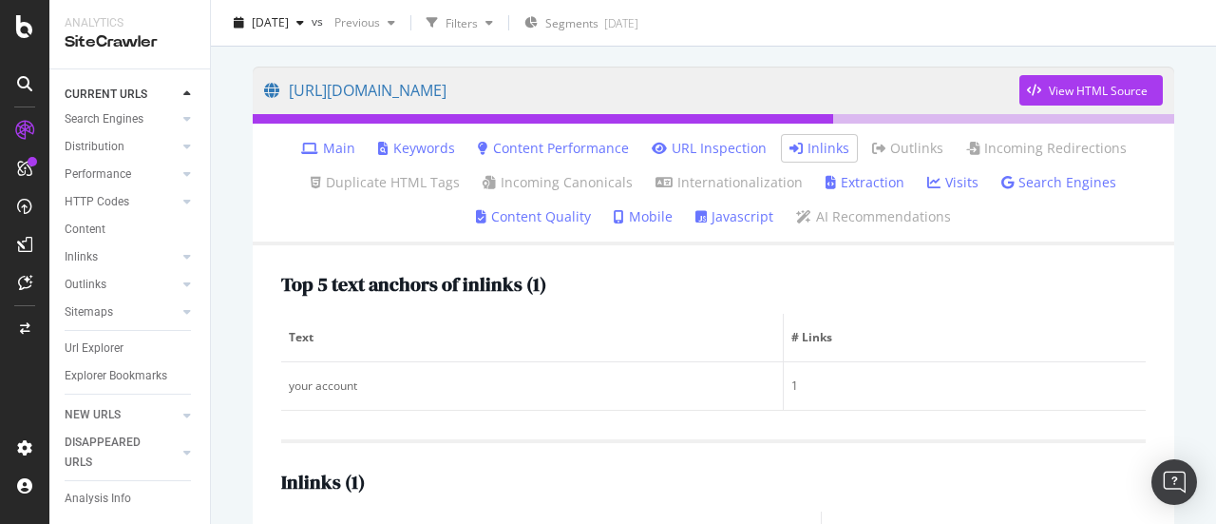
scroll to position [270, 0]
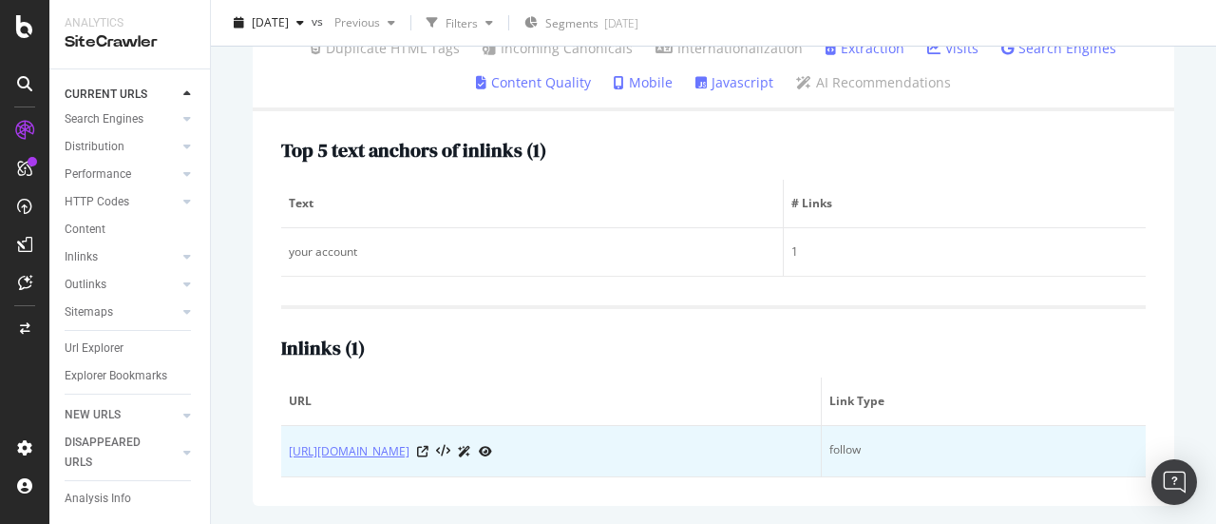
click at [410, 451] on link "https://www.xfinity.com/support/articles/xfinity-rewards-faq" at bounding box center [349, 451] width 121 height 19
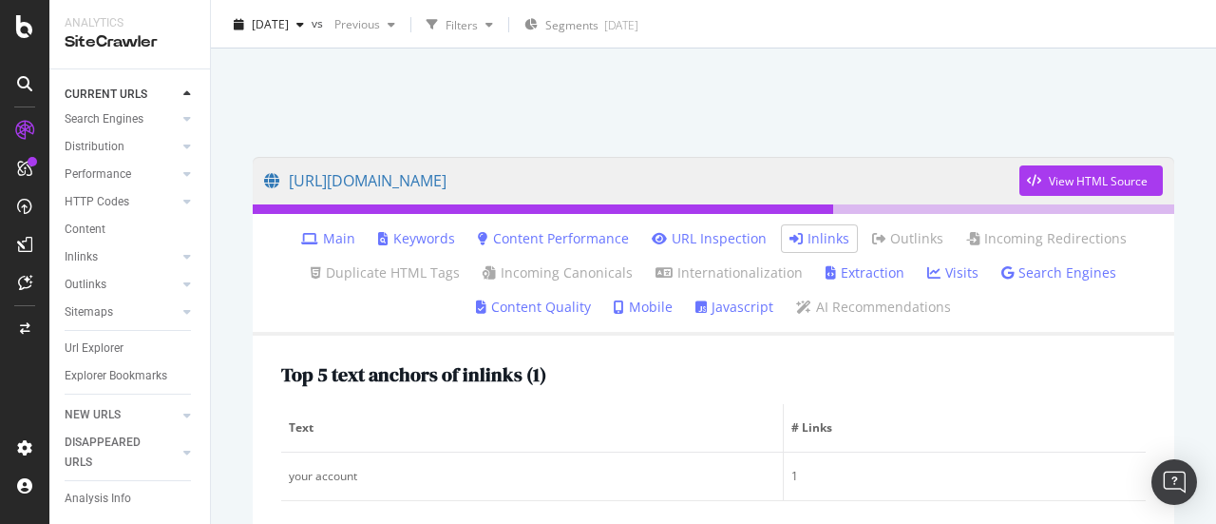
scroll to position [0, 0]
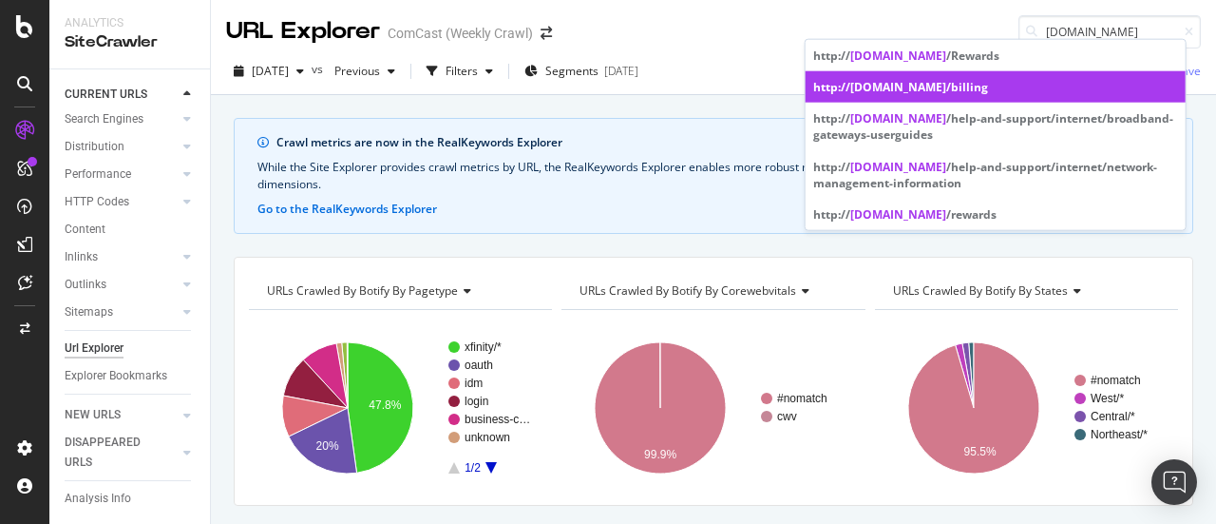
type input "customer.xfinity.com"
click at [1028, 81] on div "http:// customer.xfinity.com /billing" at bounding box center [995, 87] width 365 height 16
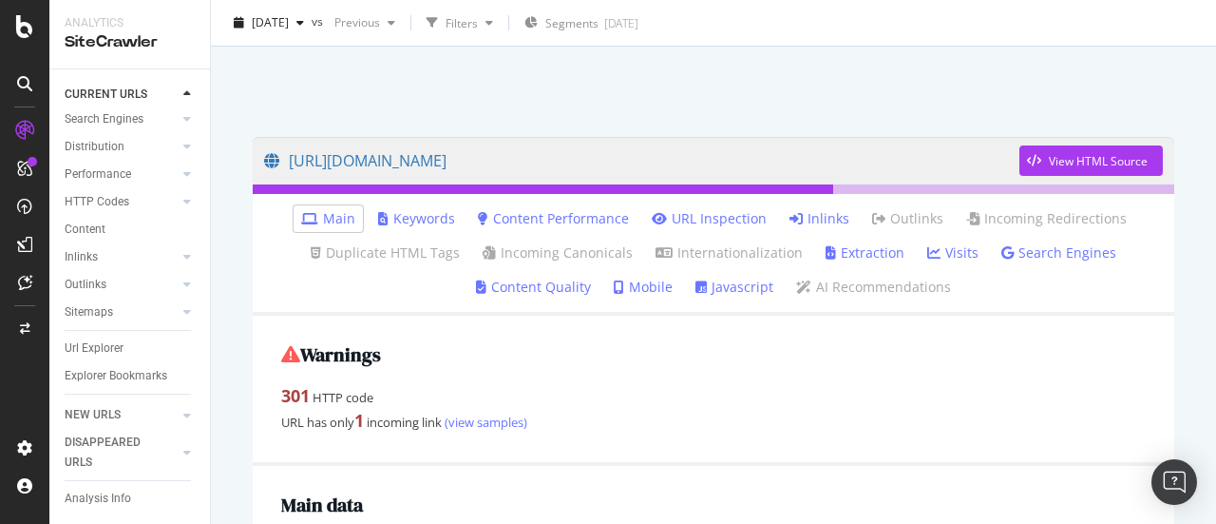
scroll to position [58, 0]
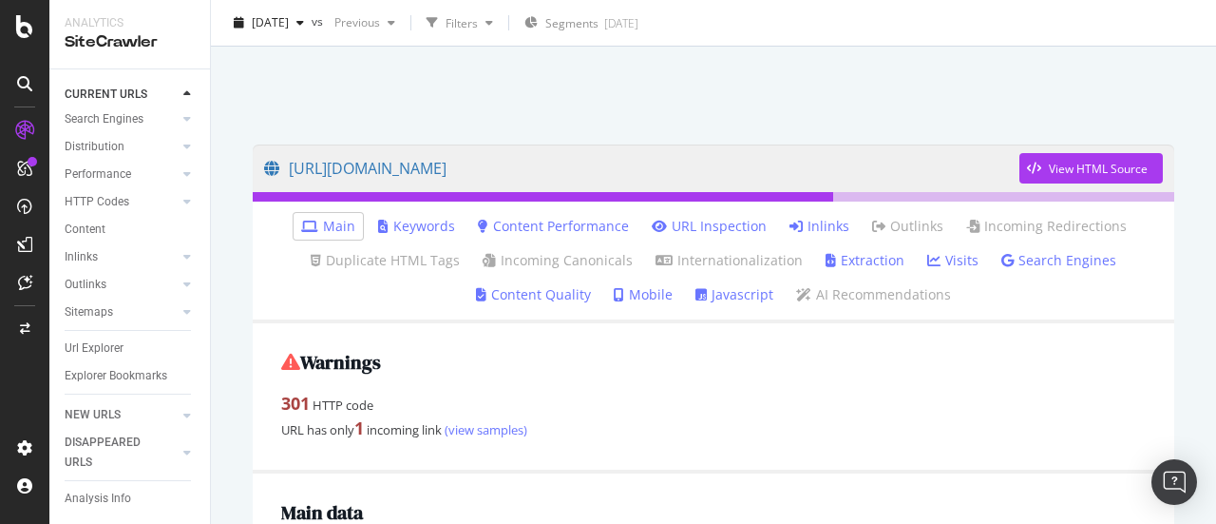
click at [812, 225] on link "Inlinks" at bounding box center [820, 226] width 60 height 19
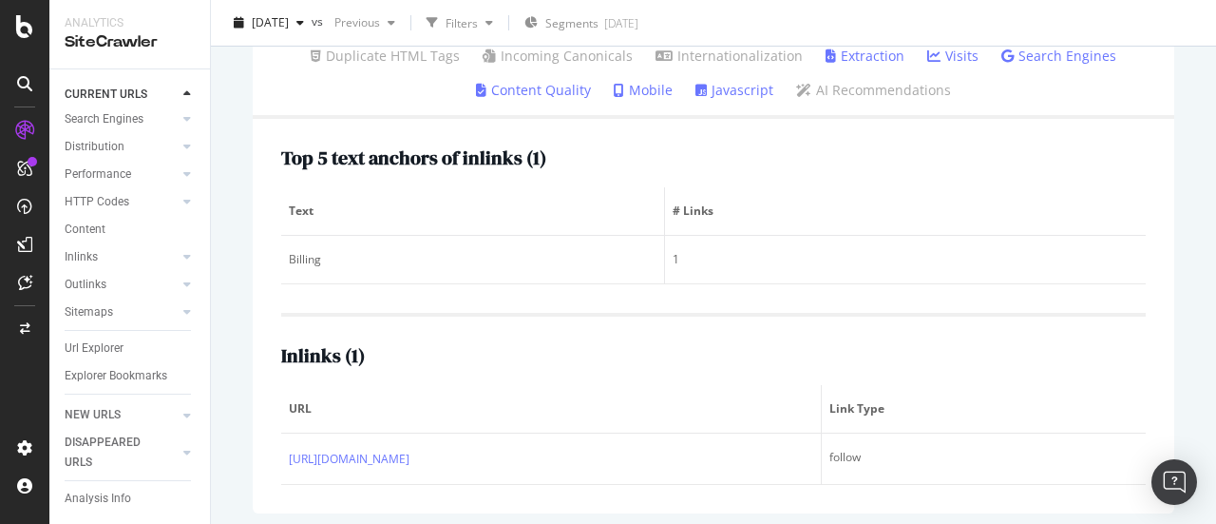
scroll to position [270, 0]
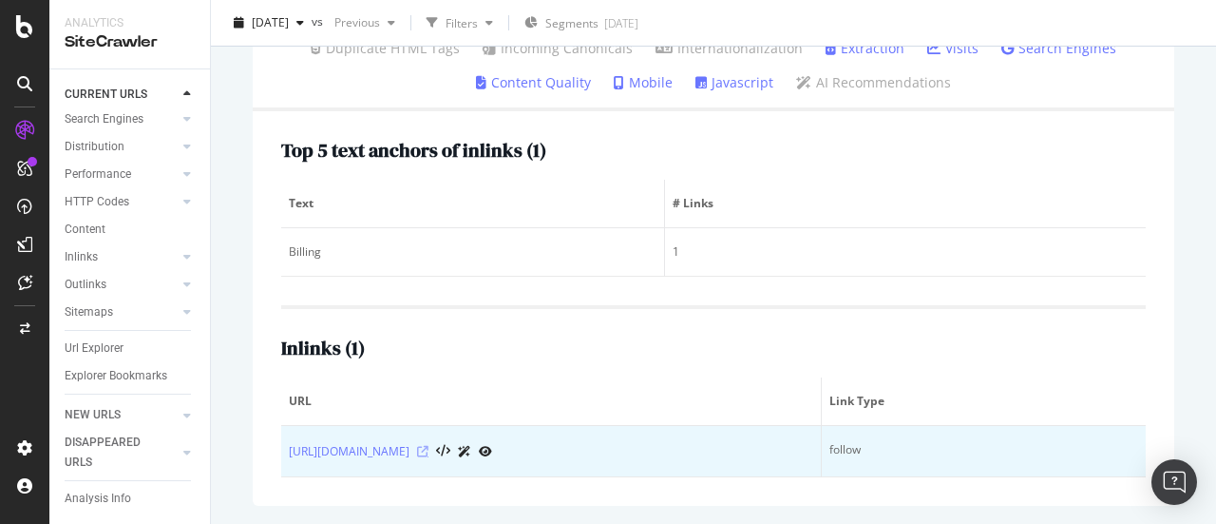
click at [429, 446] on icon at bounding box center [422, 451] width 11 height 11
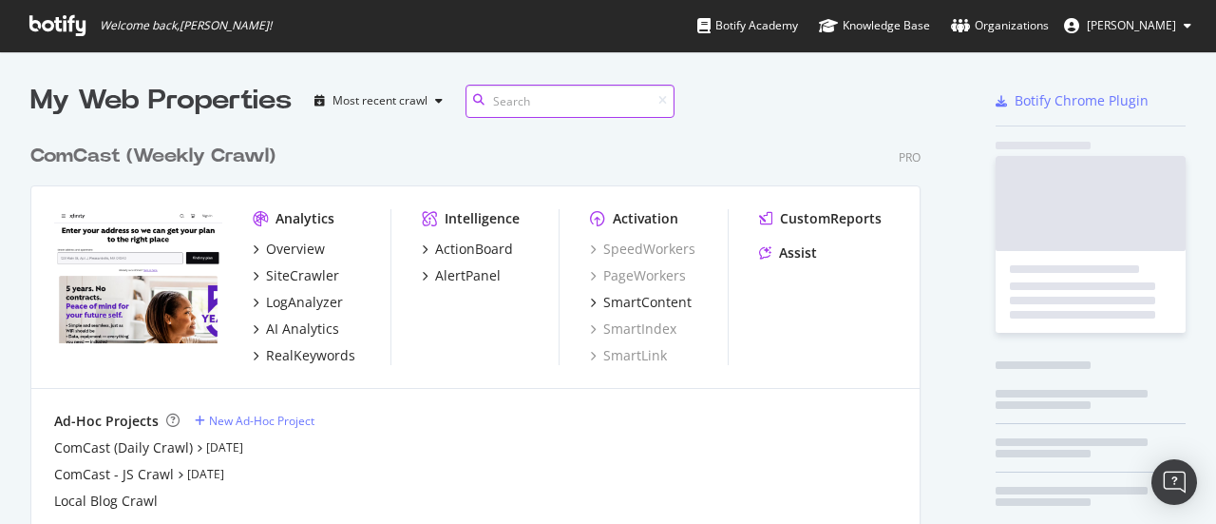
scroll to position [509, 1187]
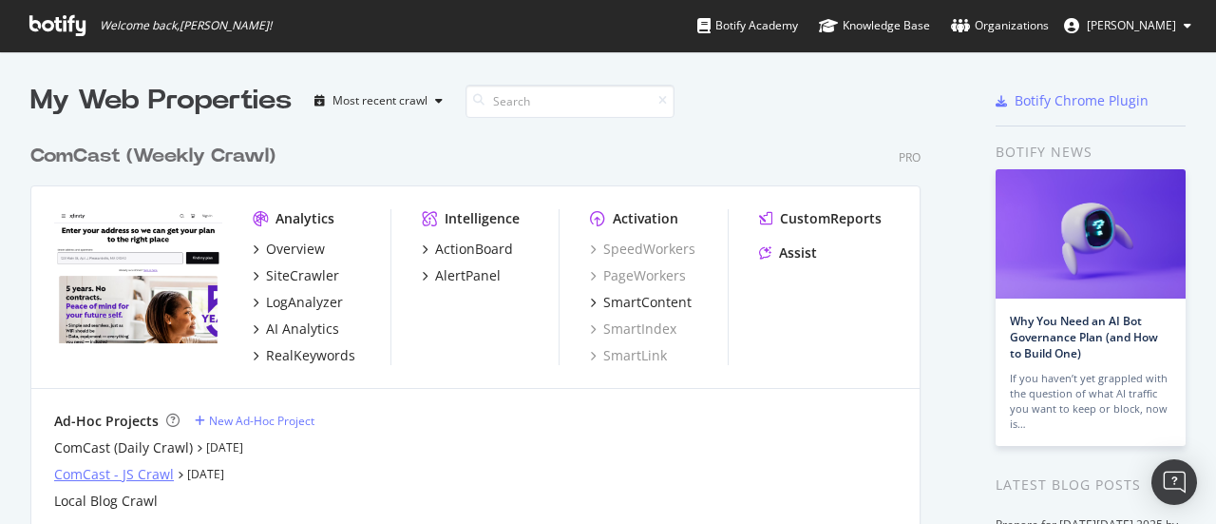
click at [141, 471] on div "ComCast - JS Crawl" at bounding box center [114, 474] width 120 height 19
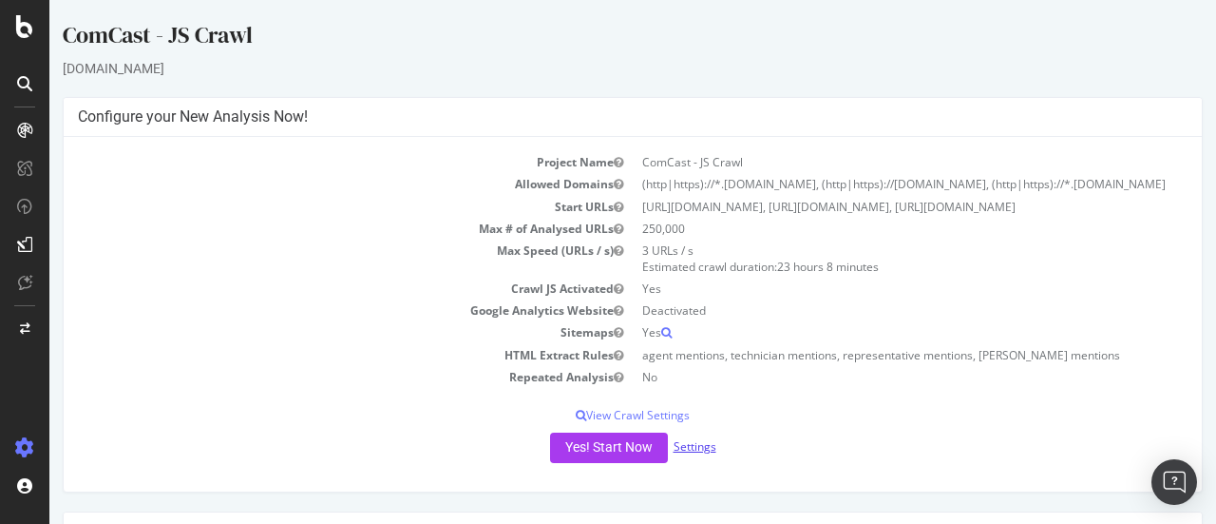
click at [699, 454] on link "Settings" at bounding box center [695, 446] width 43 height 16
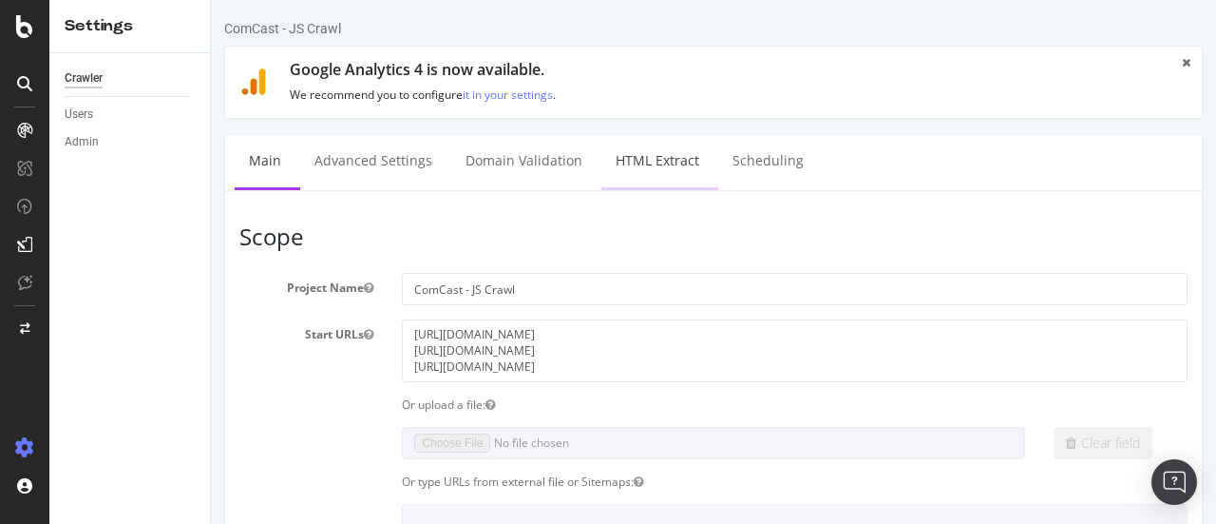
click at [669, 163] on link "HTML Extract" at bounding box center [658, 161] width 112 height 52
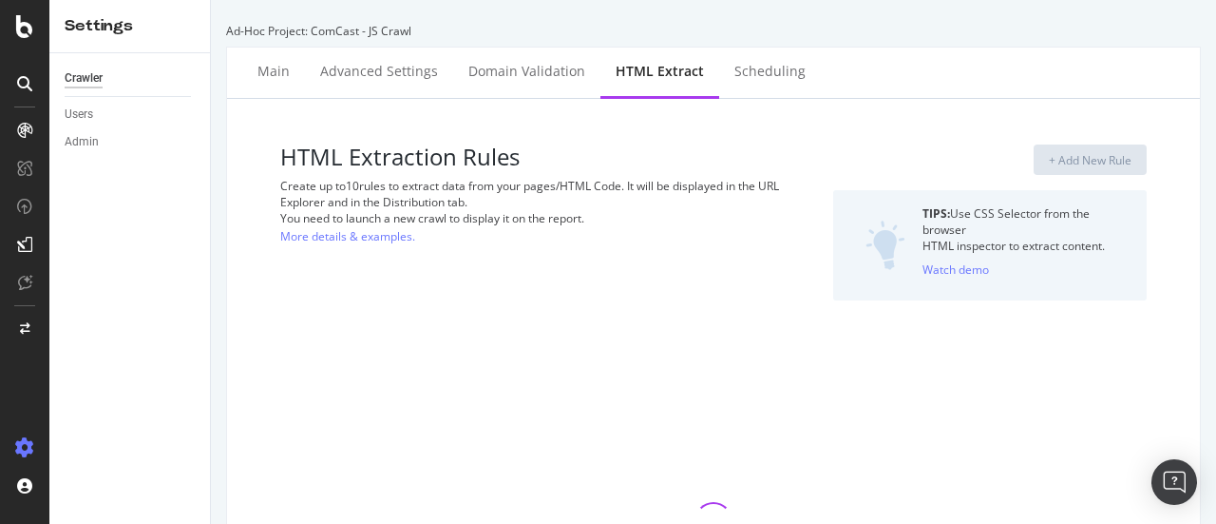
select select "count"
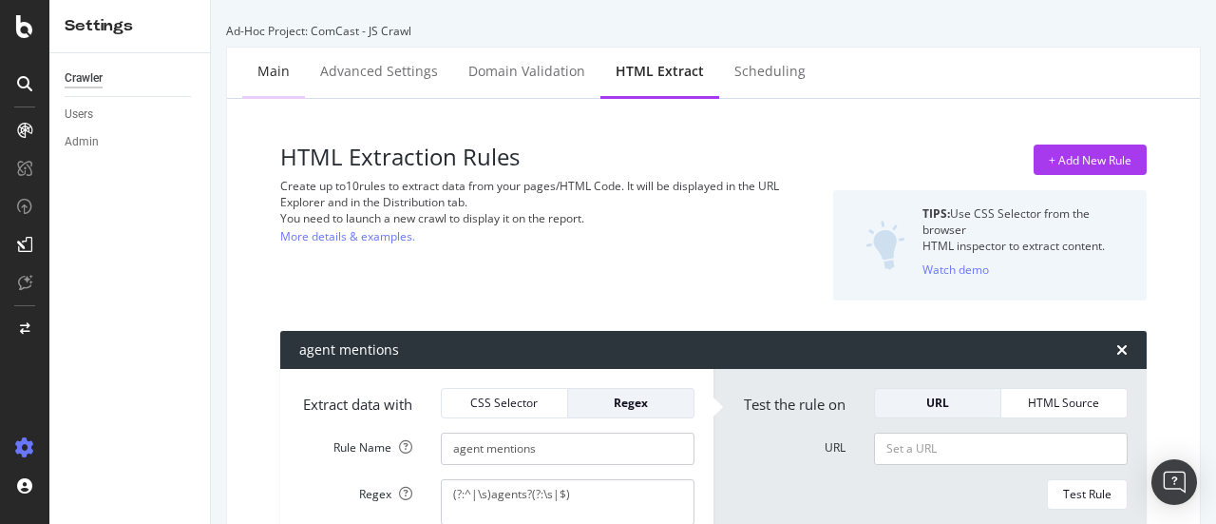
click at [272, 66] on div "Main" at bounding box center [274, 71] width 32 height 19
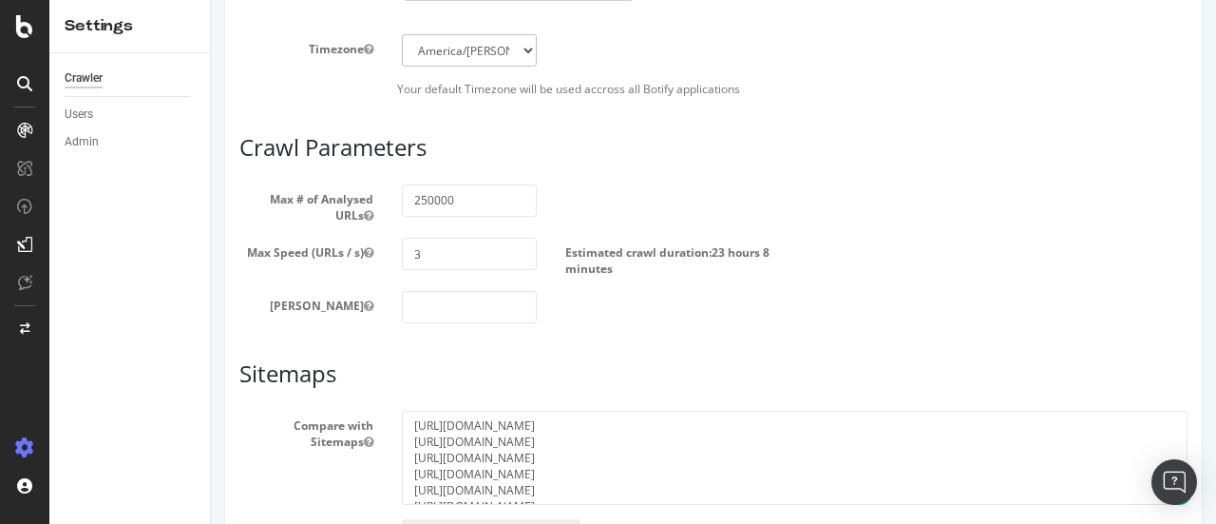
scroll to position [1467, 0]
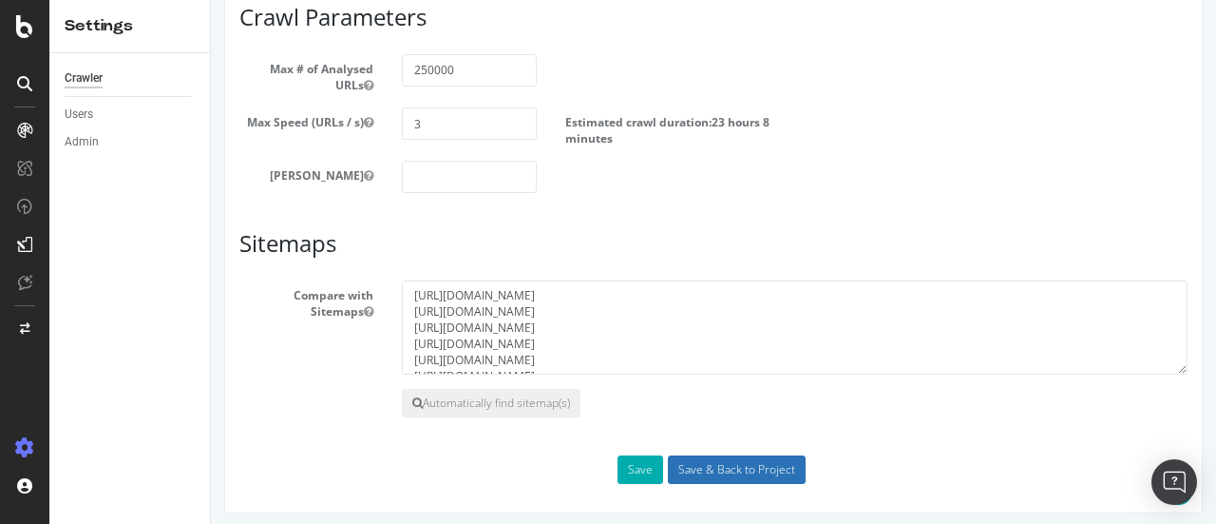
click at [718, 463] on input "Save & Back to Project" at bounding box center [737, 469] width 138 height 29
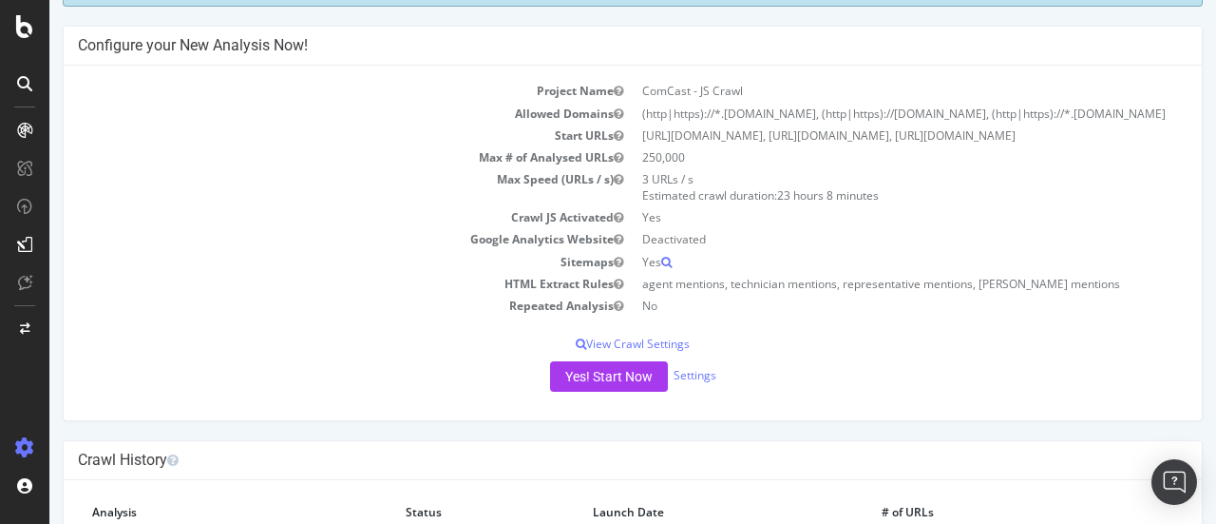
scroll to position [231, 0]
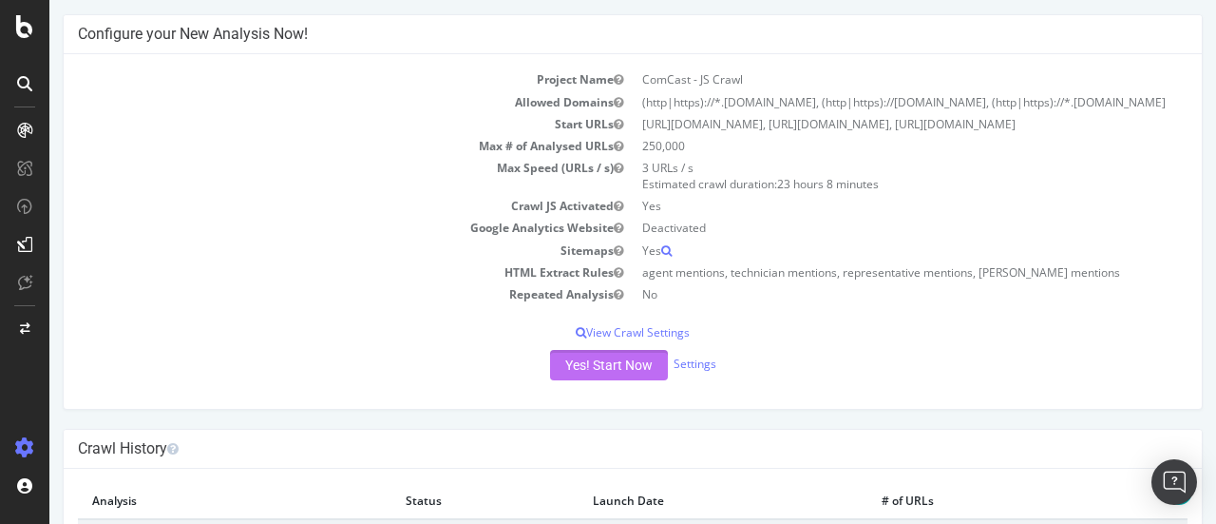
click at [626, 380] on button "Yes! Start Now" at bounding box center [609, 365] width 118 height 30
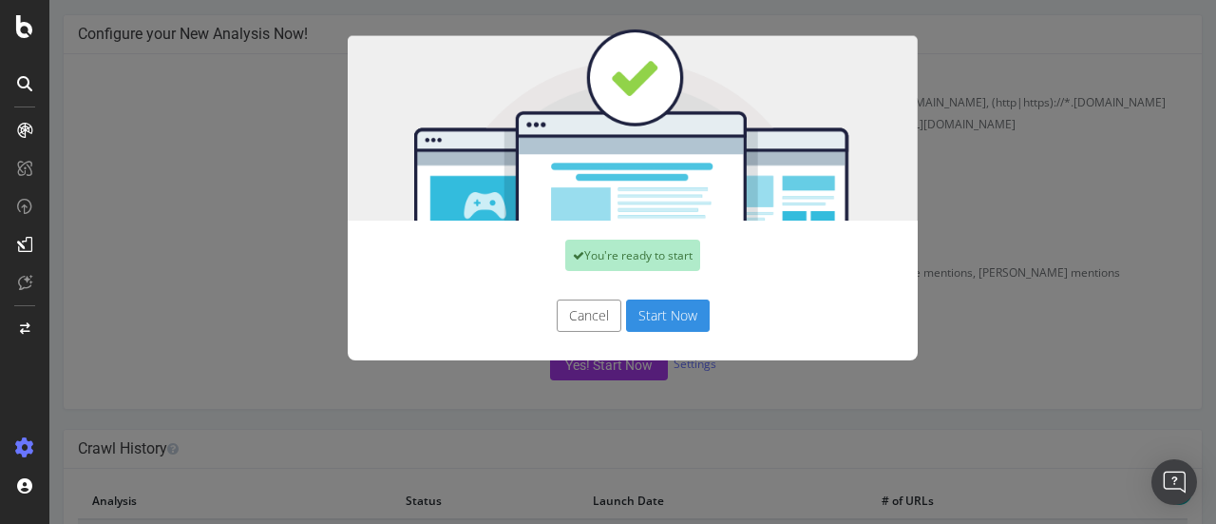
click at [654, 311] on button "Start Now" at bounding box center [668, 315] width 84 height 32
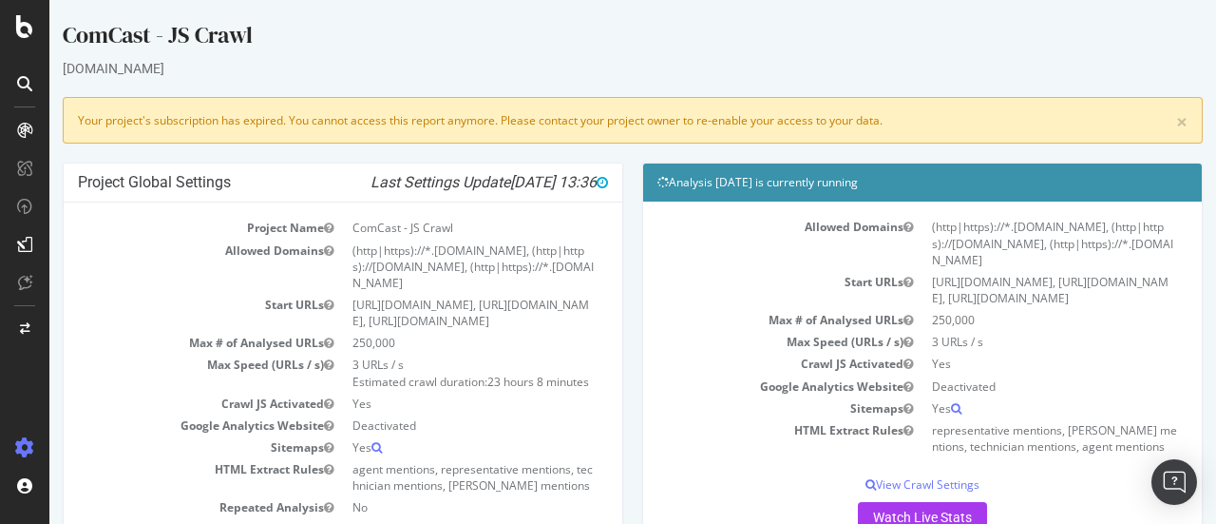
scroll to position [0, 0]
